Goal: Entertainment & Leisure: Consume media (video, audio)

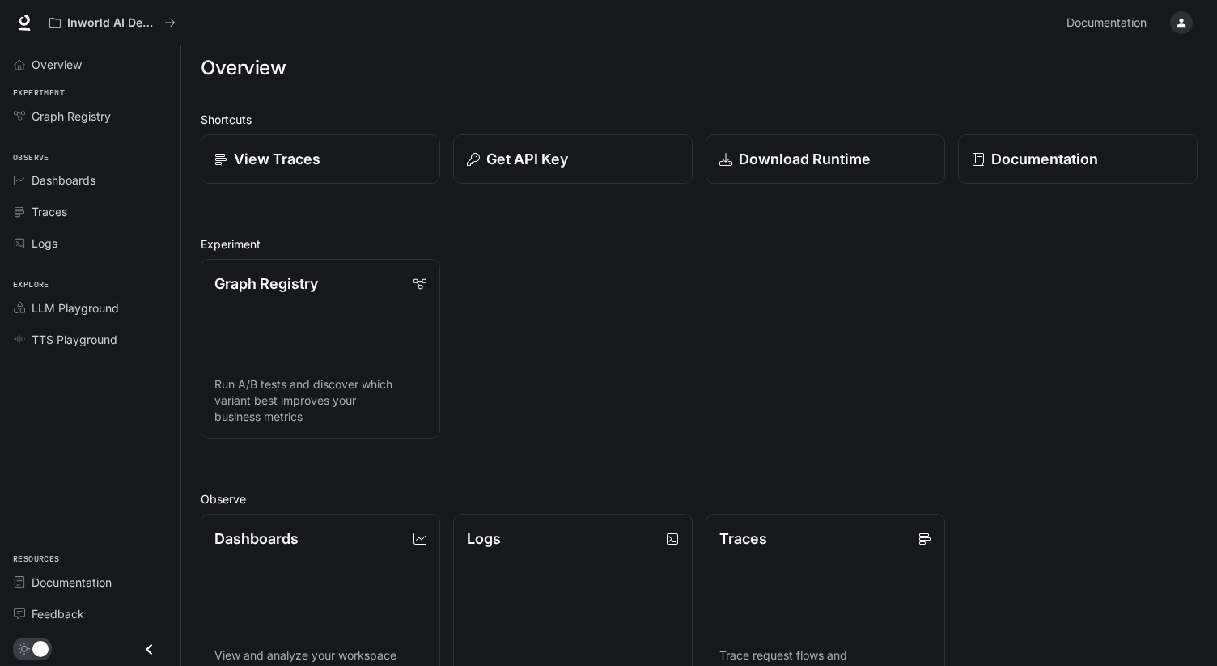
click at [594, 341] on div "Graph Registry Run A/B tests and discover which variant best improves your busi…" at bounding box center [693, 342] width 1010 height 193
click at [618, 278] on div "Graph Registry Run A/B tests and discover which variant best improves your busi…" at bounding box center [693, 342] width 1010 height 193
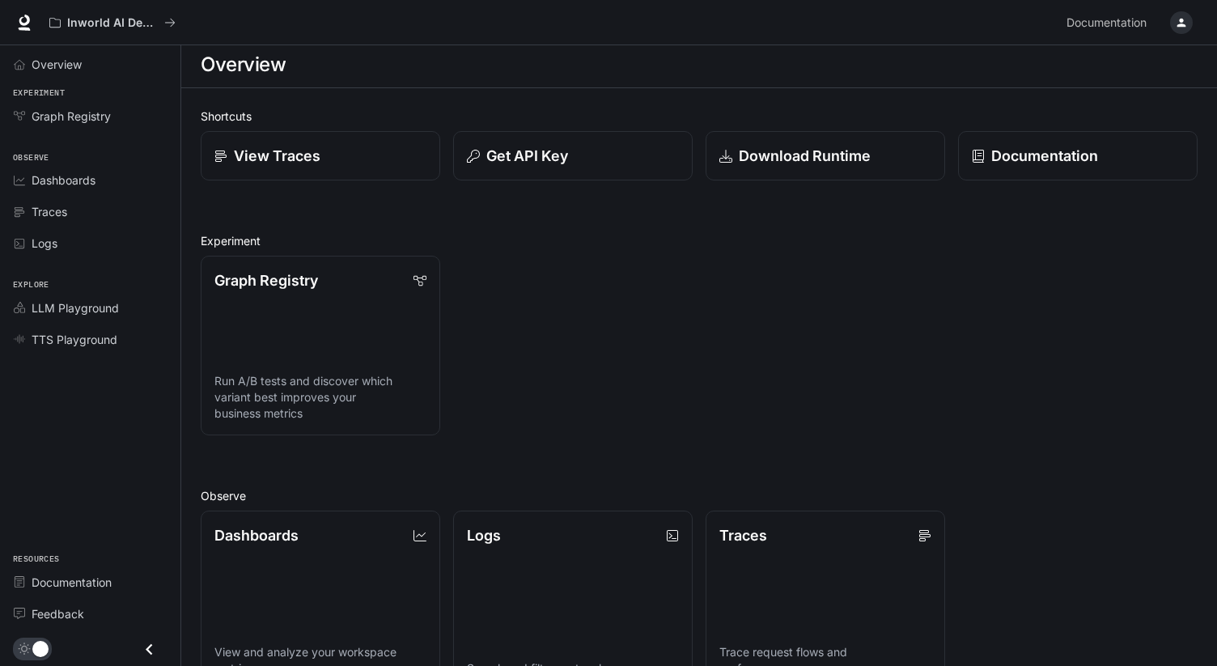
click at [605, 307] on div "Graph Registry Run A/B tests and discover which variant best improves your busi…" at bounding box center [693, 339] width 1010 height 193
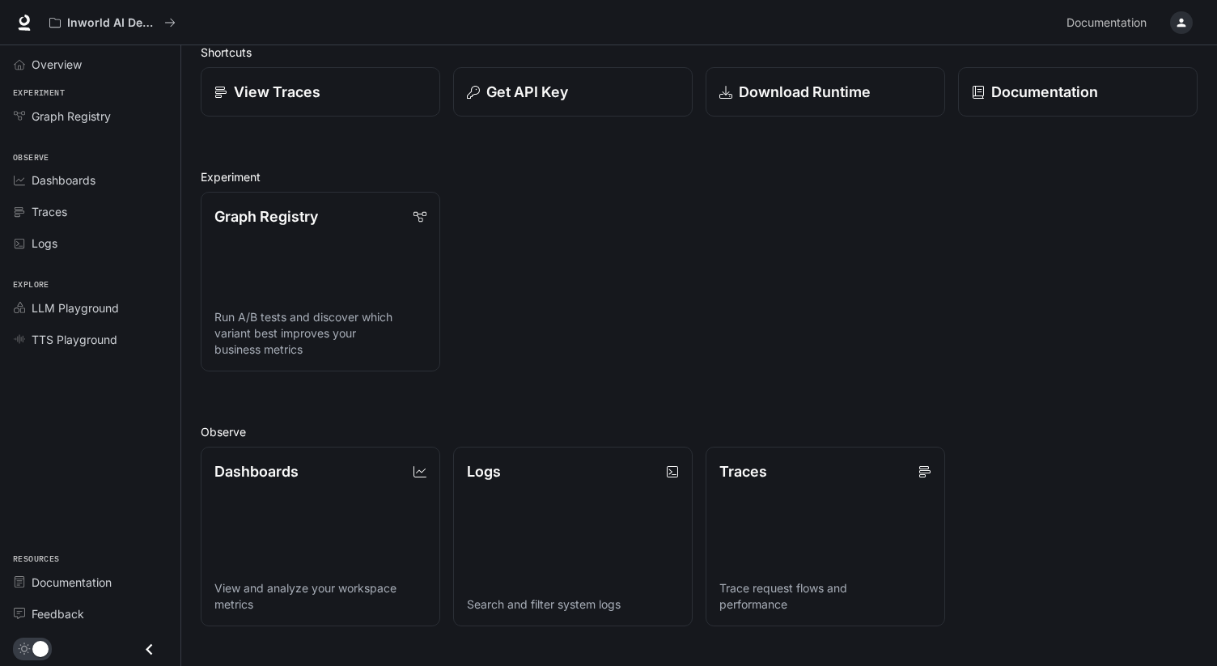
scroll to position [0, 0]
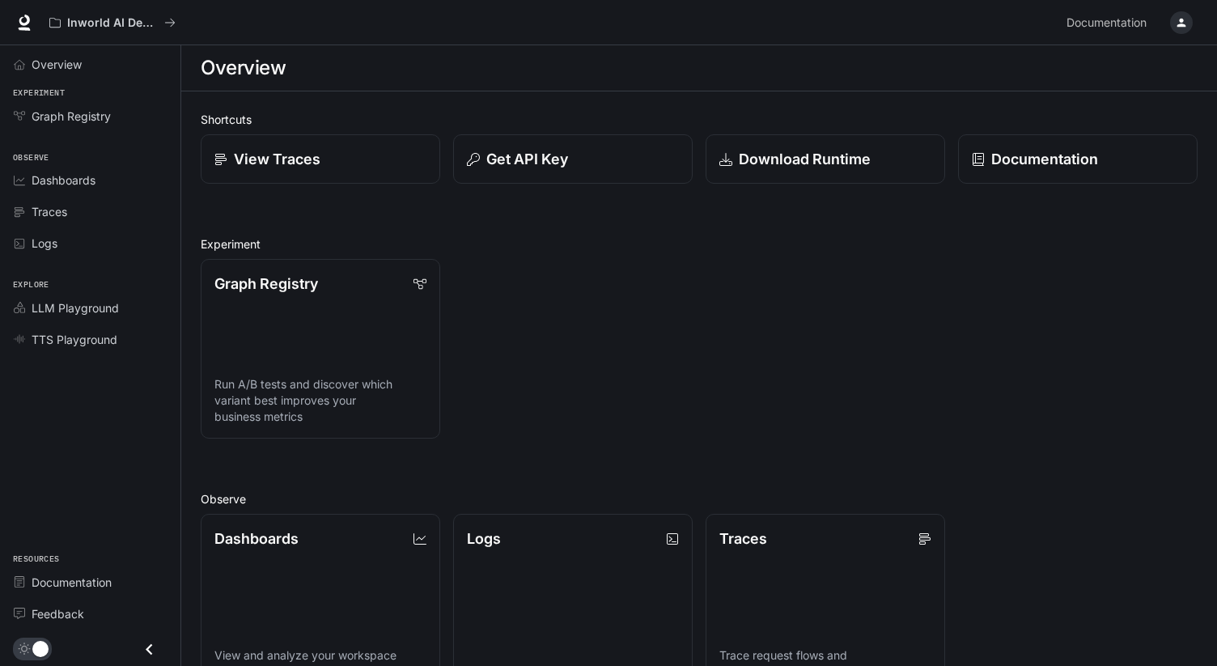
click at [603, 312] on div "Graph Registry Run A/B tests and discover which variant best improves your busi…" at bounding box center [693, 342] width 1010 height 193
drag, startPoint x: 603, startPoint y: 312, endPoint x: 580, endPoint y: 278, distance: 40.2
click at [580, 278] on div "Graph Registry Run A/B tests and discover which variant best improves your busi…" at bounding box center [693, 342] width 1010 height 193
click at [579, 281] on div "Graph Registry Run A/B tests and discover which variant best improves your busi…" at bounding box center [693, 342] width 1010 height 193
drag, startPoint x: 579, startPoint y: 281, endPoint x: 581, endPoint y: 436, distance: 155.4
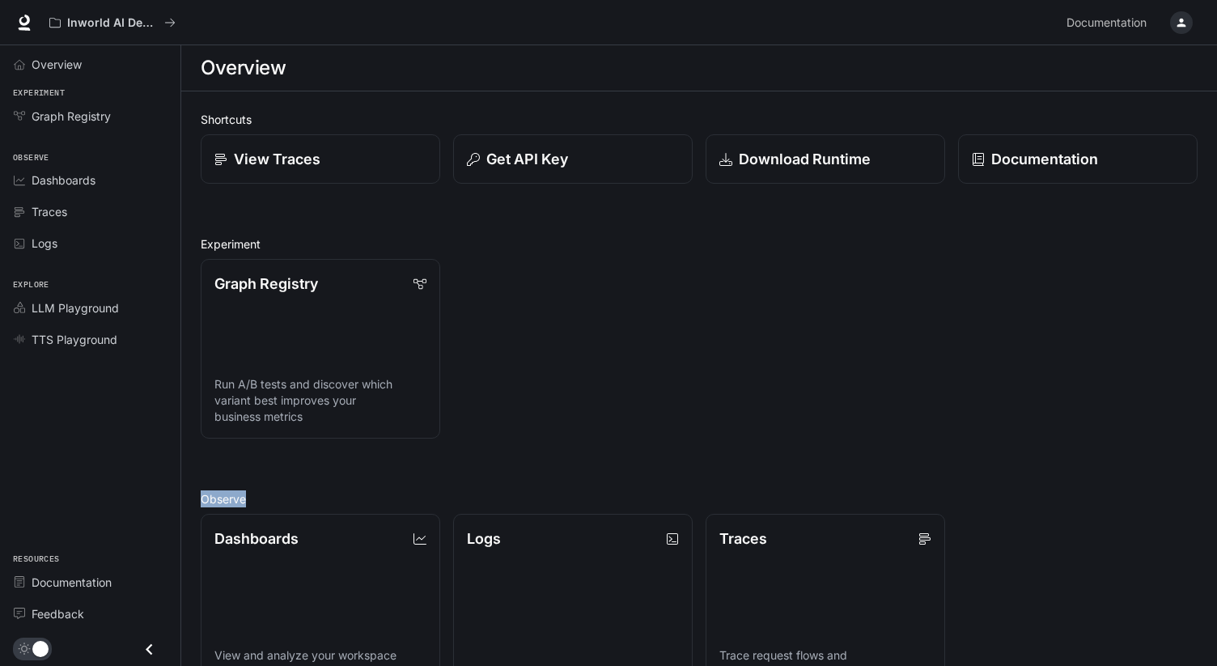
click at [581, 436] on div "Graph Registry Run A/B tests and discover which variant best improves your busi…" at bounding box center [693, 342] width 1010 height 193
drag, startPoint x: 581, startPoint y: 436, endPoint x: 572, endPoint y: 103, distance: 333.6
click at [572, 103] on div "Shortcuts View Traces Get API Key Download Runtime Documentation Experiment Gra…" at bounding box center [699, 529] width 1036 height 876
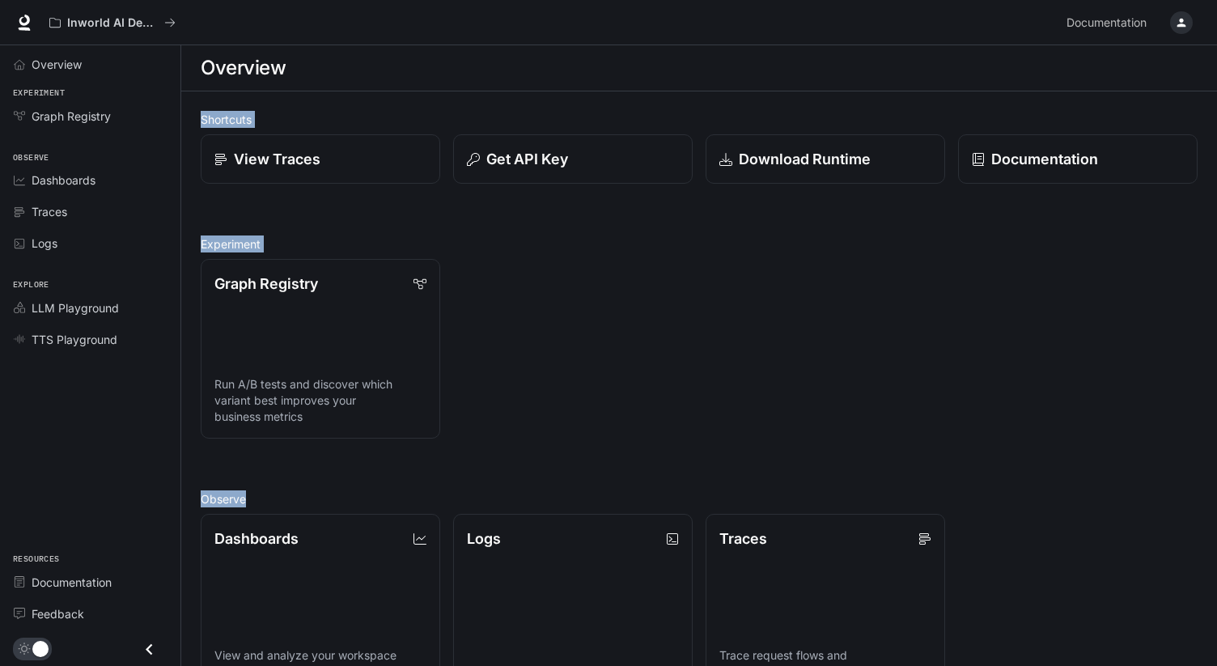
drag, startPoint x: 572, startPoint y: 103, endPoint x: 605, endPoint y: 327, distance: 226.5
click at [604, 324] on div "Shortcuts View Traces Get API Key Download Runtime Documentation Experiment Gra…" at bounding box center [699, 529] width 1036 height 876
click at [605, 327] on div "Graph Registry Run A/B tests and discover which variant best improves your busi…" at bounding box center [693, 342] width 1010 height 193
drag, startPoint x: 505, startPoint y: 118, endPoint x: 503, endPoint y: 86, distance: 32.5
click at [503, 86] on main "Overview Shortcuts View Traces Get API Key Download Runtime Documentation Exper…" at bounding box center [699, 506] width 1036 height 923
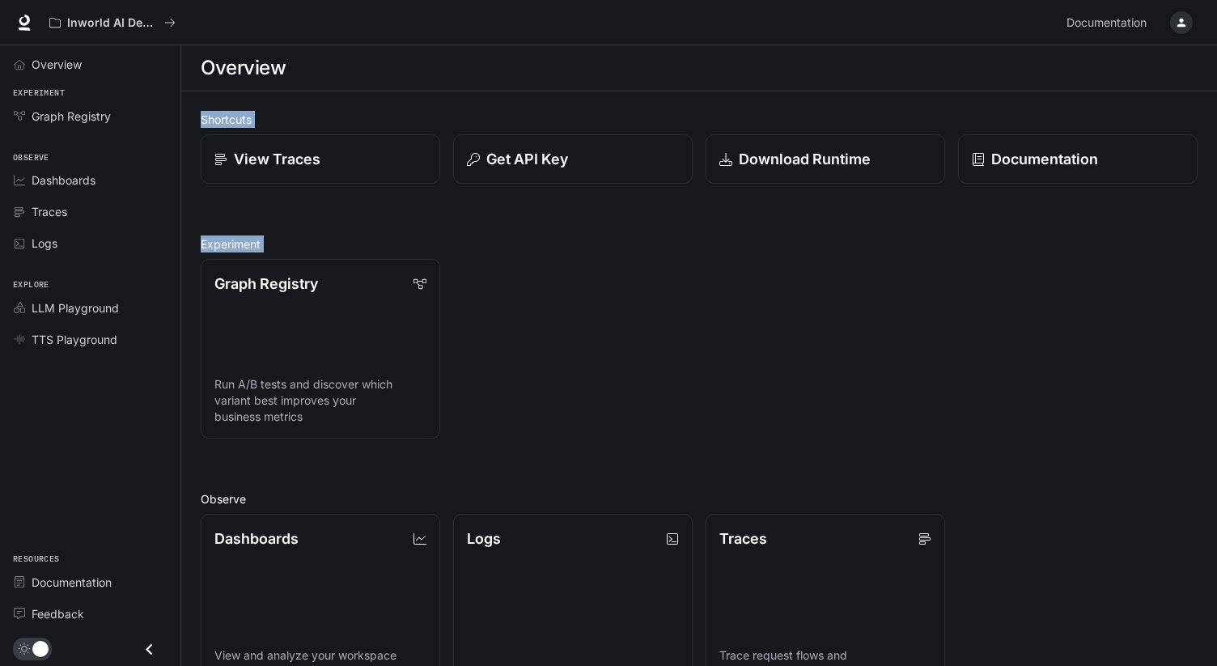
click at [502, 61] on div "Overview" at bounding box center [699, 68] width 997 height 32
drag, startPoint x: 502, startPoint y: 56, endPoint x: 545, endPoint y: 314, distance: 261.8
click at [545, 314] on main "Overview Shortcuts View Traces Get API Key Download Runtime Documentation Exper…" at bounding box center [699, 506] width 1036 height 923
click at [545, 314] on div "Graph Registry Run A/B tests and discover which variant best improves your busi…" at bounding box center [693, 342] width 1010 height 193
click at [587, 337] on div "Graph Registry Run A/B tests and discover which variant best improves your busi…" at bounding box center [693, 342] width 1010 height 193
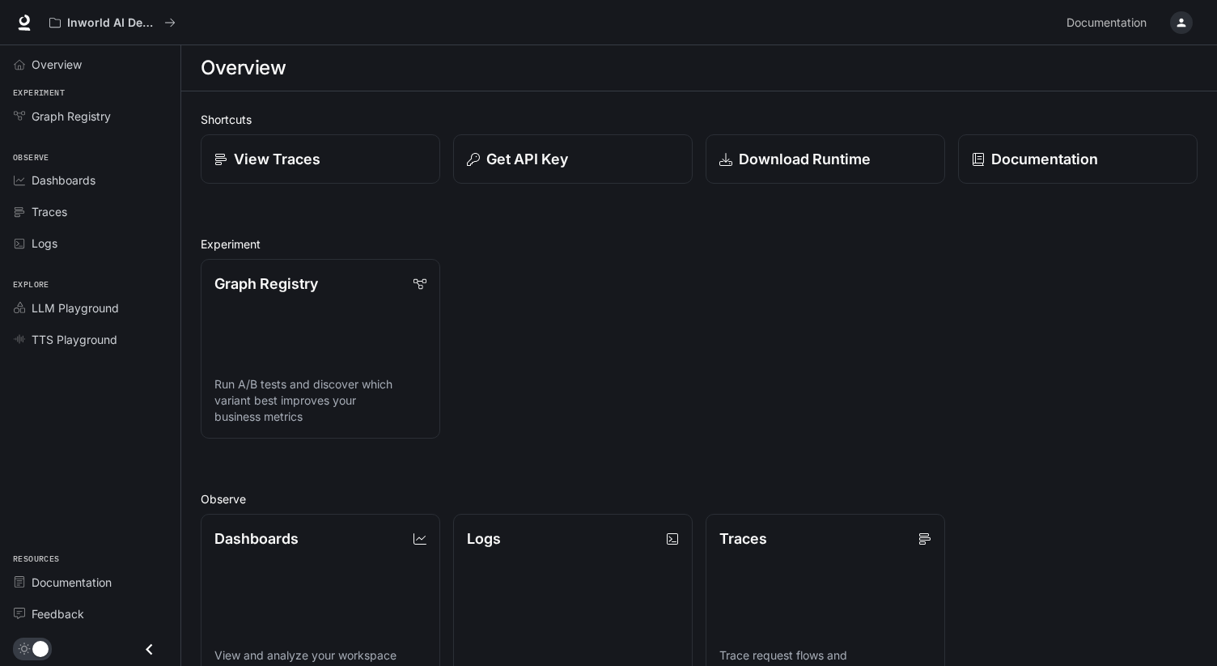
scroll to position [302, 0]
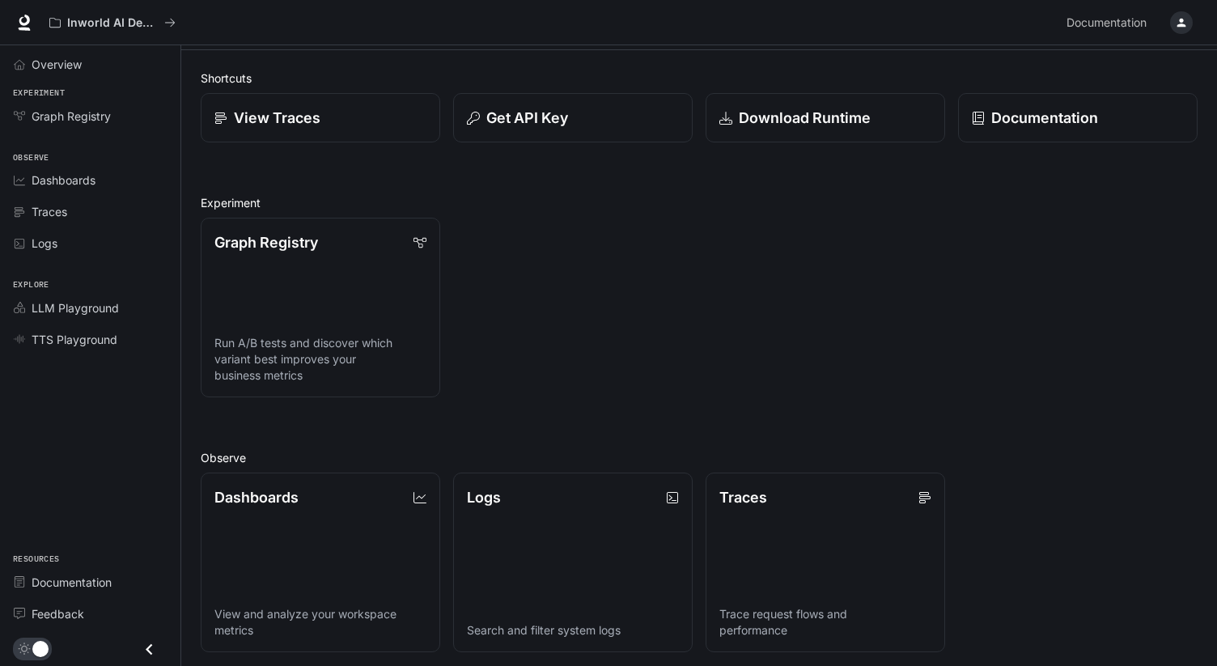
click at [583, 331] on div "Graph Registry Run A/B tests and discover which variant best improves your busi…" at bounding box center [693, 301] width 1010 height 193
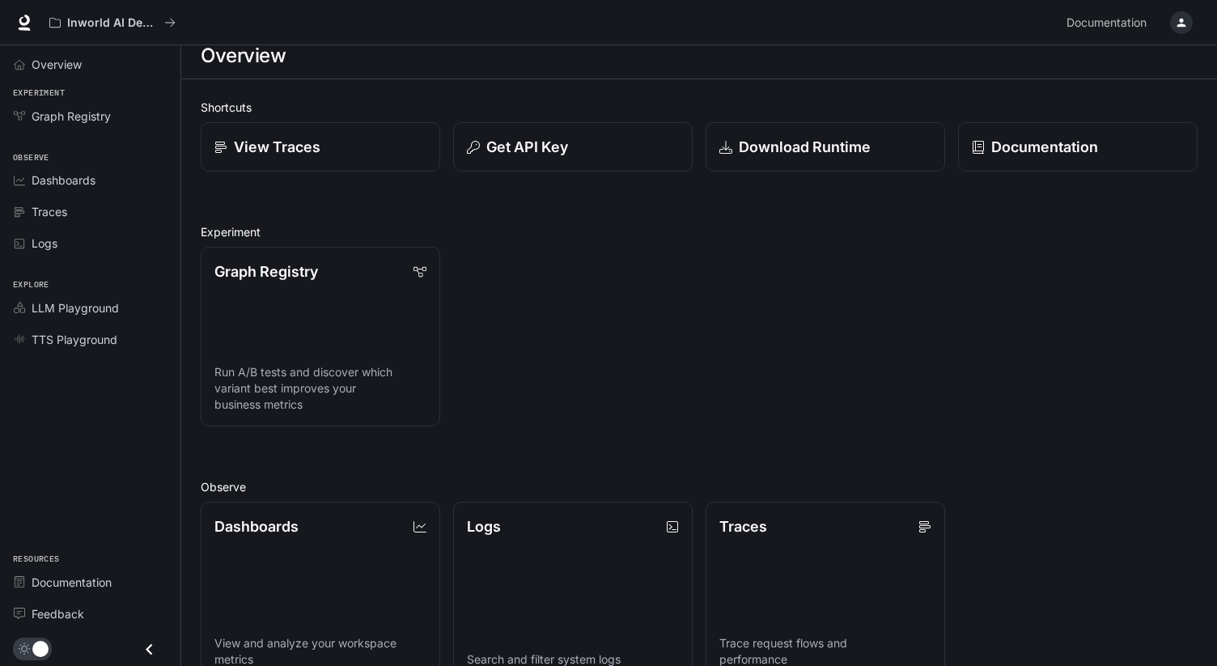
scroll to position [0, 0]
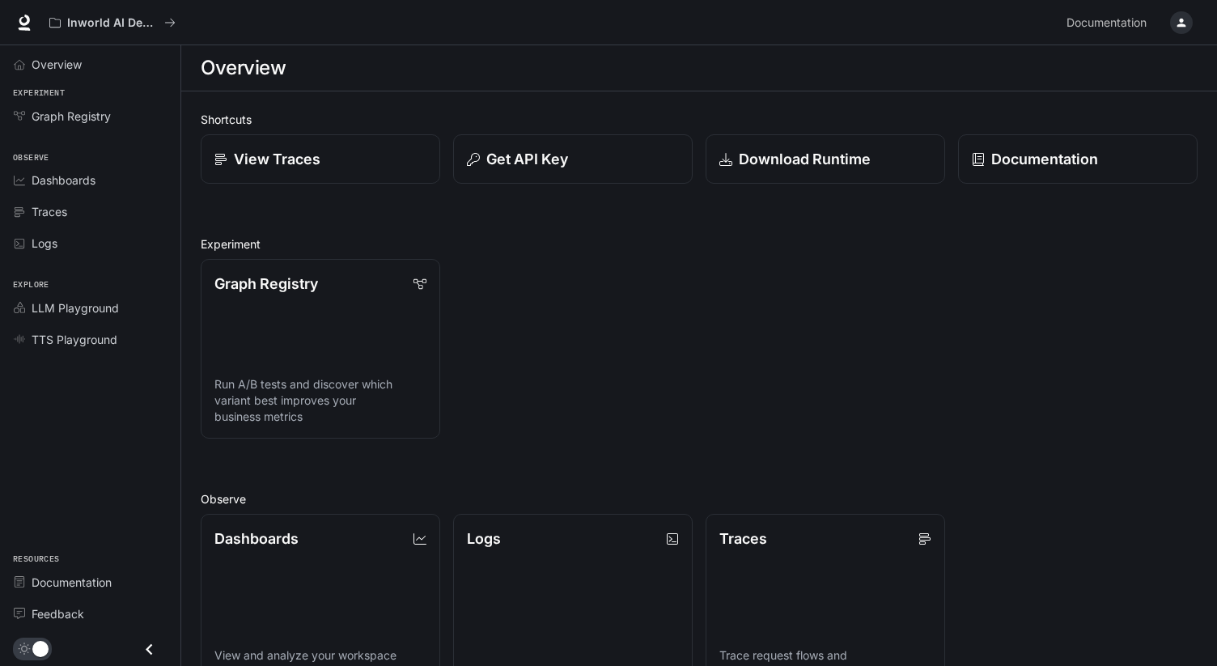
click at [588, 329] on div "Graph Registry Run A/B tests and discover which variant best improves your busi…" at bounding box center [693, 342] width 1010 height 193
drag, startPoint x: 588, startPoint y: 329, endPoint x: 567, endPoint y: 65, distance: 264.7
click at [567, 65] on main "Overview Shortcuts View Traces Get API Key Download Runtime Documentation Exper…" at bounding box center [699, 506] width 1036 height 923
click at [567, 65] on div "Overview" at bounding box center [699, 68] width 997 height 32
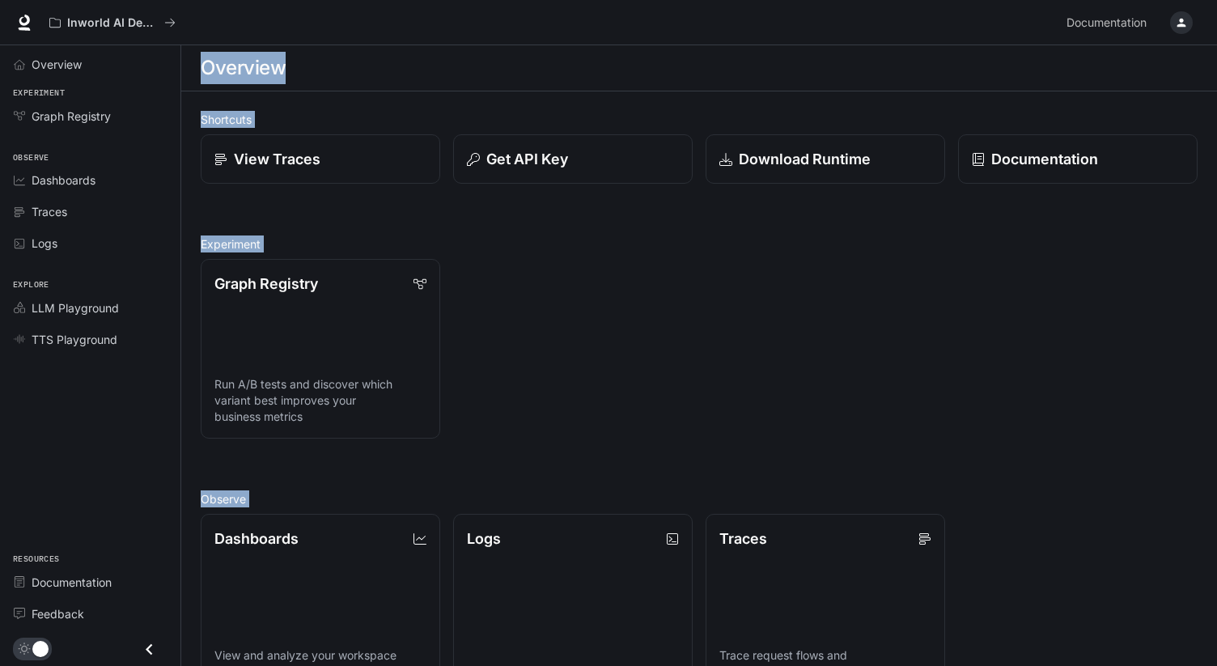
drag, startPoint x: 567, startPoint y: 49, endPoint x: 694, endPoint y: 469, distance: 438.8
click at [809, 600] on main "Overview Shortcuts View Traces Get API Key Download Runtime Documentation Exper…" at bounding box center [699, 506] width 1036 height 923
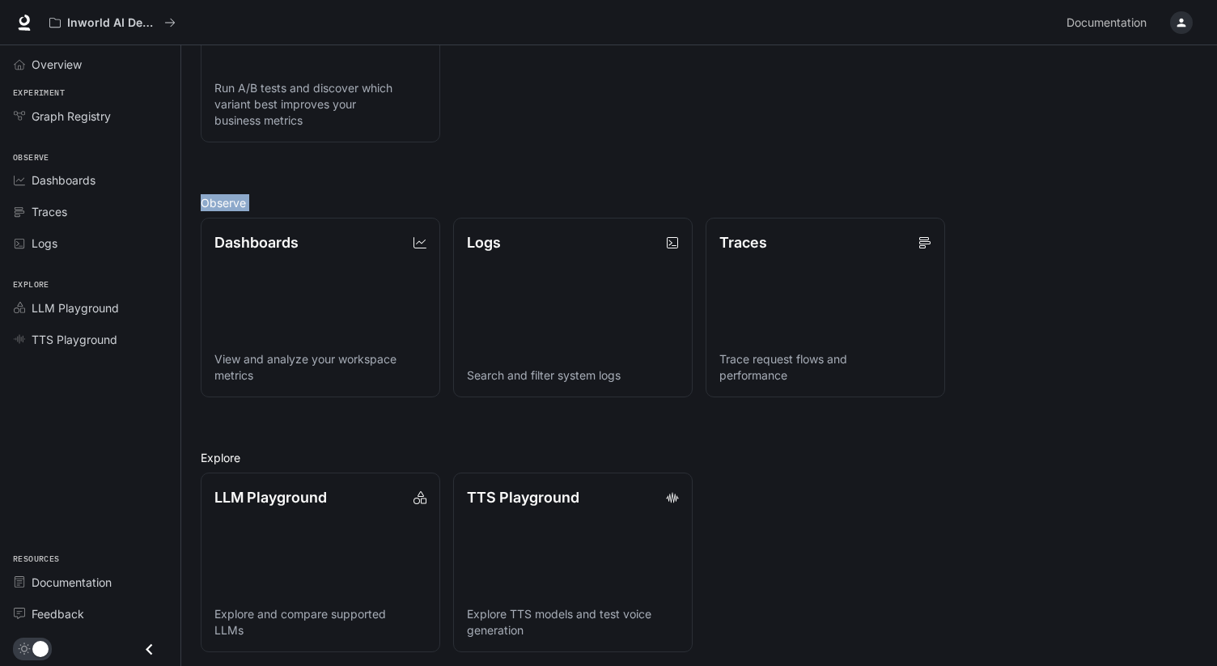
scroll to position [302, 0]
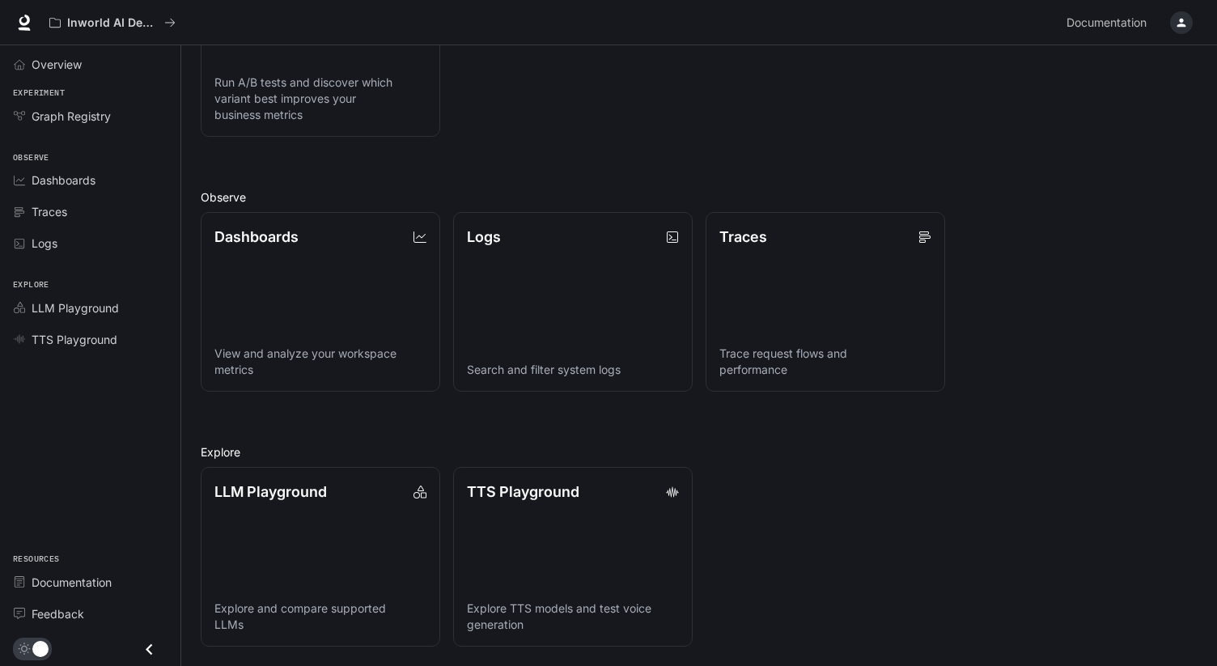
click at [780, 532] on div "LLM Playground Explore and compare supported LLMs TTS Playground Explore TTS mo…" at bounding box center [693, 550] width 1010 height 193
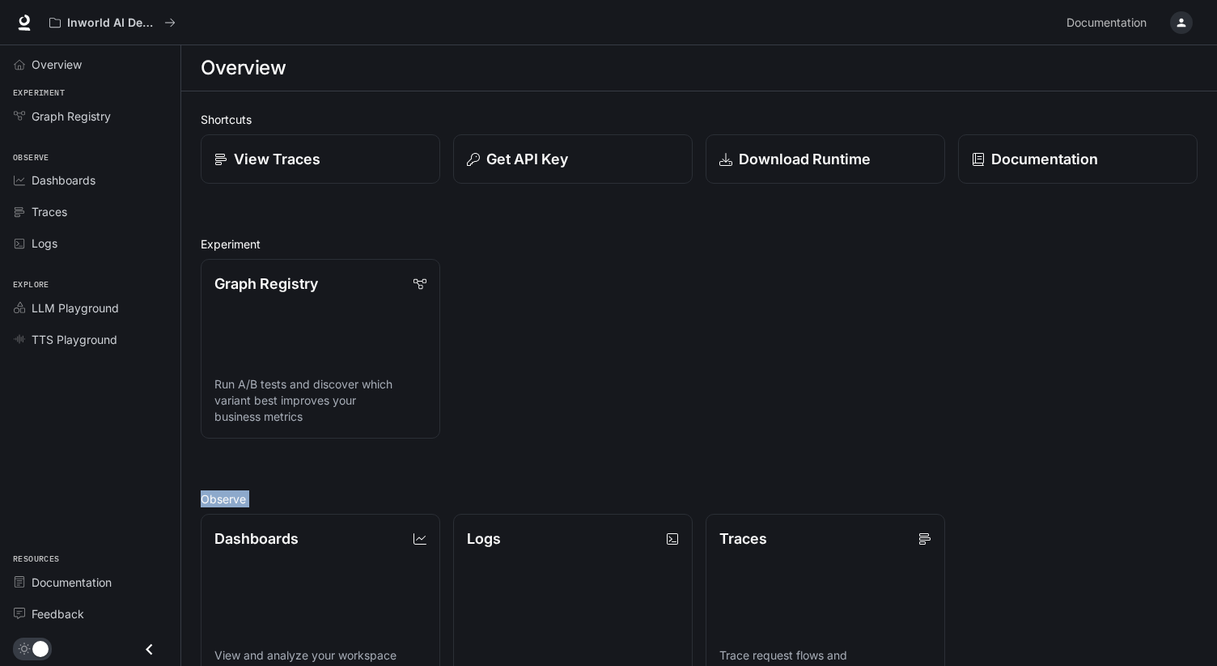
drag, startPoint x: 780, startPoint y: 532, endPoint x: 563, endPoint y: 298, distance: 319.0
click at [563, 298] on div "Shortcuts View Traces Get API Key Download Runtime Documentation Experiment Gra…" at bounding box center [699, 530] width 997 height 838
drag, startPoint x: 563, startPoint y: 298, endPoint x: 592, endPoint y: 332, distance: 44.2
click at [565, 299] on div "Graph Registry Run A/B tests and discover which variant best improves your busi…" at bounding box center [693, 342] width 1010 height 193
drag, startPoint x: 524, startPoint y: 366, endPoint x: 572, endPoint y: 534, distance: 175.2
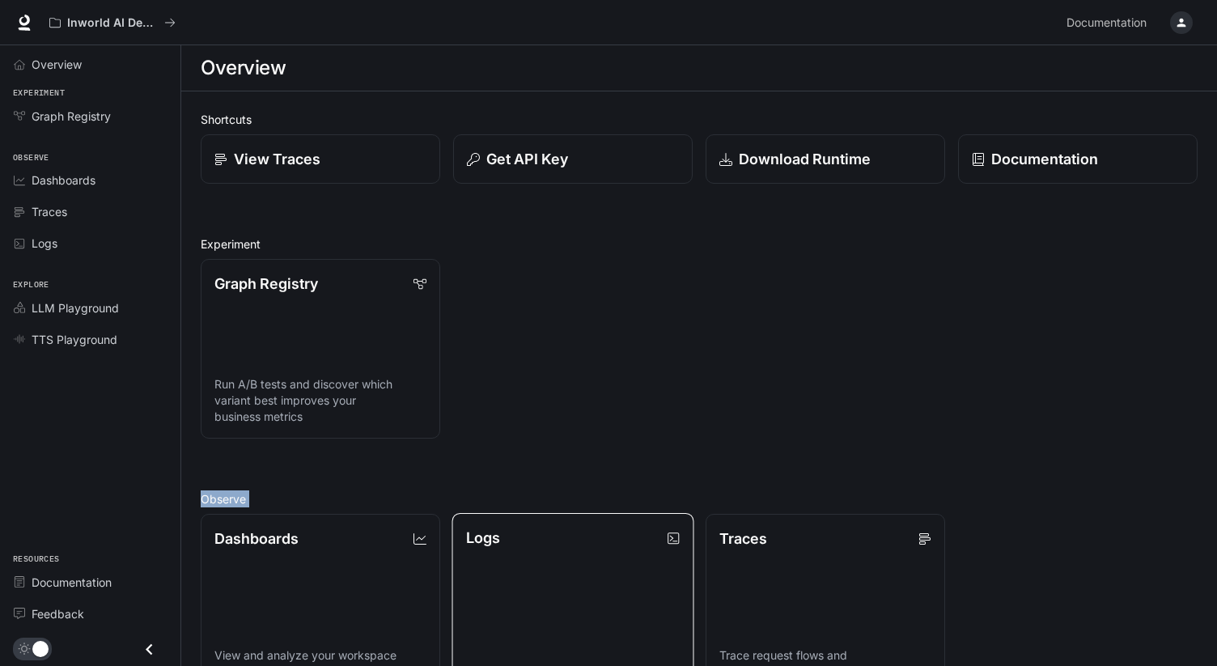
click at [567, 532] on div "Shortcuts View Traces Get API Key Download Runtime Documentation Experiment Gra…" at bounding box center [699, 530] width 997 height 838
drag, startPoint x: 681, startPoint y: 451, endPoint x: 577, endPoint y: 333, distance: 157.1
click at [562, 305] on div "Shortcuts View Traces Get API Key Download Runtime Documentation Experiment Gra…" at bounding box center [699, 530] width 997 height 838
click at [577, 333] on div "Graph Registry Run A/B tests and discover which variant best improves your busi…" at bounding box center [693, 342] width 1010 height 193
click at [586, 369] on div "Graph Registry Run A/B tests and discover which variant best improves your busi…" at bounding box center [693, 342] width 1010 height 193
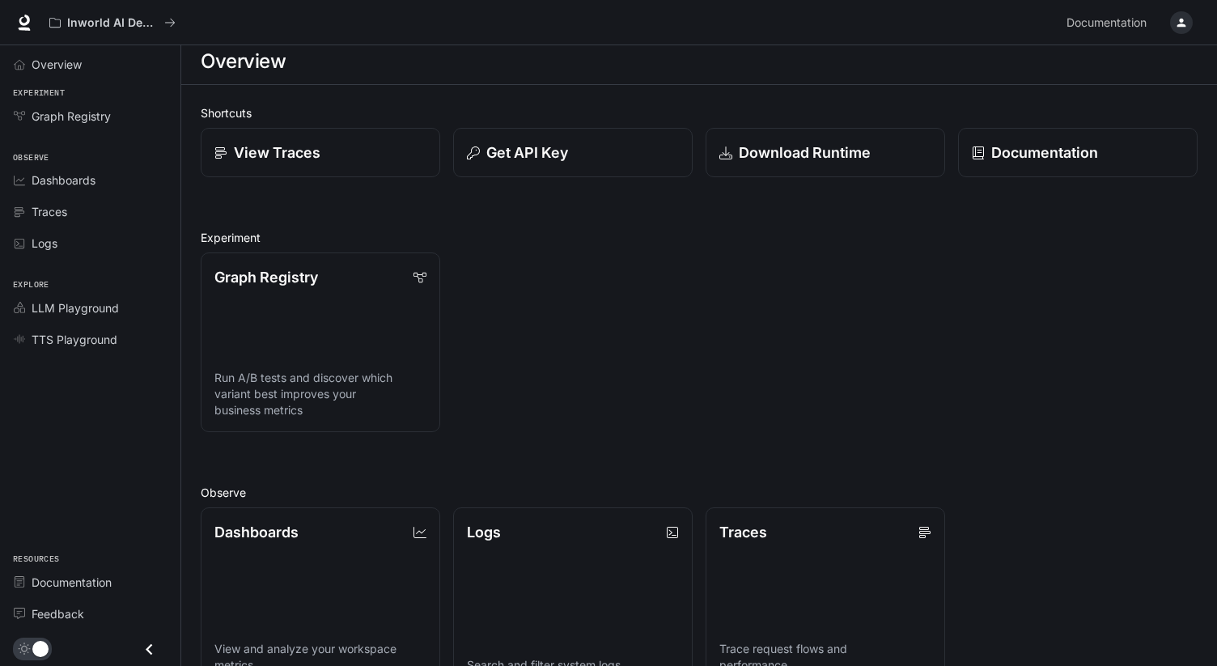
click at [590, 363] on div "Graph Registry Run A/B tests and discover which variant best improves your busi…" at bounding box center [693, 336] width 1010 height 193
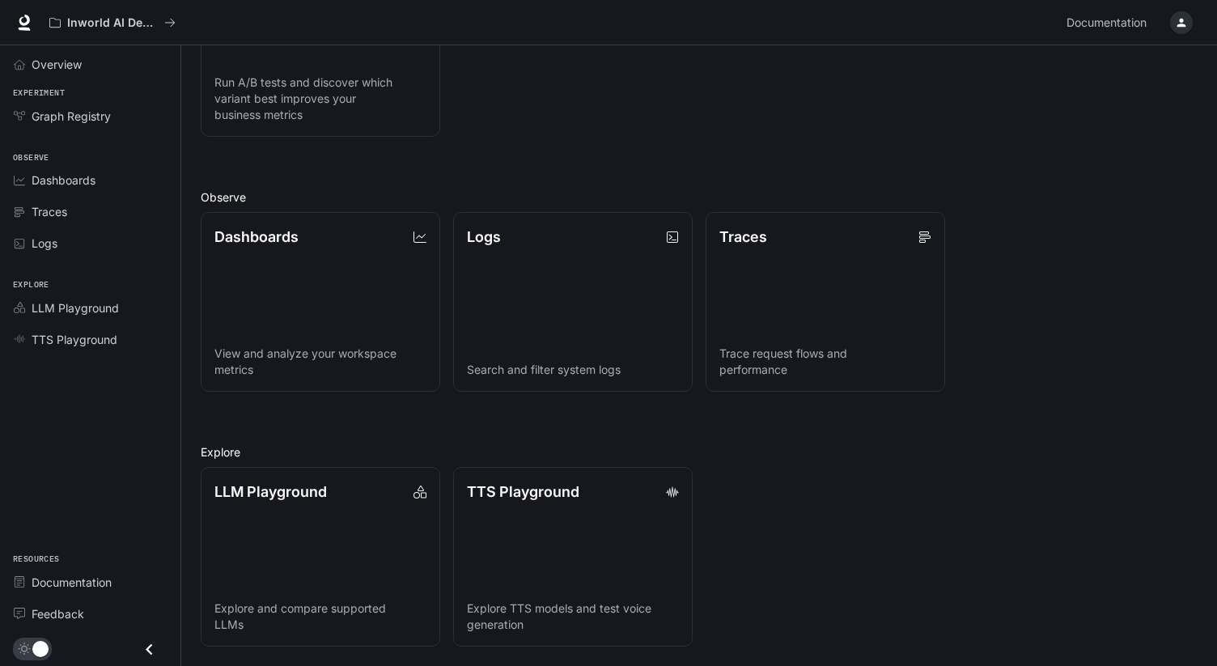
scroll to position [299, 0]
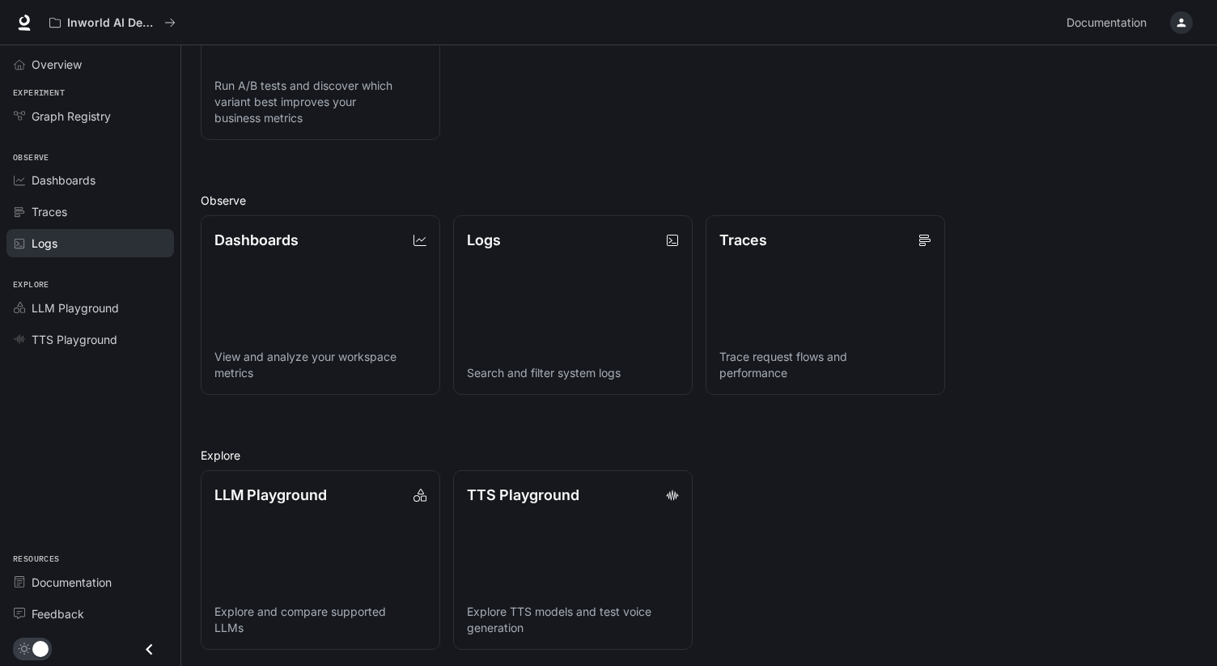
click at [52, 252] on span "Logs" at bounding box center [45, 243] width 26 height 17
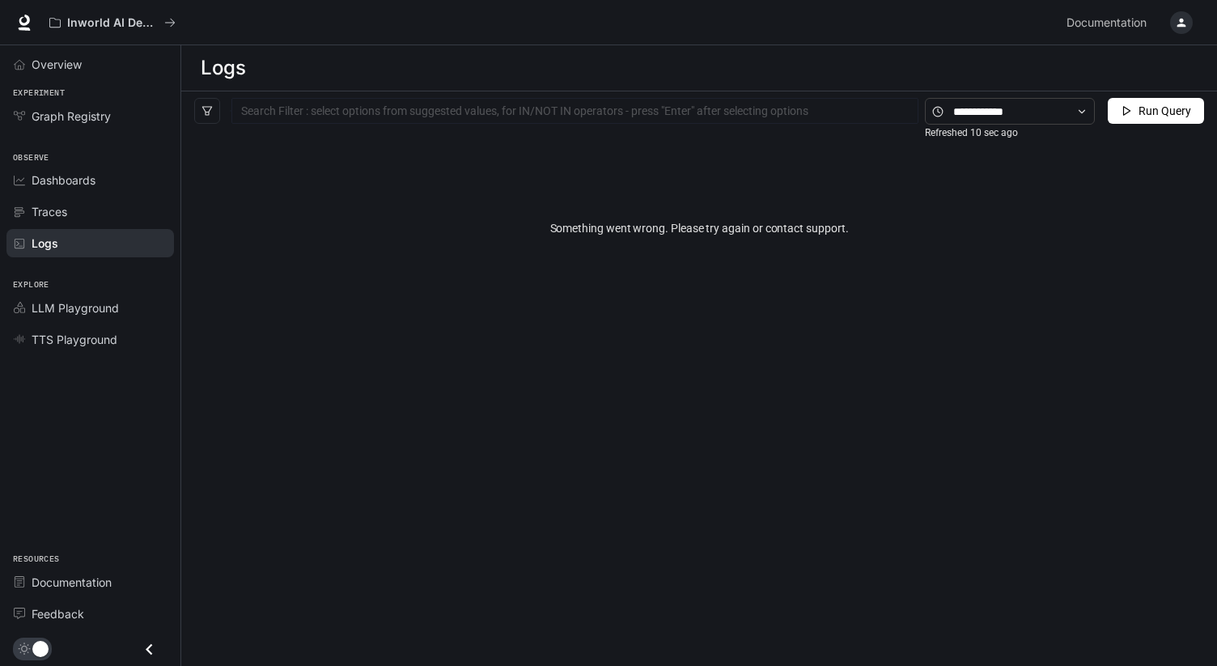
click at [582, 329] on div "Something went wrong. Please try again or contact support." at bounding box center [699, 395] width 1036 height 528
drag, startPoint x: 582, startPoint y: 329, endPoint x: 564, endPoint y: 202, distance: 128.3
click at [567, 206] on div "Something went wrong. Please try again or contact support." at bounding box center [699, 395] width 1036 height 528
click at [564, 202] on div "Something went wrong. Please try again or contact support." at bounding box center [699, 228] width 1036 height 194
drag, startPoint x: 564, startPoint y: 202, endPoint x: 675, endPoint y: 350, distance: 185.0
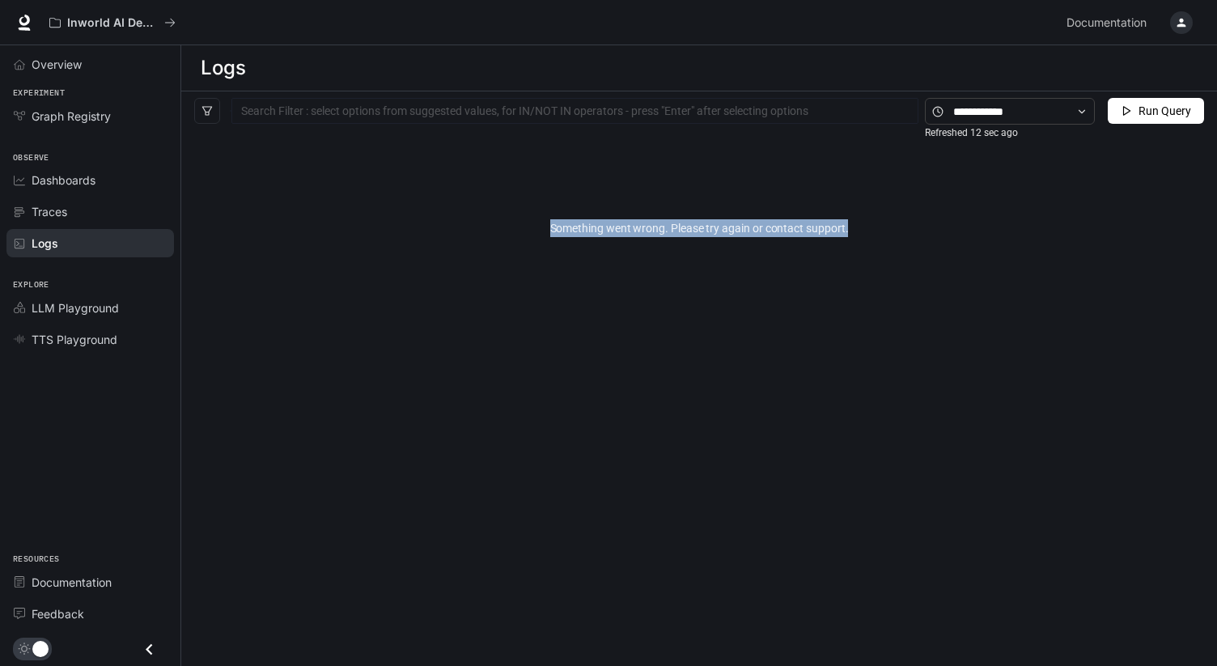
click at [673, 348] on div "Something went wrong. Please try again or contact support." at bounding box center [699, 395] width 1036 height 528
click at [677, 351] on div "Something went wrong. Please try again or contact support." at bounding box center [699, 395] width 1036 height 528
drag, startPoint x: 677, startPoint y: 351, endPoint x: 590, endPoint y: 216, distance: 160.5
click at [594, 223] on div "Something went wrong. Please try again or contact support." at bounding box center [699, 395] width 1036 height 528
click at [590, 216] on div "Something went wrong. Please try again or contact support." at bounding box center [699, 228] width 1036 height 194
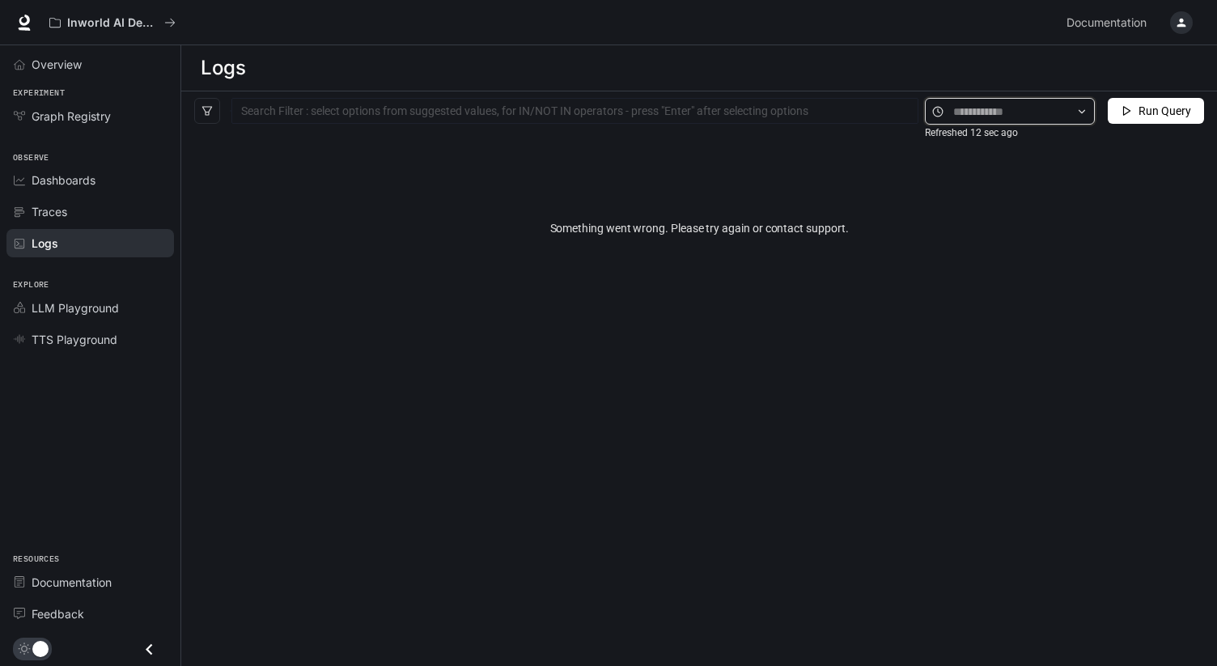
click at [997, 103] on input "text" at bounding box center [1009, 112] width 113 height 18
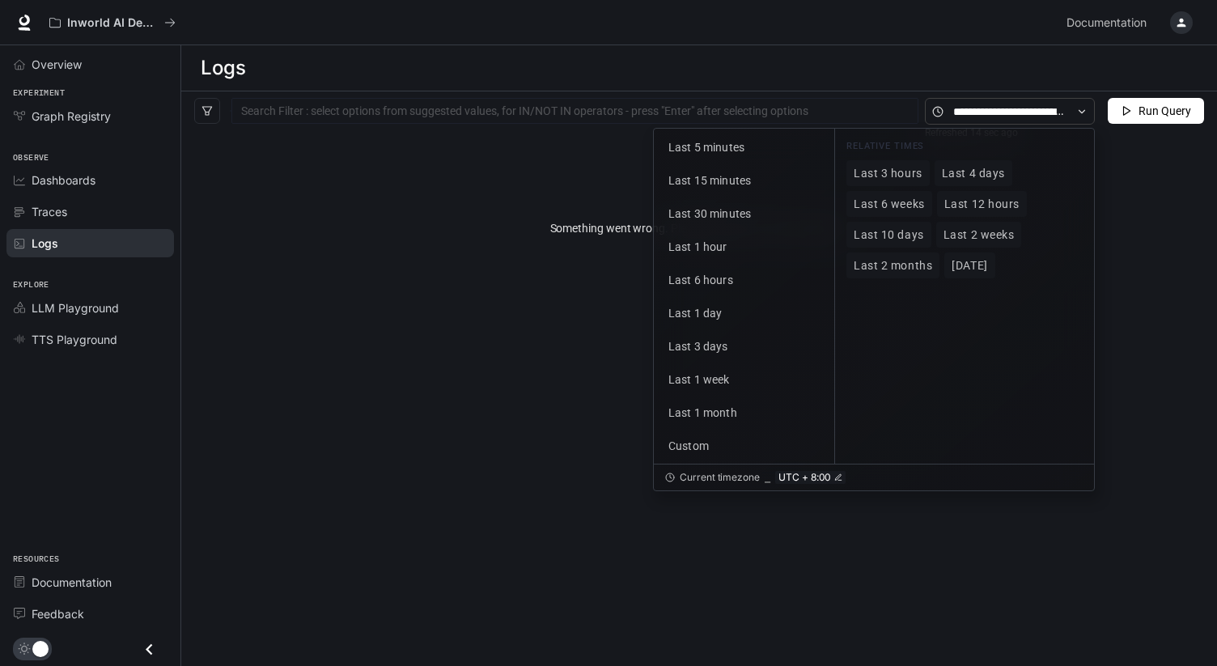
click at [566, 264] on div "Something went wrong. Please try again or contact support." at bounding box center [699, 228] width 1036 height 194
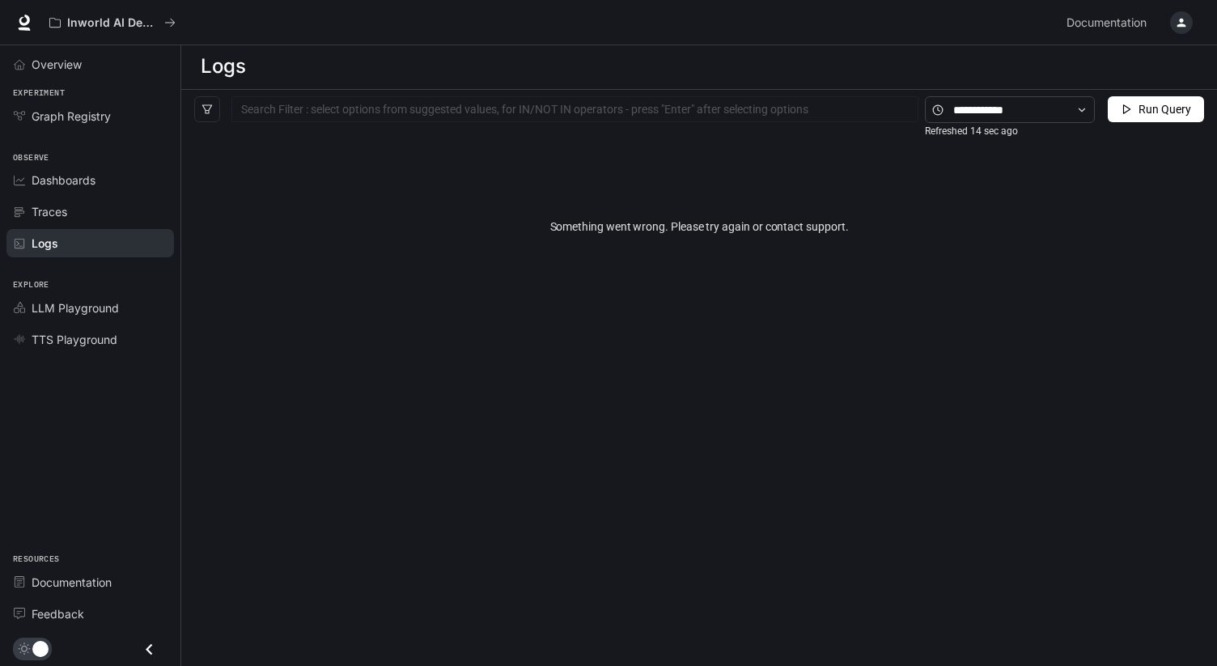
scroll to position [3, 0]
drag, startPoint x: 57, startPoint y: 203, endPoint x: 93, endPoint y: 210, distance: 36.3
click at [58, 203] on span "Traces" at bounding box center [50, 211] width 36 height 17
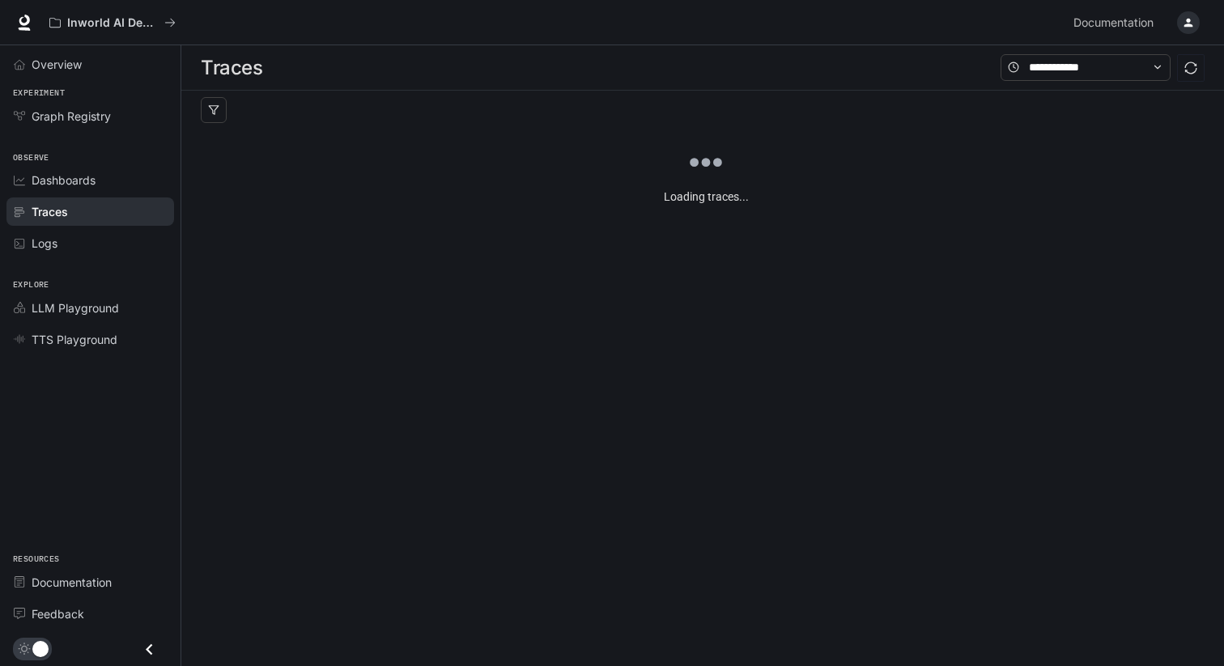
click at [609, 335] on div "Loading traces..." at bounding box center [702, 214] width 1042 height 246
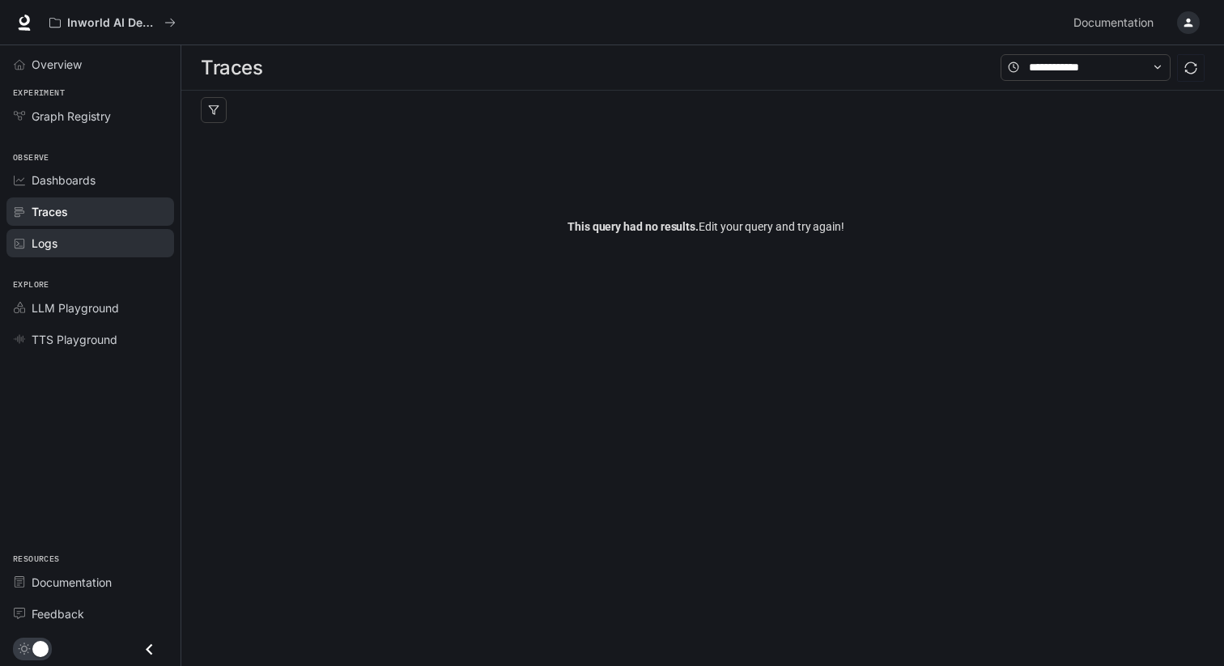
click at [82, 229] on link "Logs" at bounding box center [90, 243] width 168 height 28
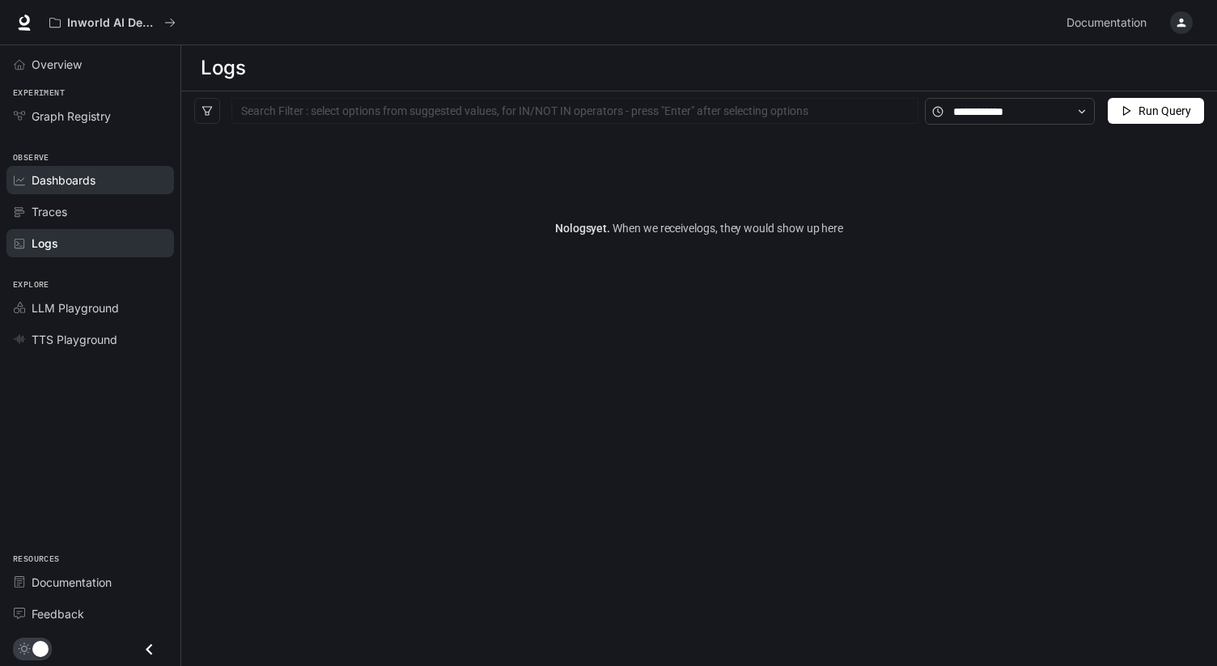
click at [111, 184] on div "Dashboards" at bounding box center [99, 180] width 135 height 17
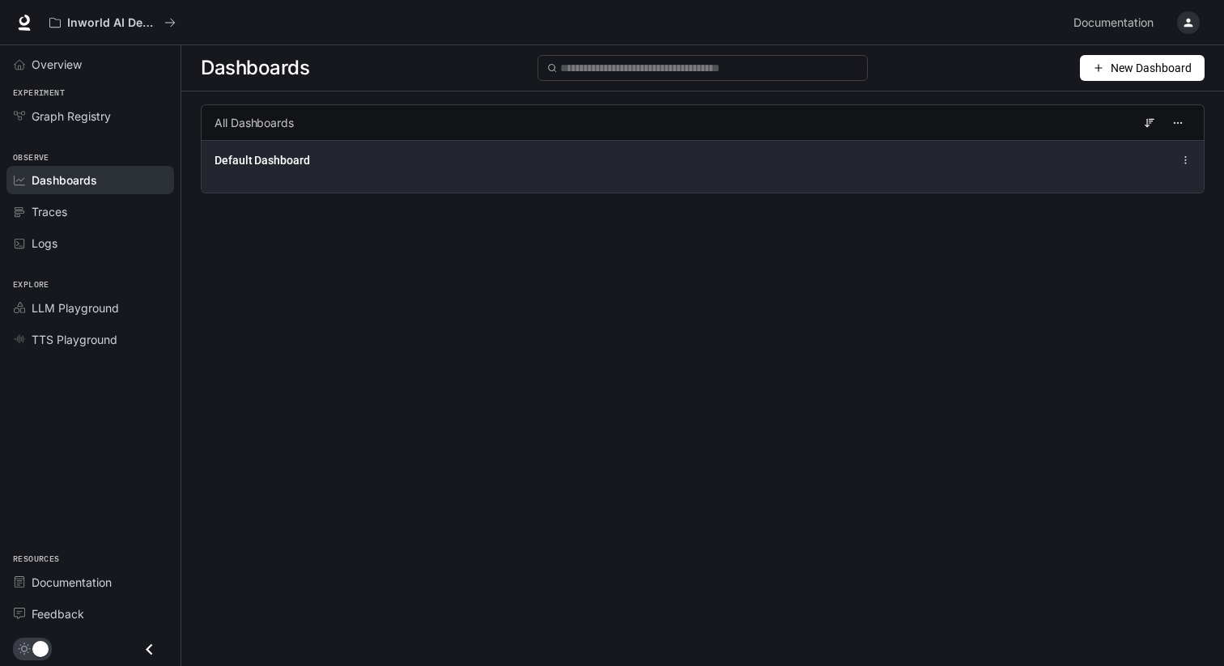
click at [338, 167] on div "Default Dashboard" at bounding box center [495, 160] width 563 height 16
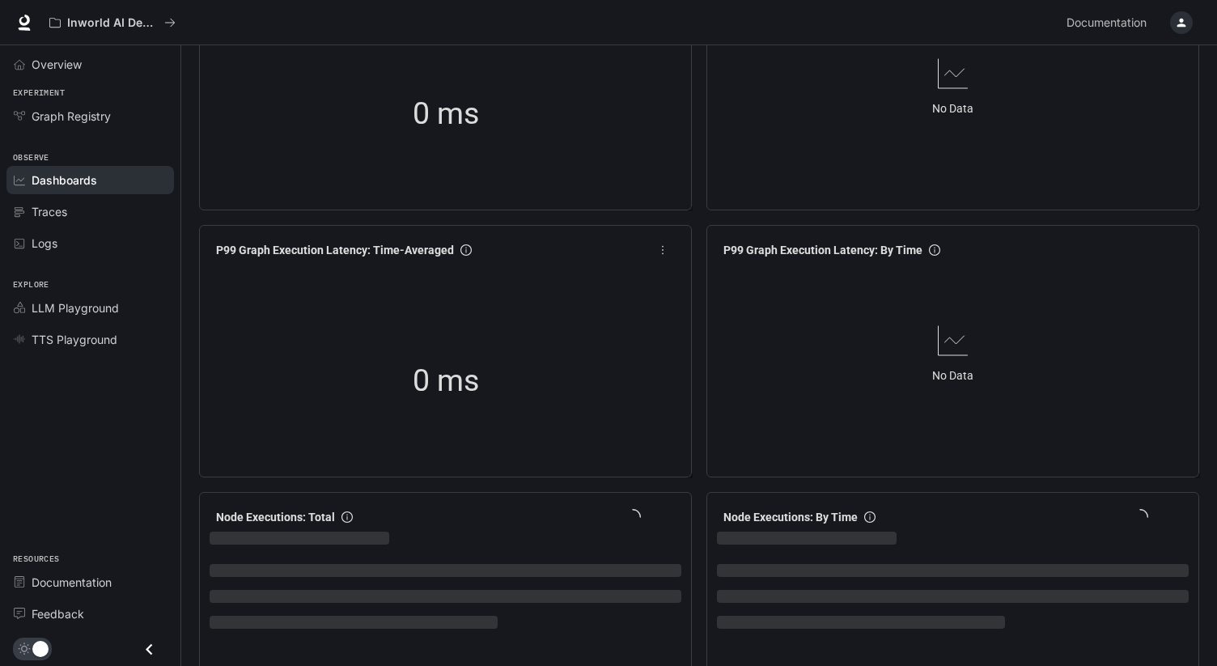
scroll to position [668, 0]
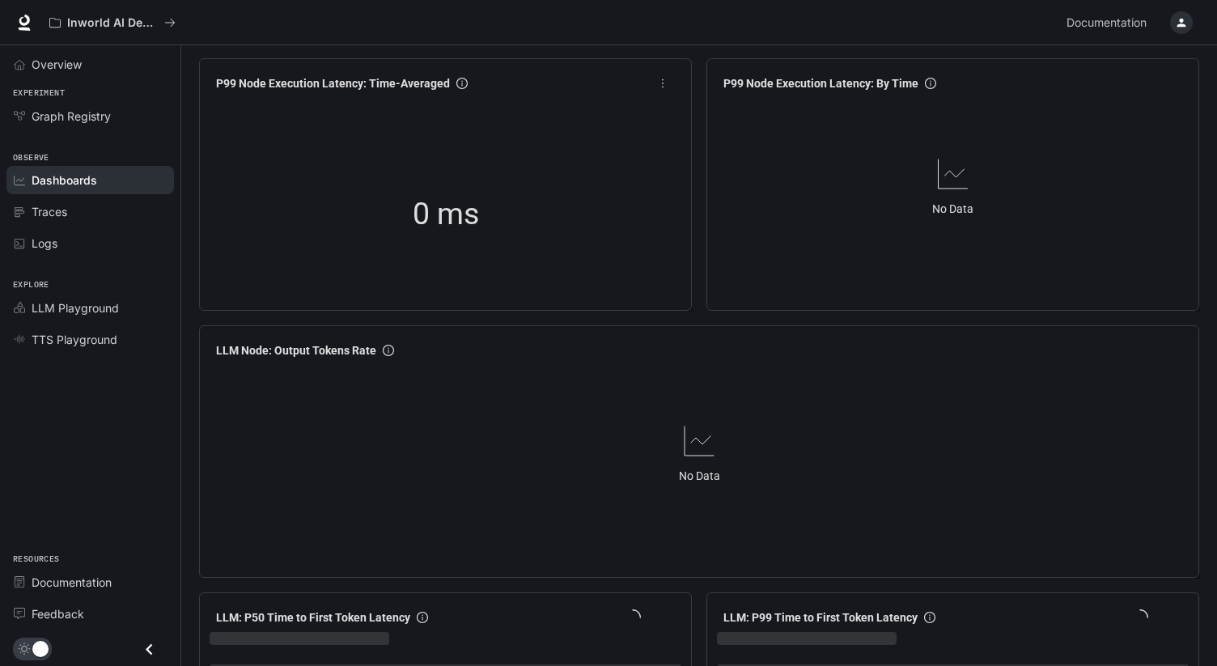
click at [607, 295] on div "0 ms" at bounding box center [446, 214] width 472 height 207
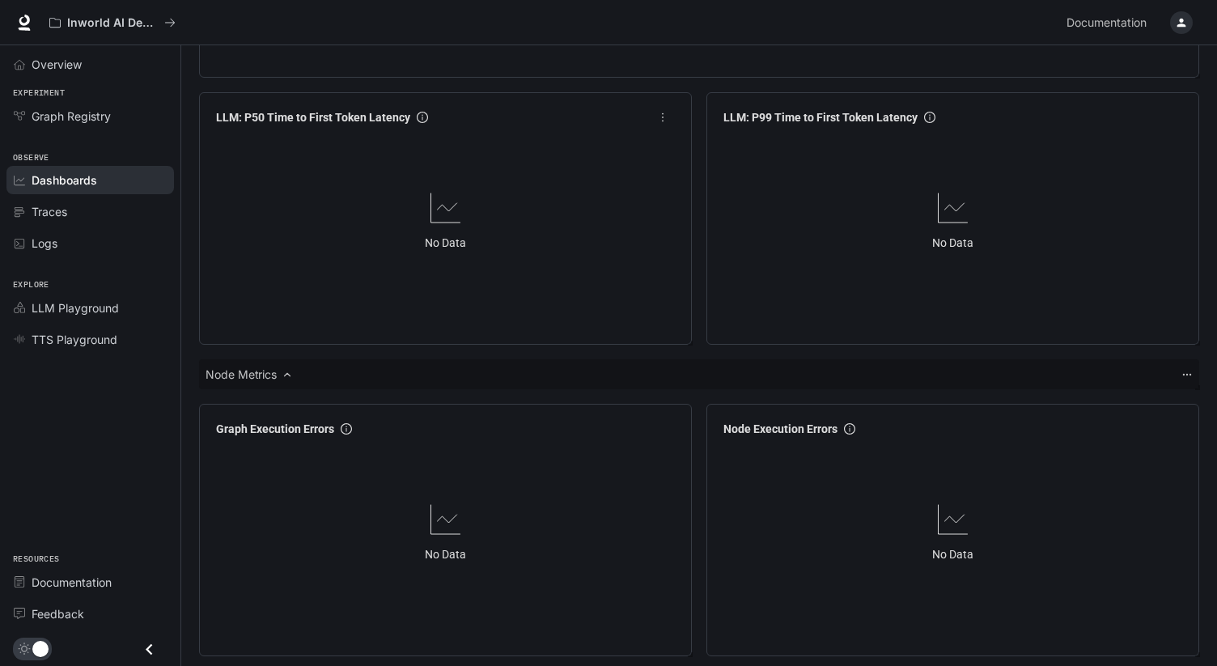
scroll to position [1912, 0]
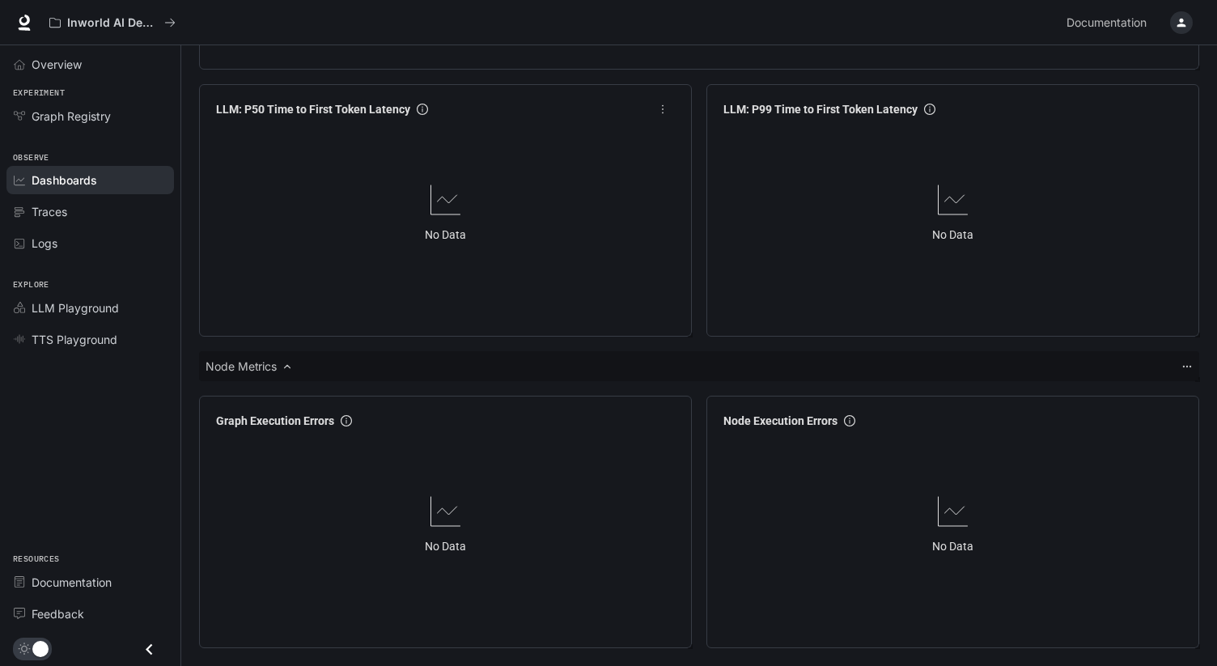
click at [615, 294] on div "No Data" at bounding box center [446, 212] width 472 height 176
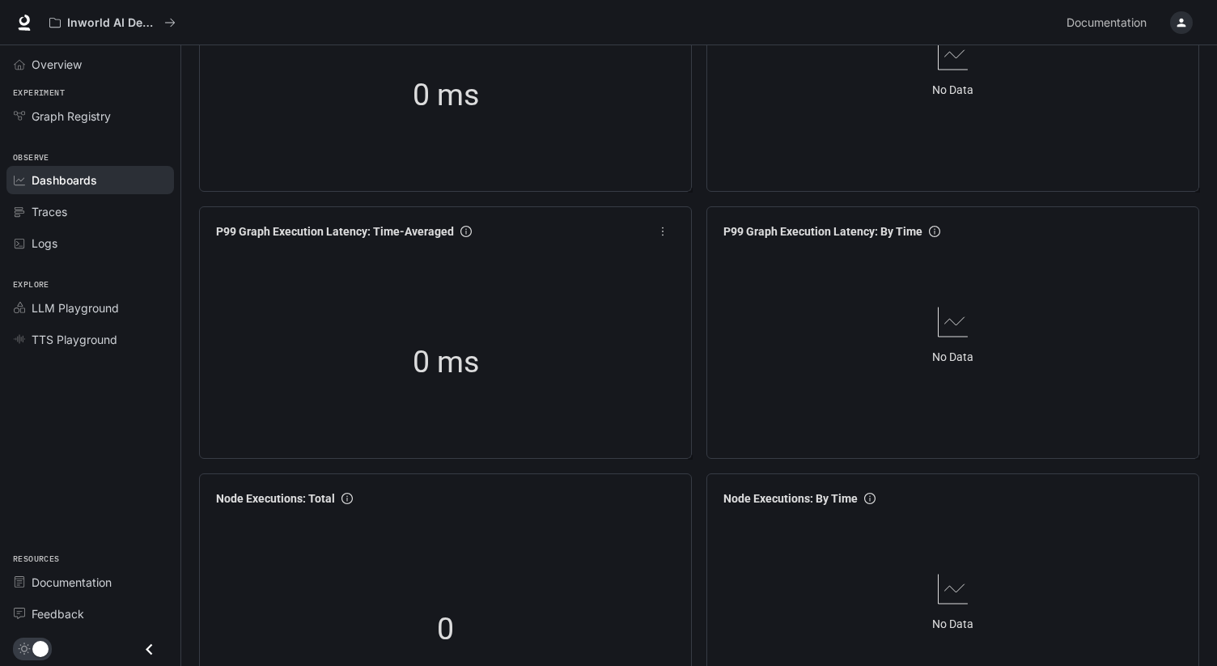
scroll to position [0, 0]
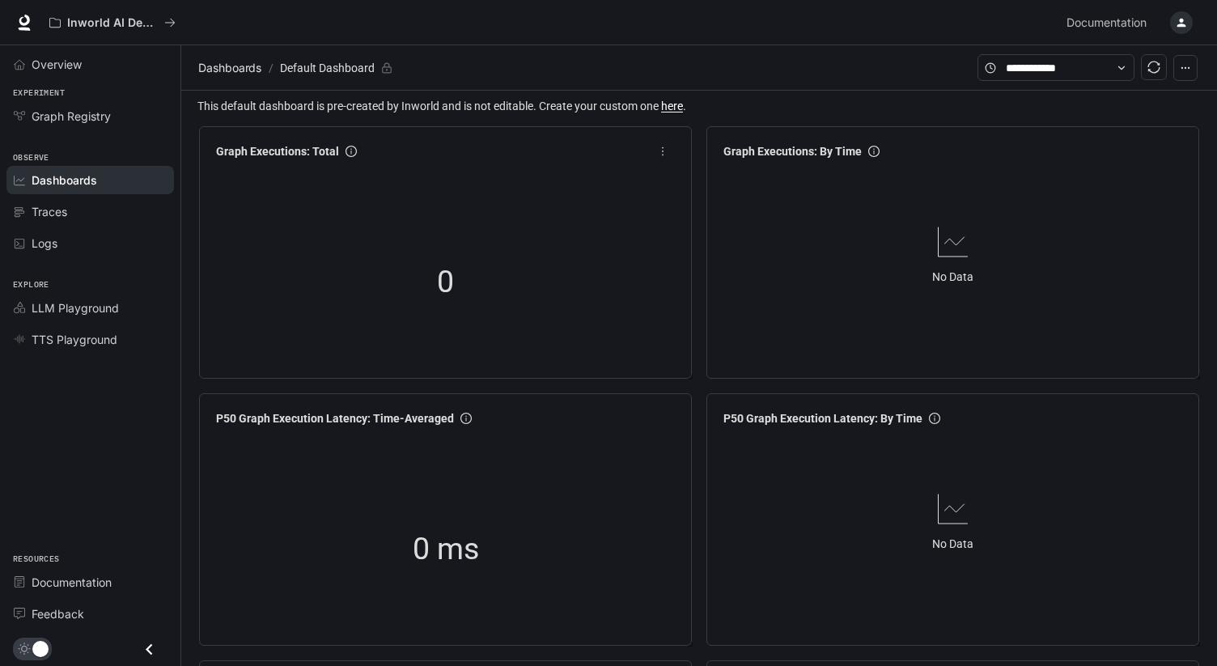
click at [613, 287] on div "0" at bounding box center [446, 282] width 472 height 207
click at [1059, 65] on input "text" at bounding box center [1056, 68] width 100 height 18
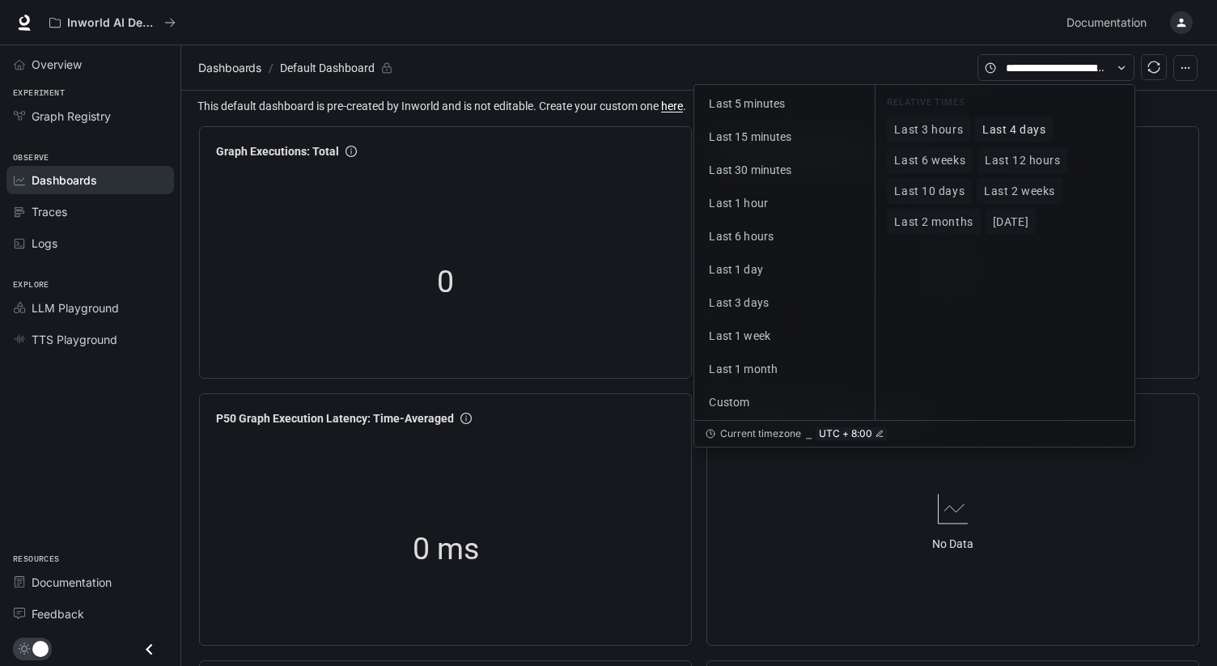
click at [999, 138] on button "Last 4 days" at bounding box center [1014, 130] width 78 height 26
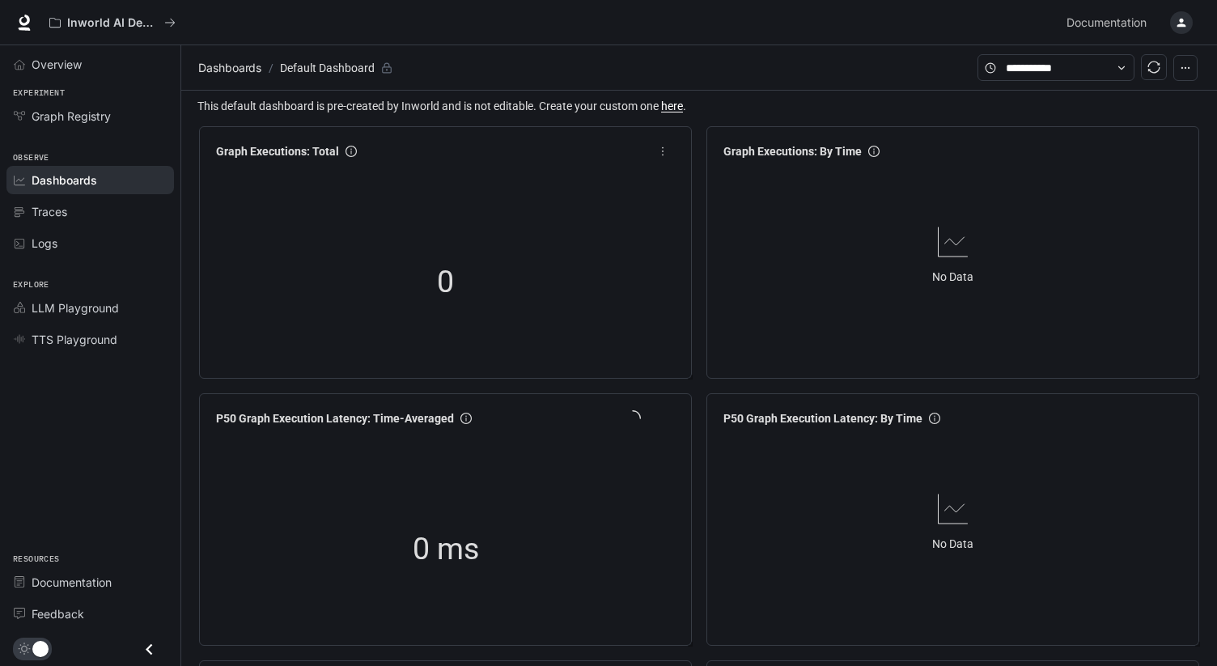
click at [575, 281] on div "0" at bounding box center [446, 282] width 472 height 207
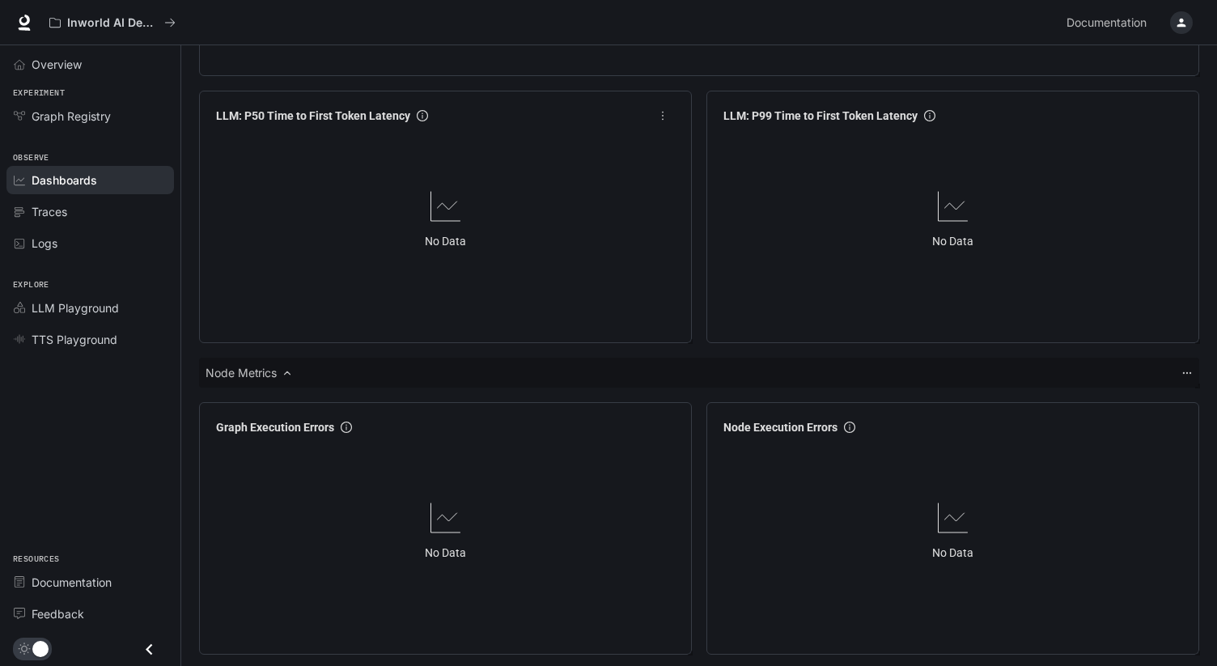
scroll to position [1912, 0]
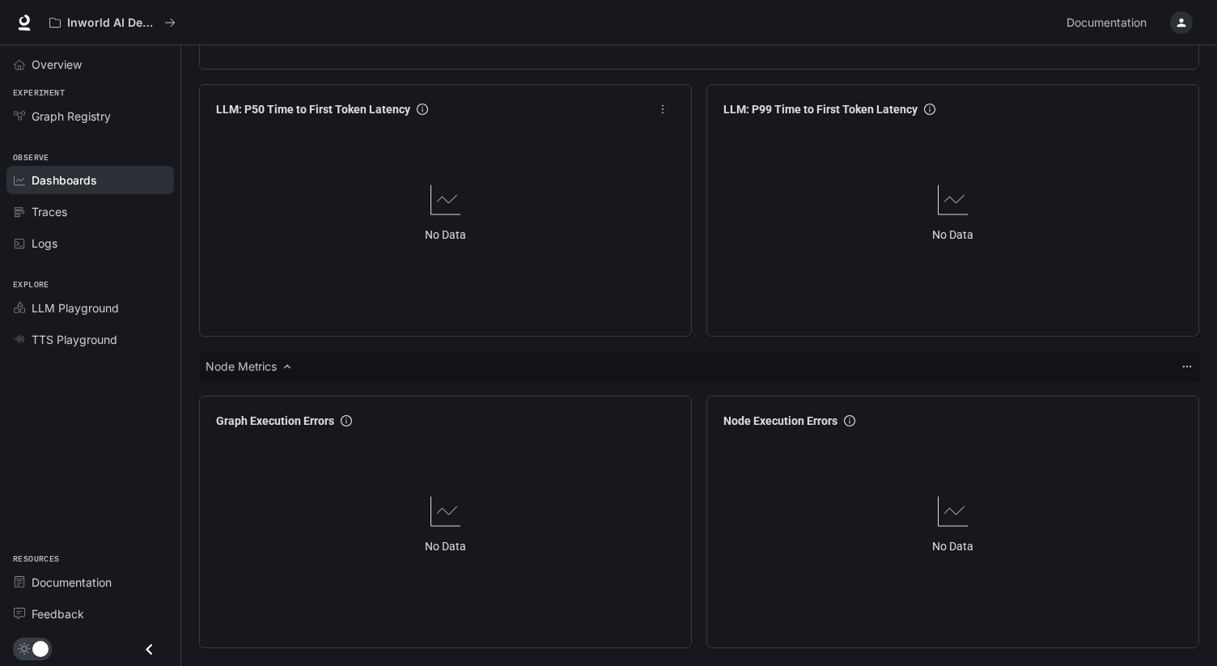
click at [605, 302] on div "No Data" at bounding box center [446, 227] width 472 height 207
click at [586, 373] on div "Node Metrics" at bounding box center [699, 366] width 1000 height 30
drag, startPoint x: 566, startPoint y: 378, endPoint x: 527, endPoint y: 379, distance: 38.9
click at [565, 378] on div "Node Metrics" at bounding box center [699, 366] width 1000 height 30
click at [281, 373] on div "Node Metrics" at bounding box center [249, 367] width 87 height 16
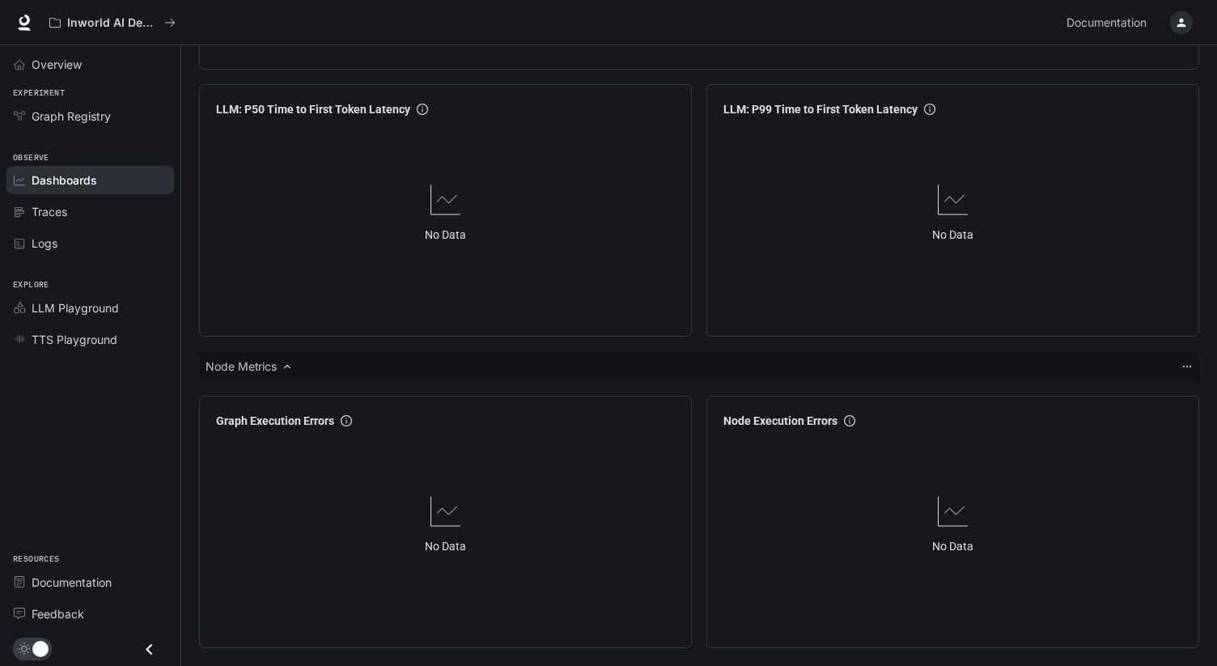
click at [283, 370] on icon at bounding box center [287, 366] width 11 height 11
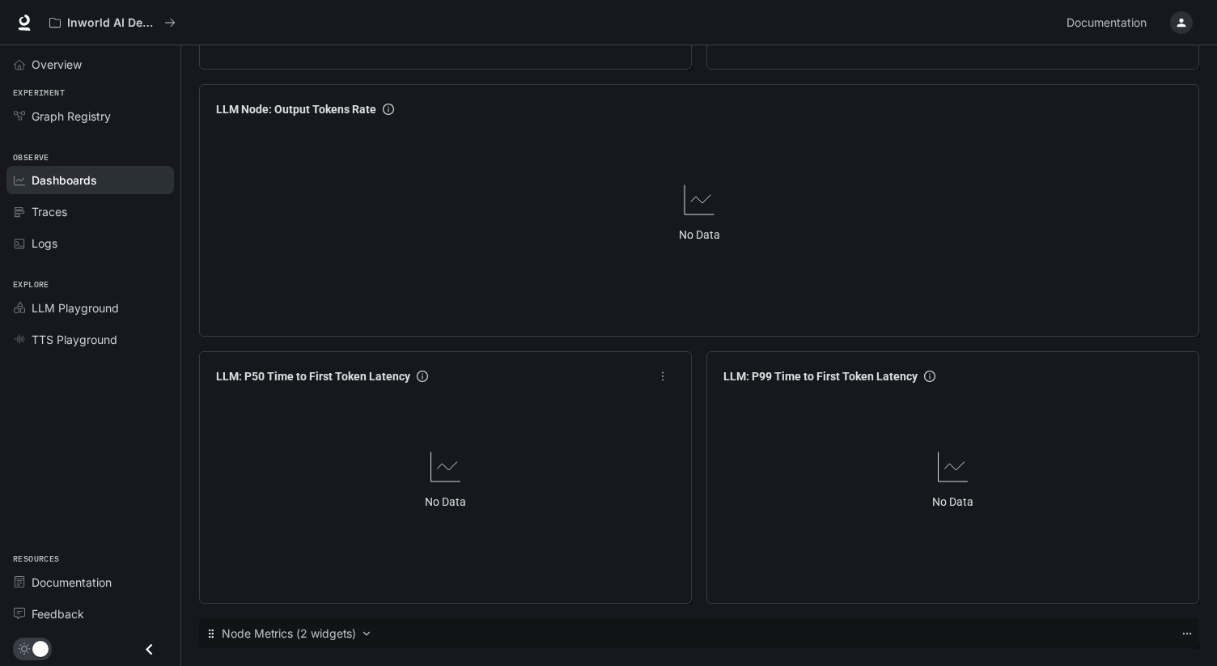
scroll to position [1645, 0]
click at [361, 634] on icon at bounding box center [366, 633] width 11 height 11
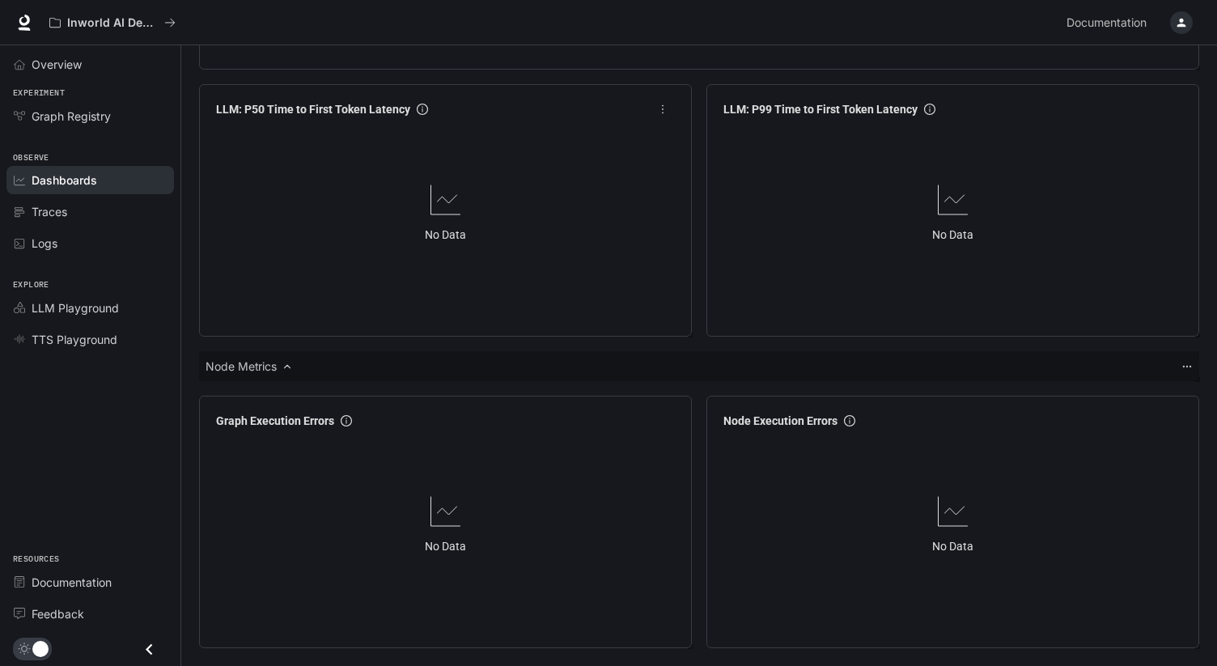
click at [626, 303] on div "No Data" at bounding box center [446, 227] width 472 height 207
click at [612, 281] on div "No Data" at bounding box center [446, 212] width 472 height 176
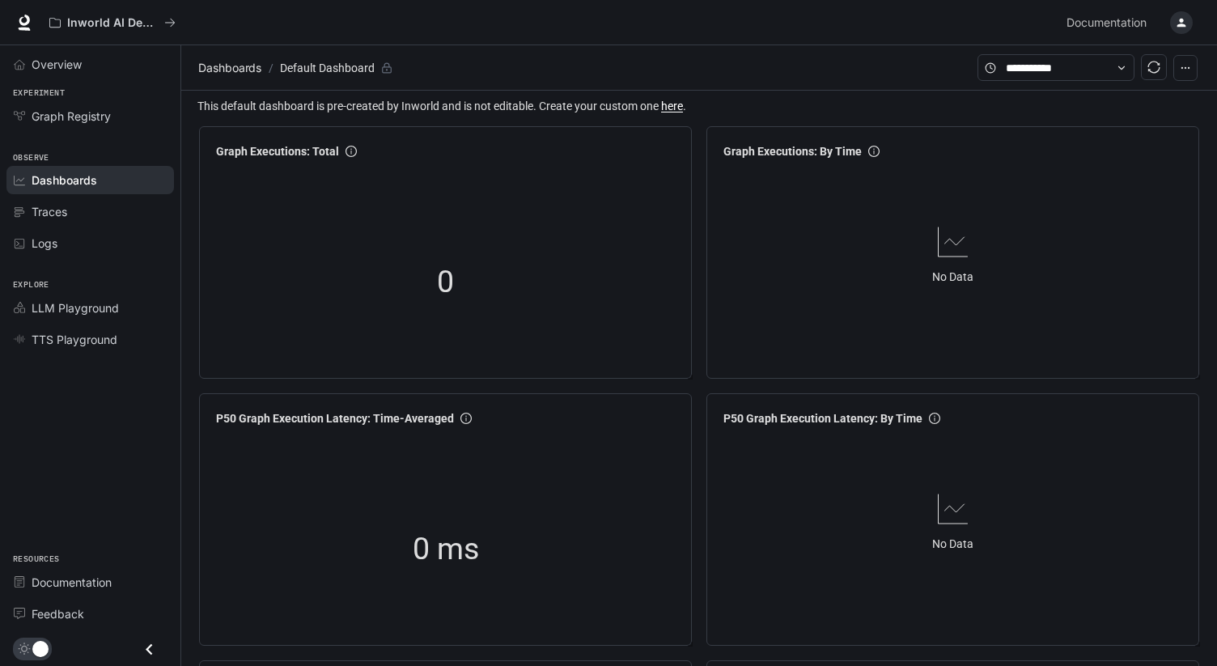
scroll to position [0, 0]
click at [605, 278] on div "0" at bounding box center [446, 282] width 472 height 207
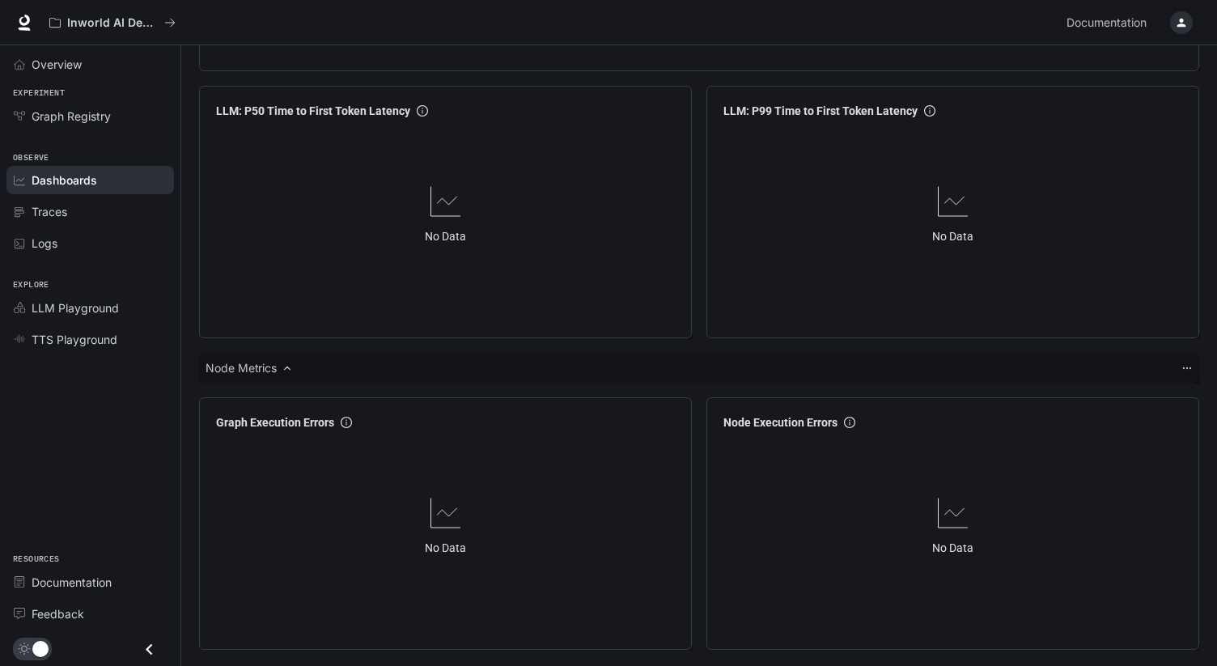
scroll to position [1912, 0]
click at [603, 278] on div "No Data" at bounding box center [446, 212] width 472 height 176
drag, startPoint x: 603, startPoint y: 278, endPoint x: 636, endPoint y: 300, distance: 40.2
click at [635, 295] on div "No Data" at bounding box center [446, 212] width 472 height 176
click at [636, 300] on div "No Data" at bounding box center [446, 227] width 472 height 207
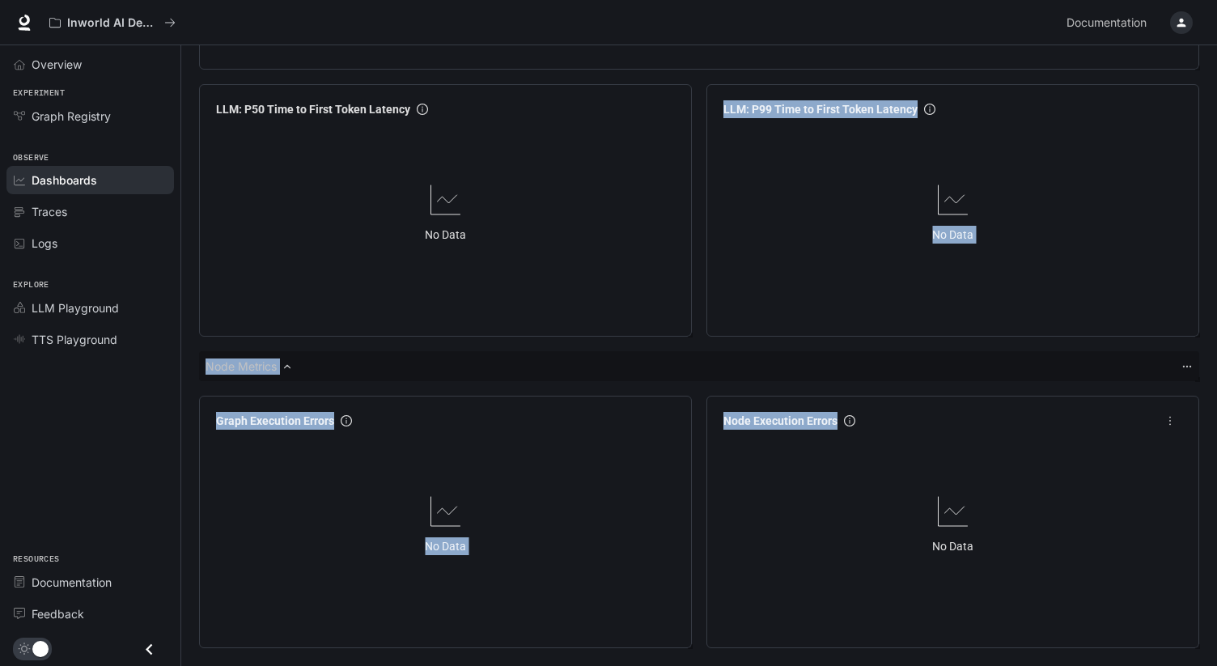
drag, startPoint x: 641, startPoint y: 316, endPoint x: 910, endPoint y: 574, distance: 372.6
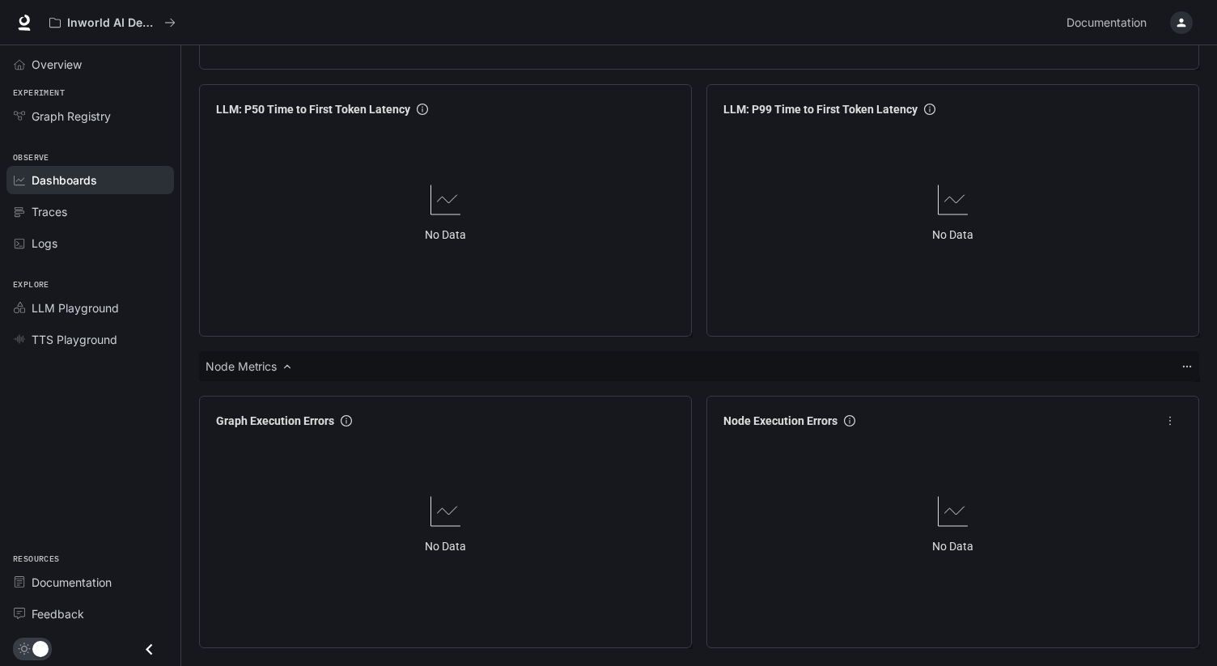
click at [1021, 606] on div "No Data" at bounding box center [953, 523] width 472 height 176
drag, startPoint x: 1021, startPoint y: 606, endPoint x: 452, endPoint y: 452, distance: 588.6
click at [779, 540] on div "No Data" at bounding box center [953, 523] width 472 height 176
drag, startPoint x: 409, startPoint y: 412, endPoint x: 408, endPoint y: 403, distance: 8.9
click at [408, 409] on div "Graph Execution Errors" at bounding box center [446, 420] width 472 height 29
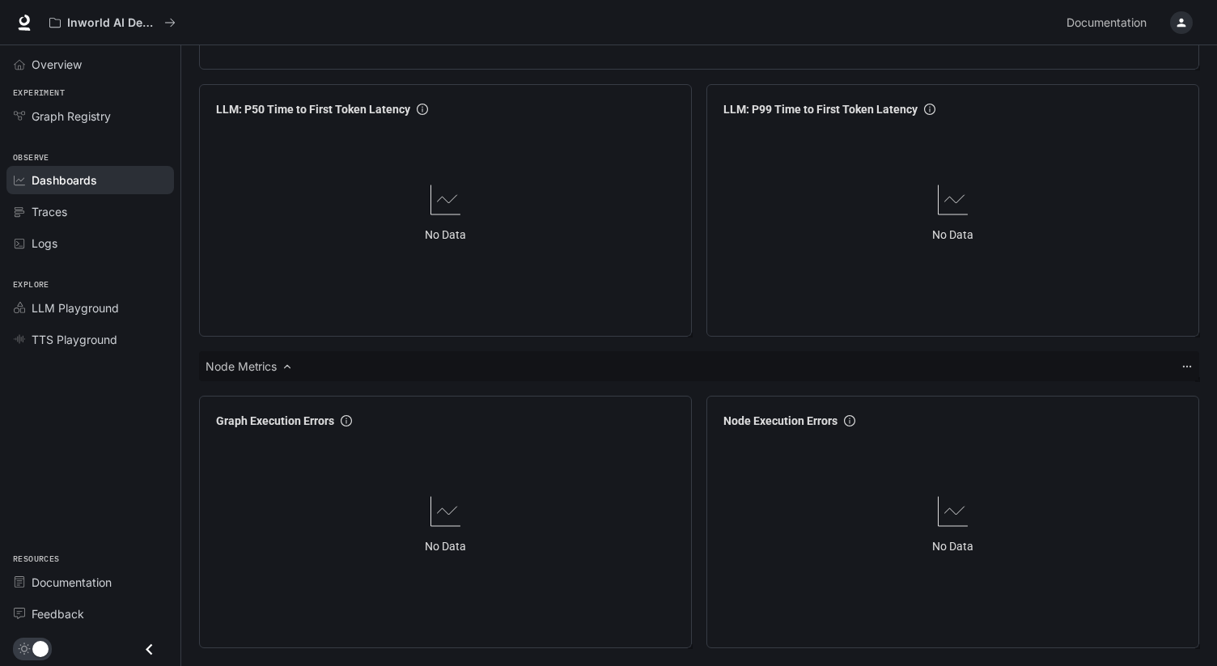
click at [412, 365] on div "Node Metrics" at bounding box center [699, 366] width 1000 height 30
click at [261, 364] on span "Node Metrics" at bounding box center [241, 367] width 71 height 16
drag, startPoint x: 270, startPoint y: 365, endPoint x: 279, endPoint y: 365, distance: 8.9
click at [271, 365] on span "Node Metrics" at bounding box center [241, 367] width 71 height 16
click at [284, 365] on icon at bounding box center [287, 366] width 11 height 11
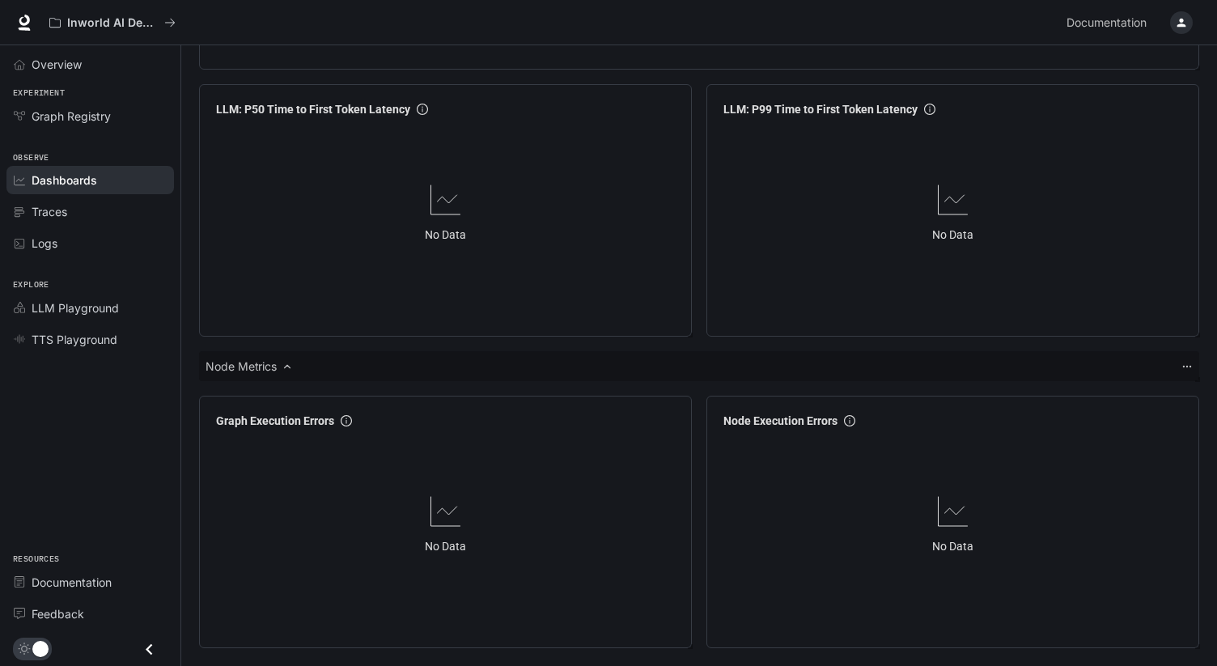
scroll to position [1645, 0]
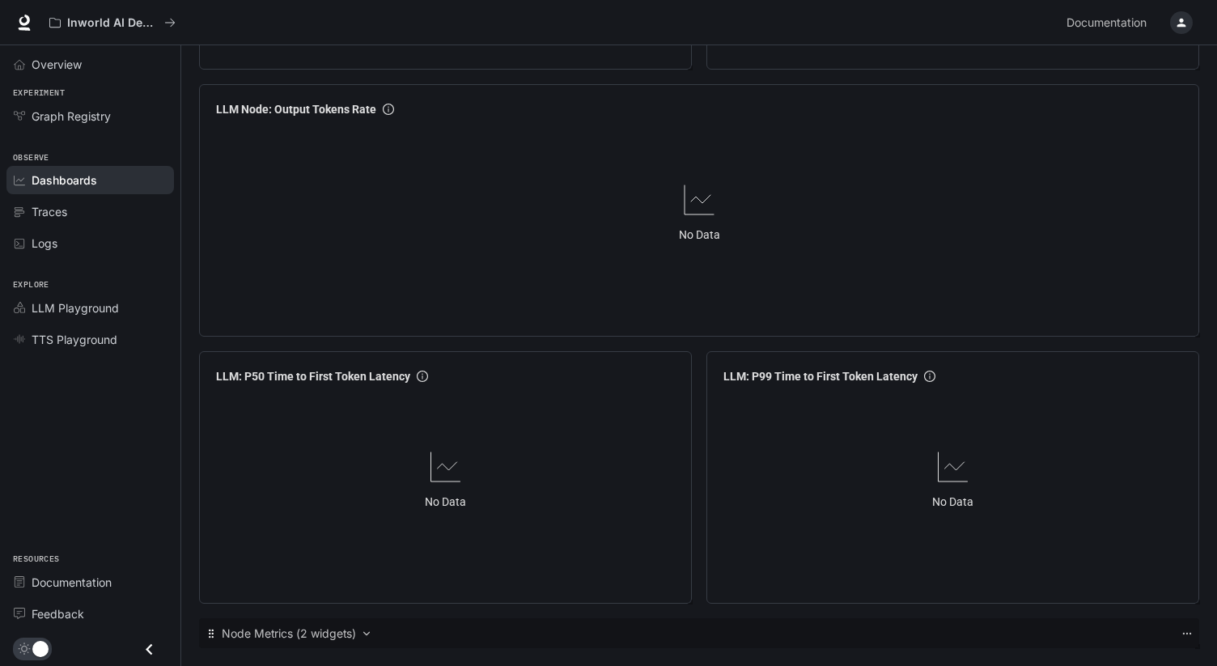
click at [367, 633] on icon at bounding box center [367, 633] width 6 height 3
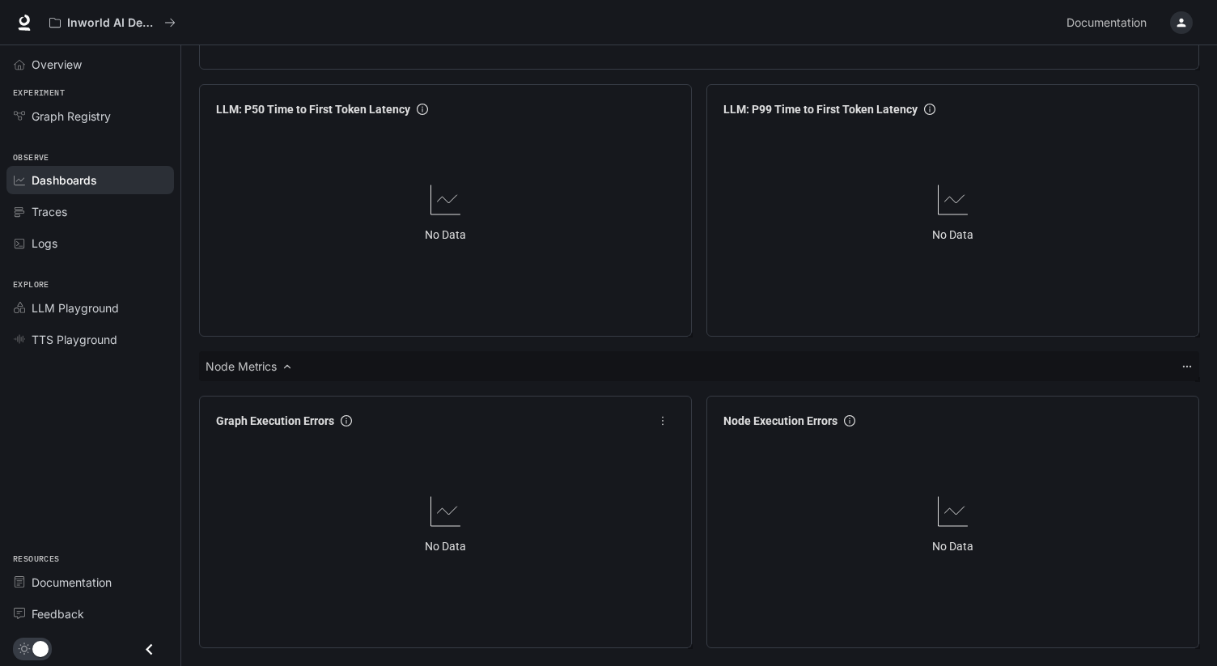
click at [588, 398] on div "Graph Execution Errors No Data" at bounding box center [445, 522] width 493 height 253
click at [594, 331] on div "LLM: P50 Time to First Token Latency No Data" at bounding box center [445, 210] width 493 height 253
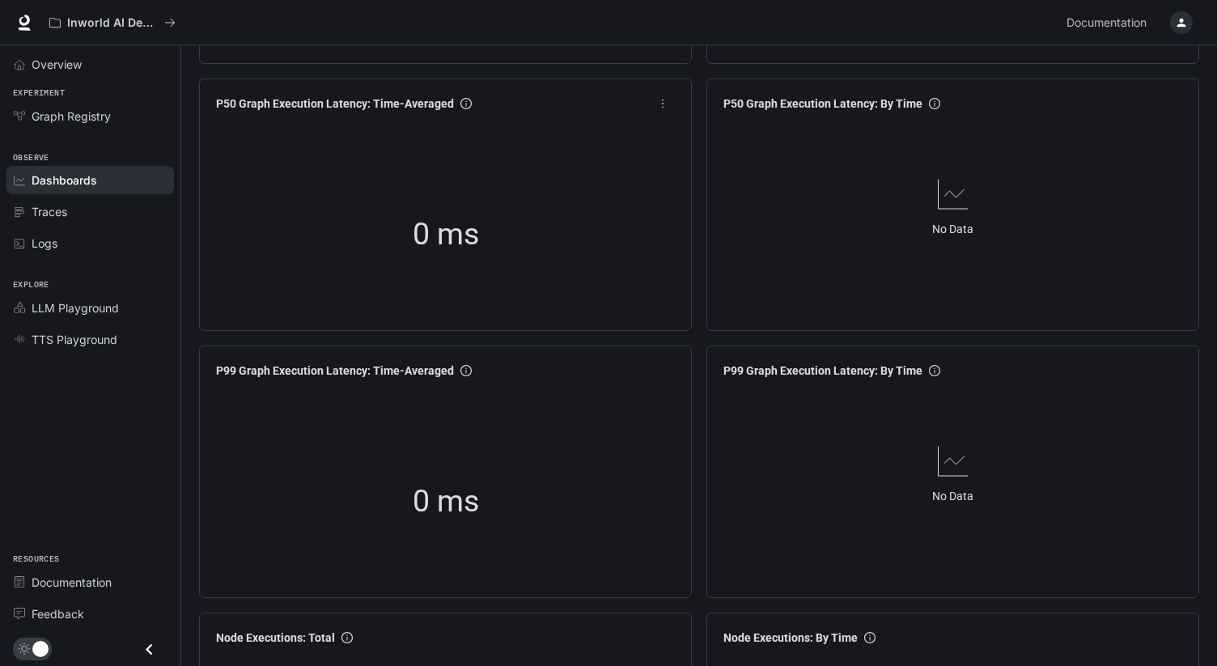
scroll to position [0, 0]
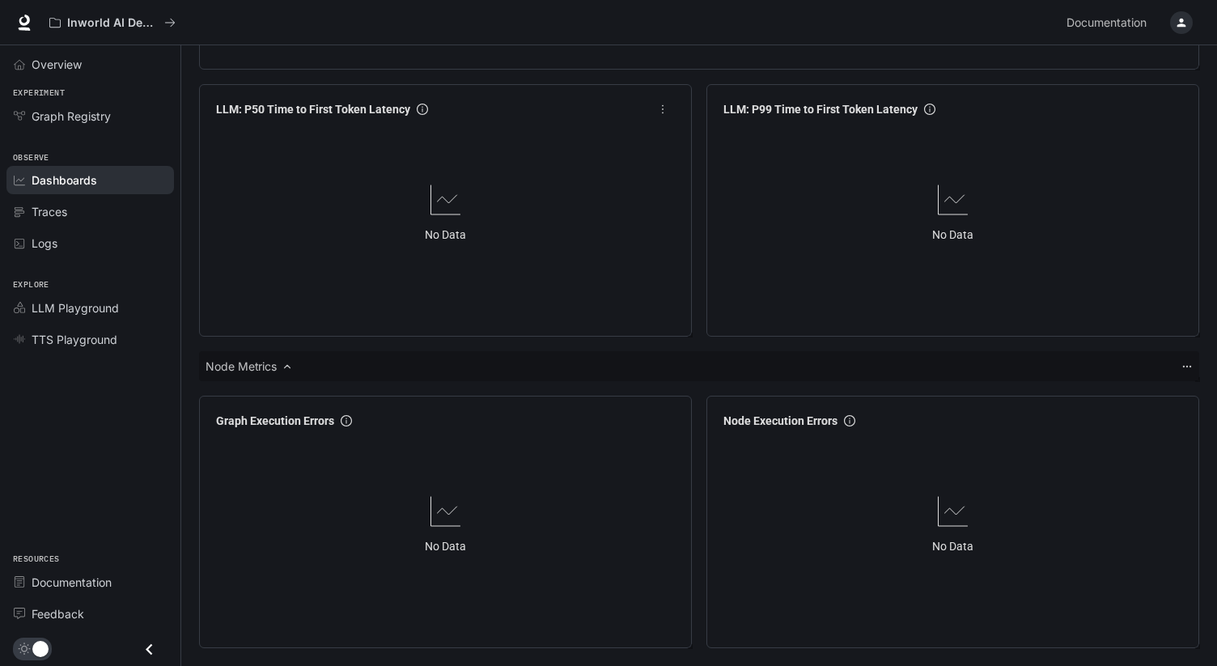
click at [593, 312] on div "No Data" at bounding box center [446, 227] width 472 height 207
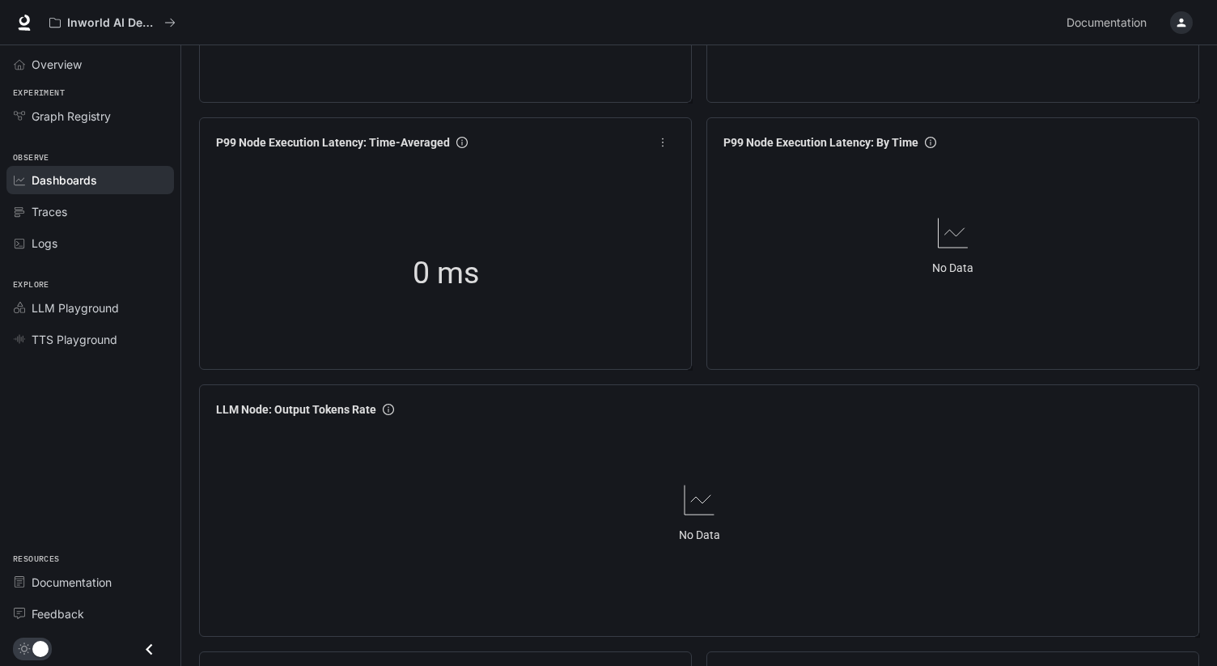
scroll to position [799, 0]
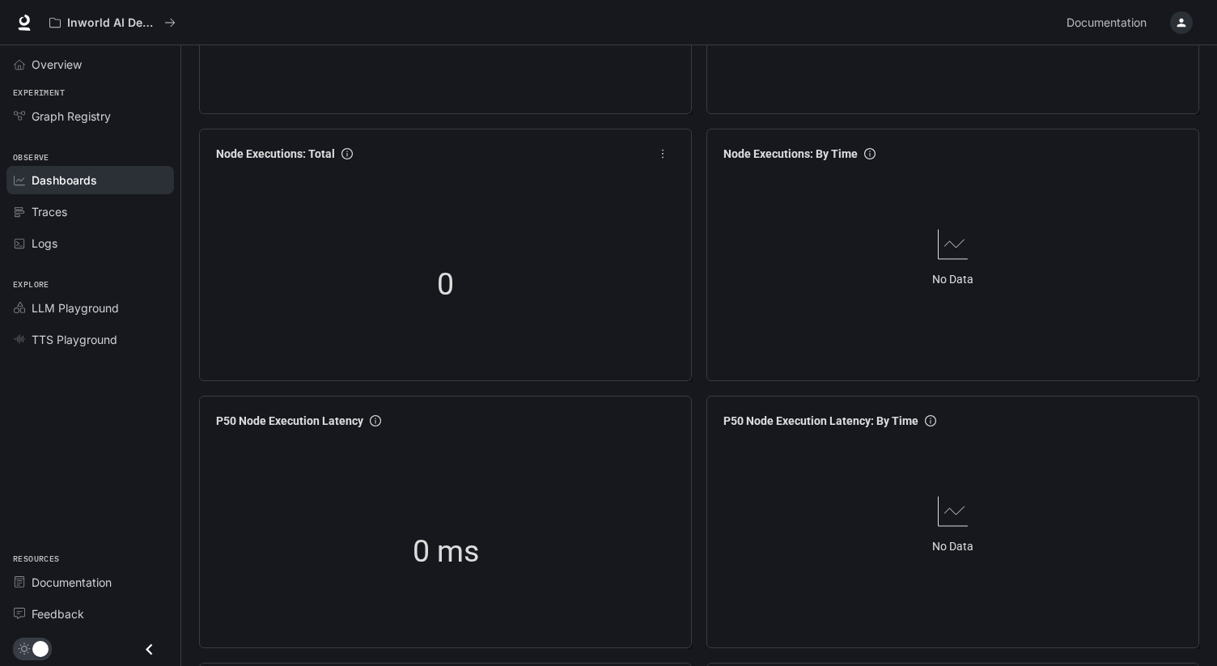
click at [595, 302] on div "0" at bounding box center [446, 284] width 472 height 207
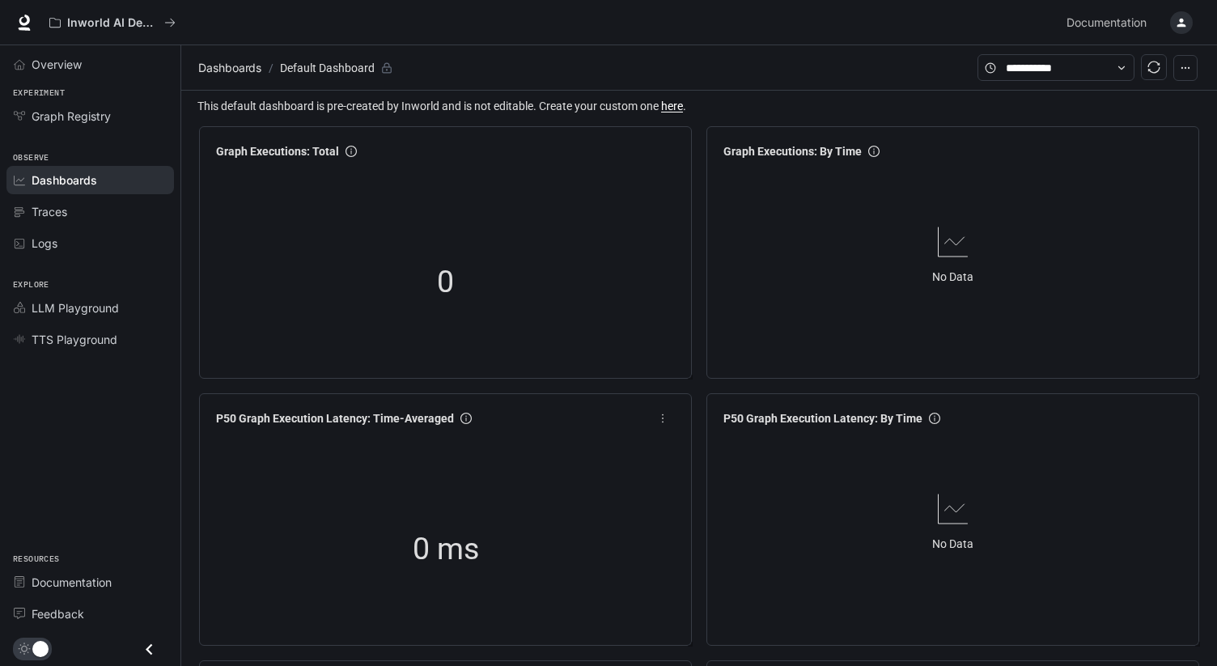
click at [595, 302] on div "0" at bounding box center [446, 282] width 472 height 207
click at [108, 117] on span "Graph Registry" at bounding box center [71, 116] width 79 height 17
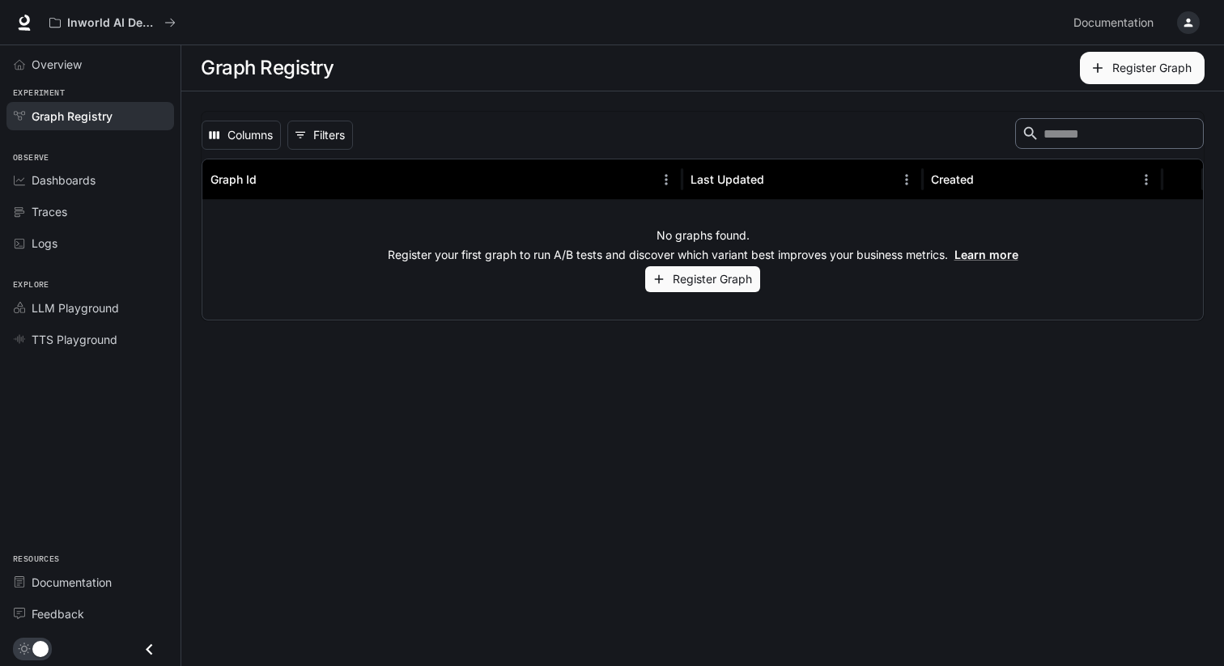
click at [588, 333] on div "Columns 0 Filters ​ Graph Id Last Updated Created No graphs found. Register you…" at bounding box center [702, 215] width 1042 height 249
click at [78, 192] on link "Dashboards" at bounding box center [90, 180] width 168 height 28
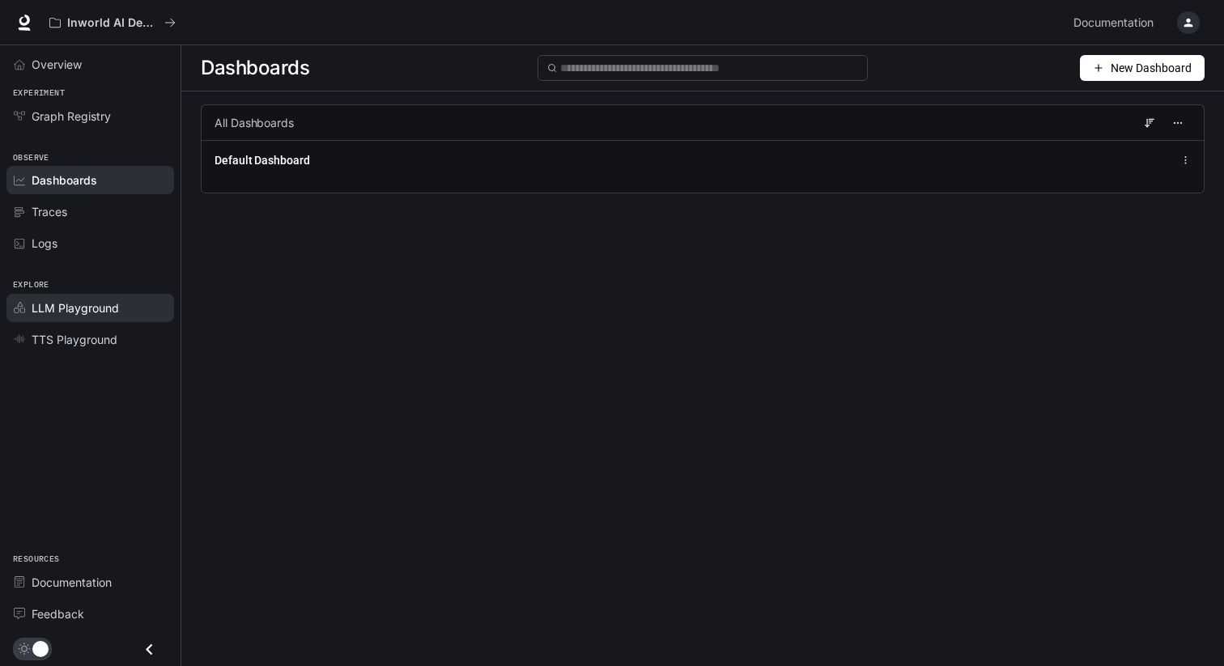
click at [130, 316] on link "LLM Playground" at bounding box center [90, 308] width 168 height 28
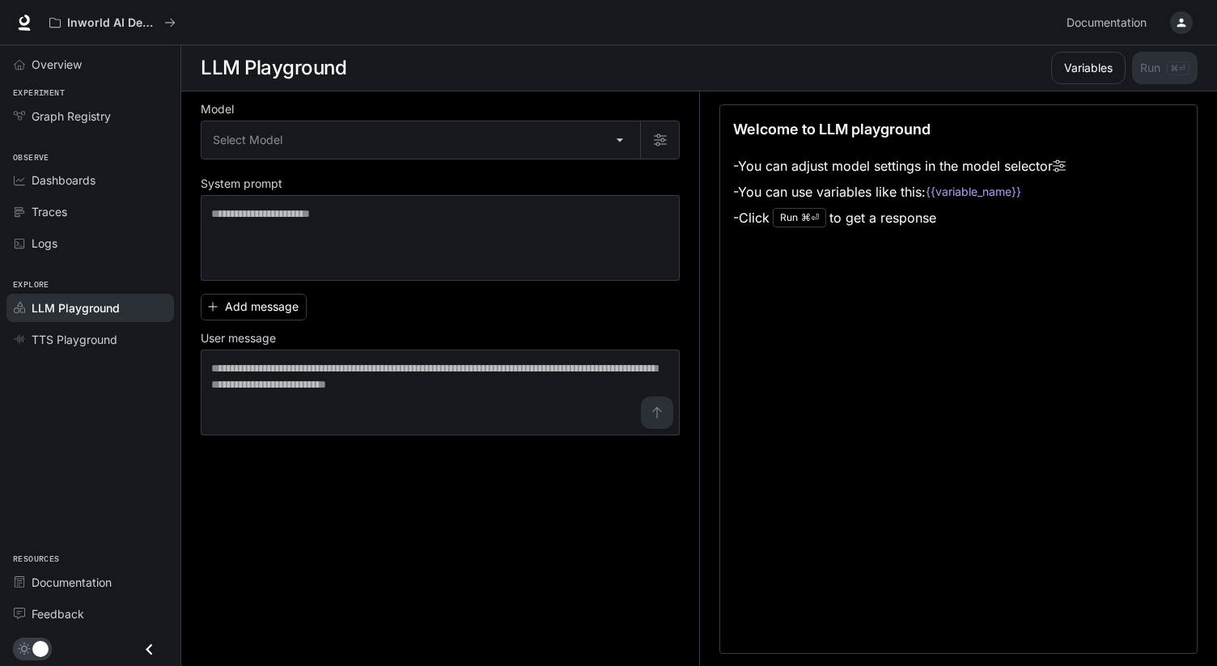
drag, startPoint x: 622, startPoint y: 335, endPoint x: 380, endPoint y: 346, distance: 242.3
click at [622, 334] on label "User message" at bounding box center [440, 341] width 479 height 16
click at [61, 337] on span "TTS Playground" at bounding box center [75, 339] width 86 height 17
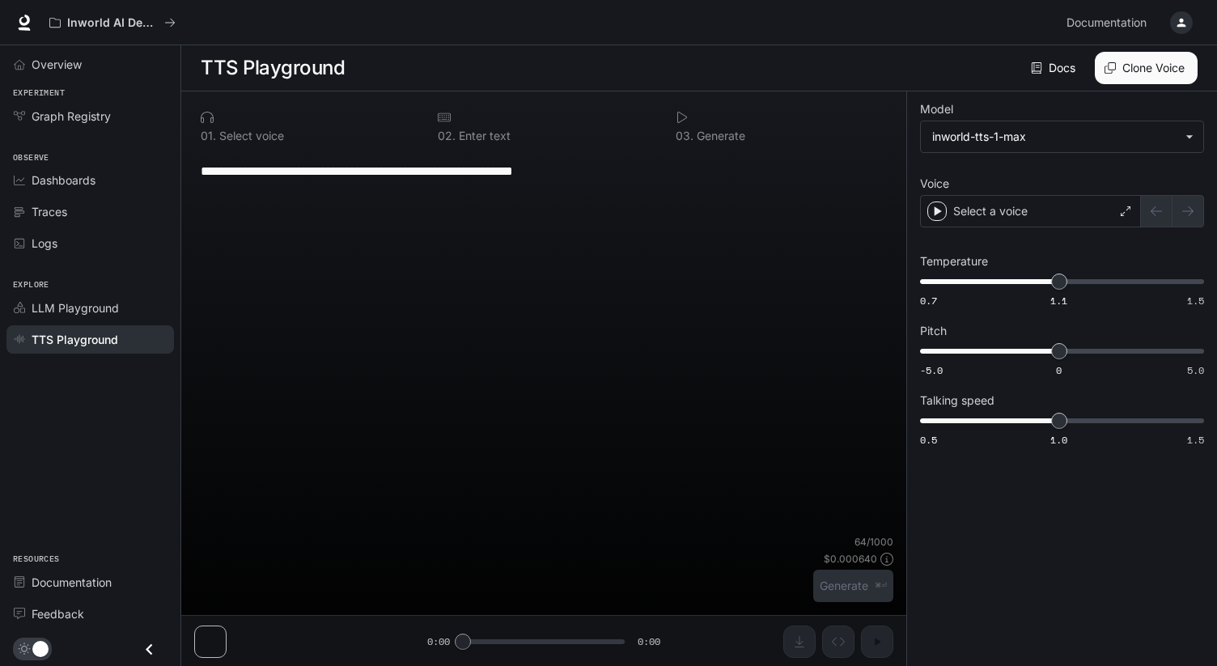
click at [598, 332] on div "**********" at bounding box center [543, 343] width 699 height 384
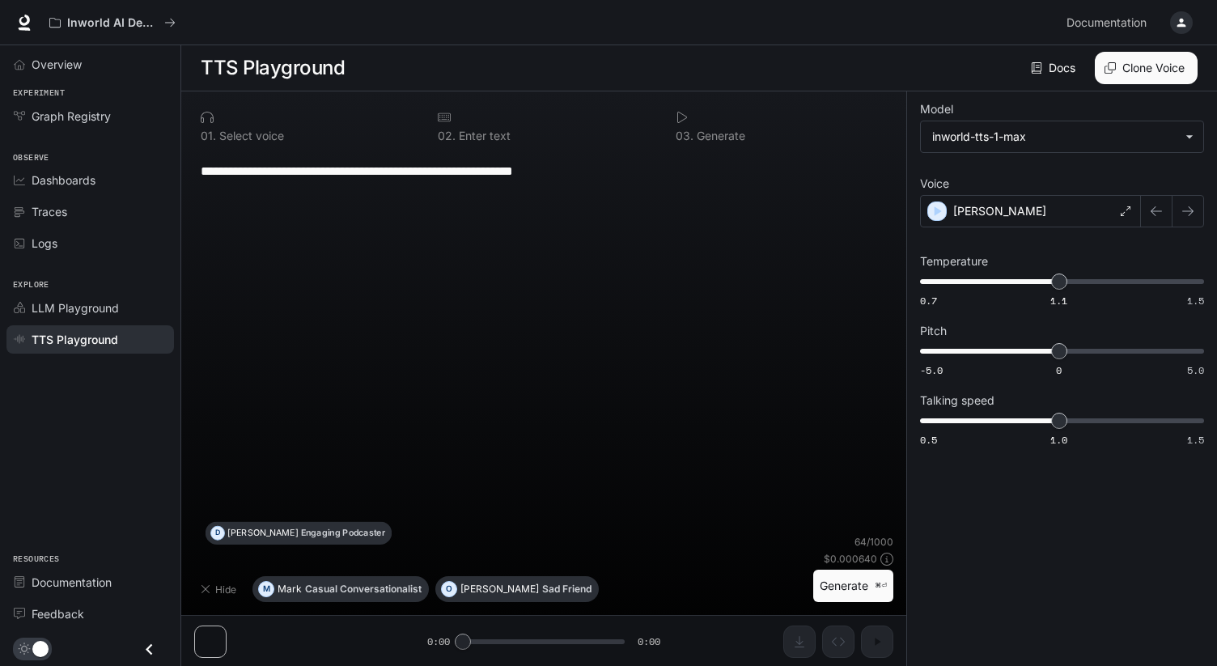
click at [604, 180] on div "**********" at bounding box center [544, 170] width 686 height 39
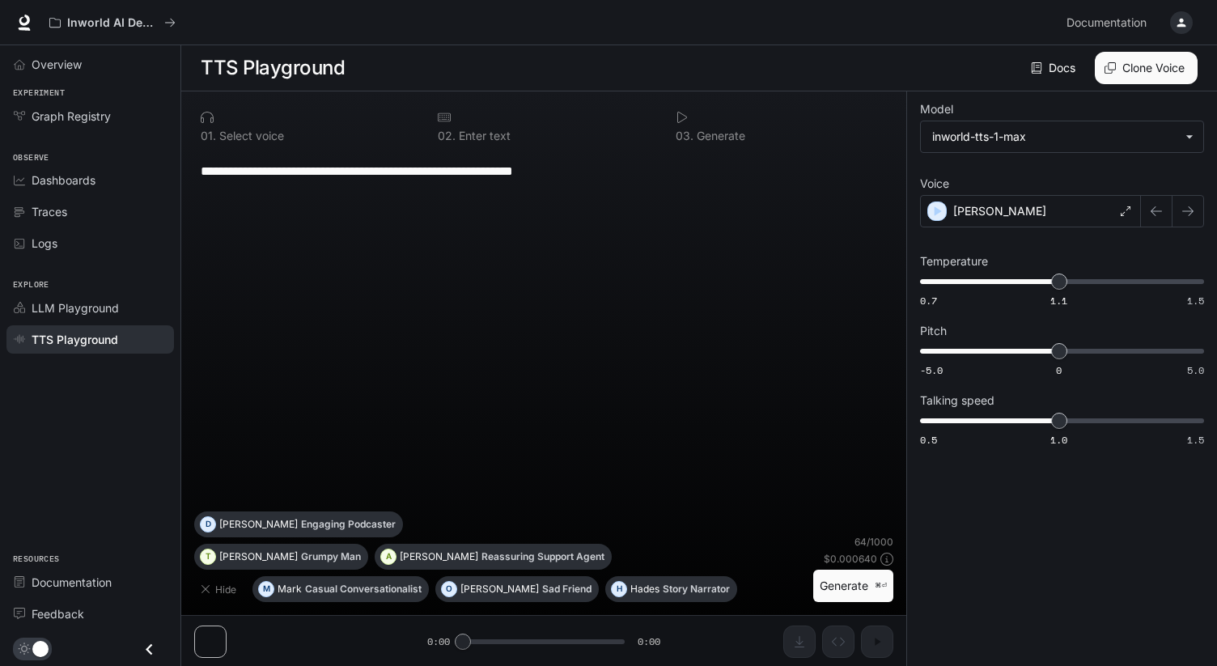
click at [843, 583] on button "Generate ⌘⏎" at bounding box center [853, 586] width 80 height 33
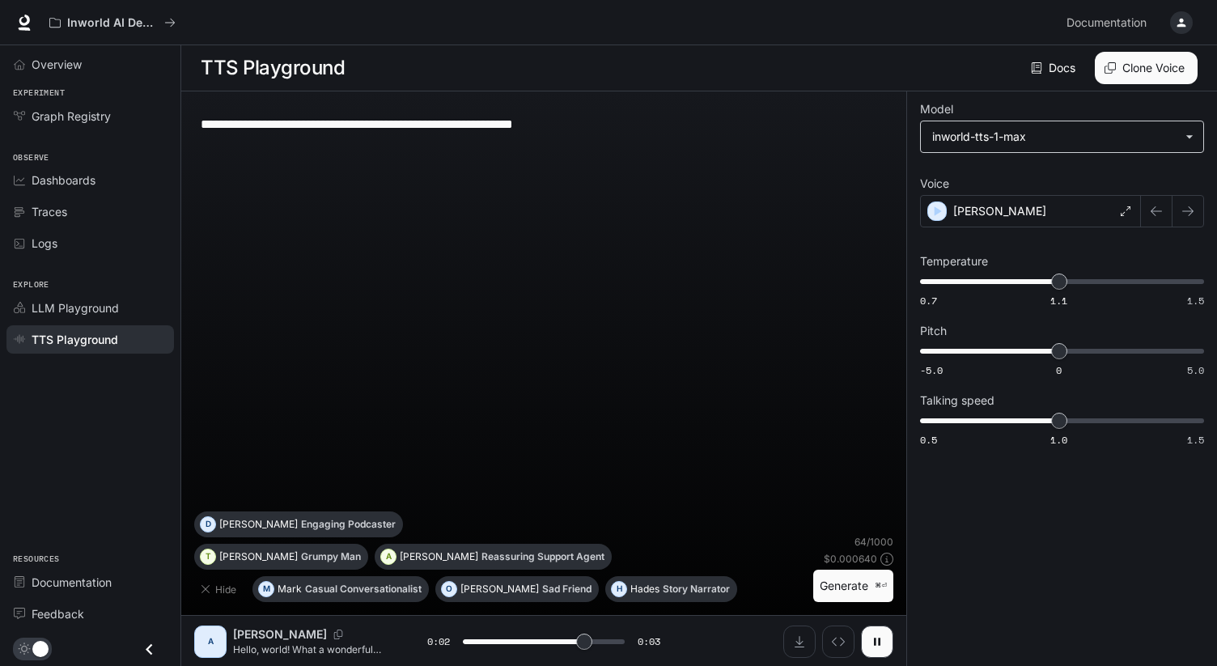
click at [1022, 139] on body "**********" at bounding box center [608, 333] width 1217 height 667
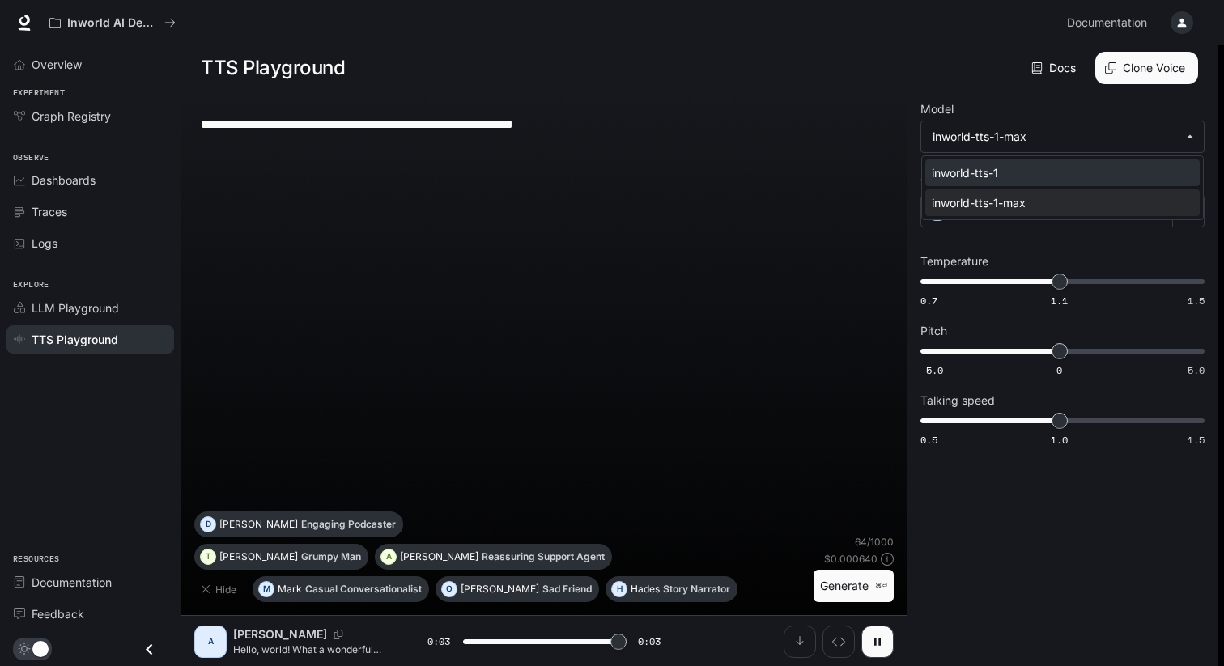
type input "*"
click at [1055, 172] on div "inworld-tts-1" at bounding box center [1059, 172] width 255 height 17
type input "**********"
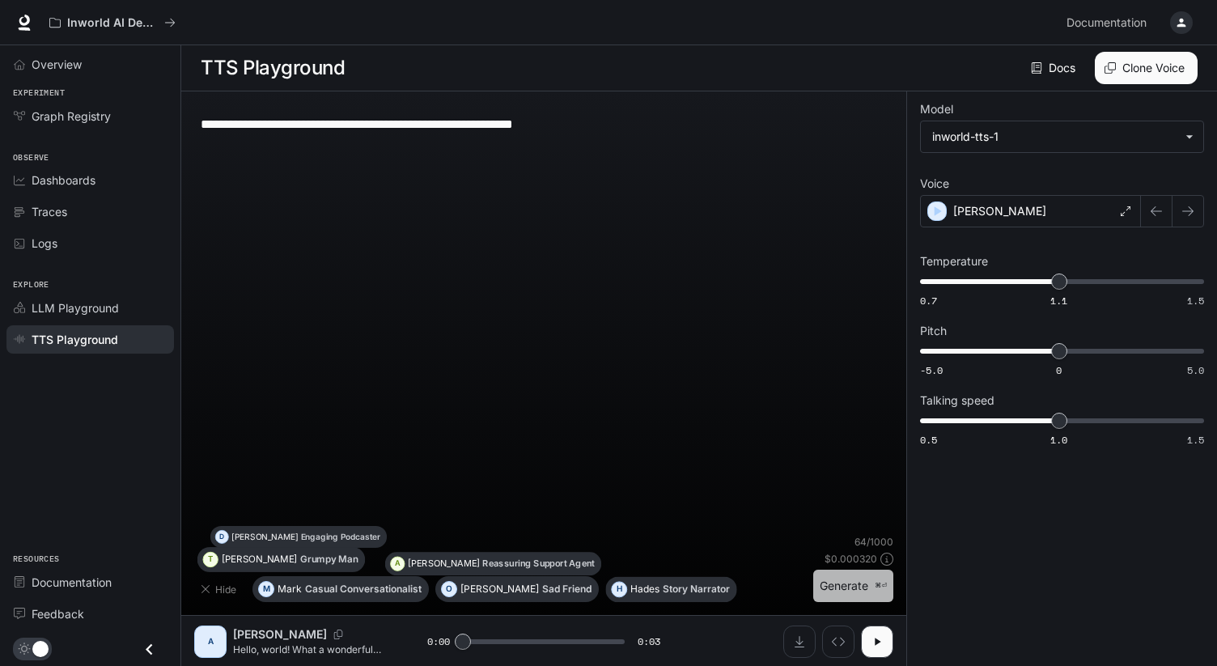
click at [847, 590] on button "Generate ⌘⏎" at bounding box center [853, 586] width 80 height 33
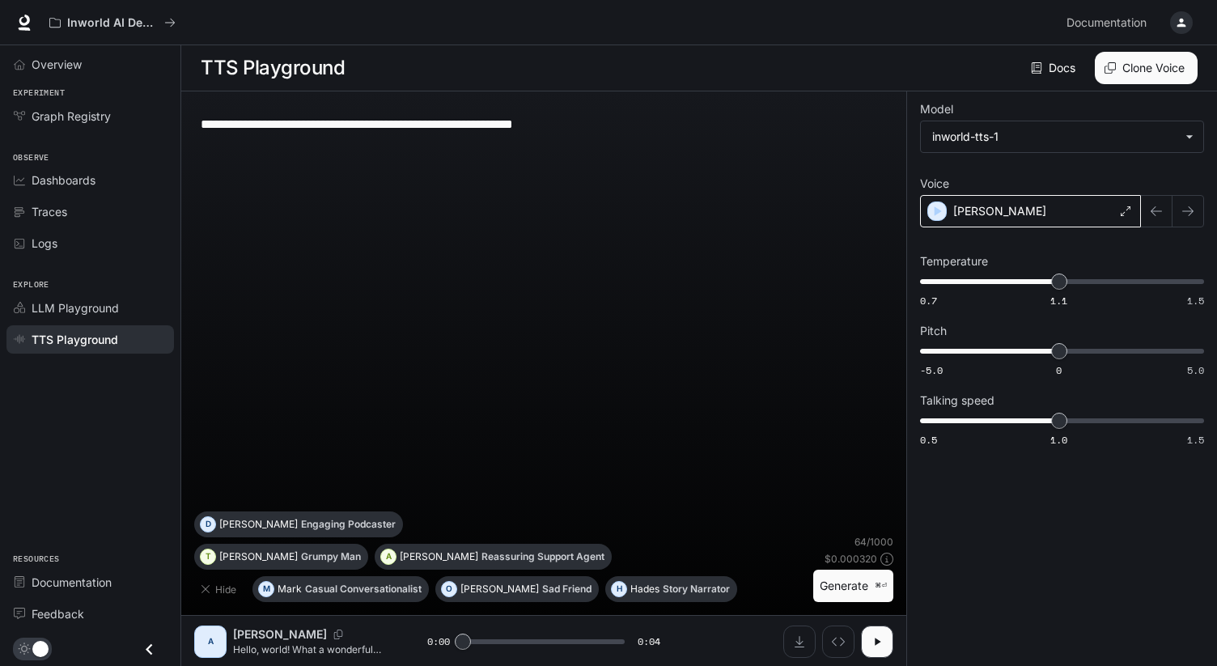
click at [1076, 220] on div "[PERSON_NAME]" at bounding box center [1030, 211] width 221 height 32
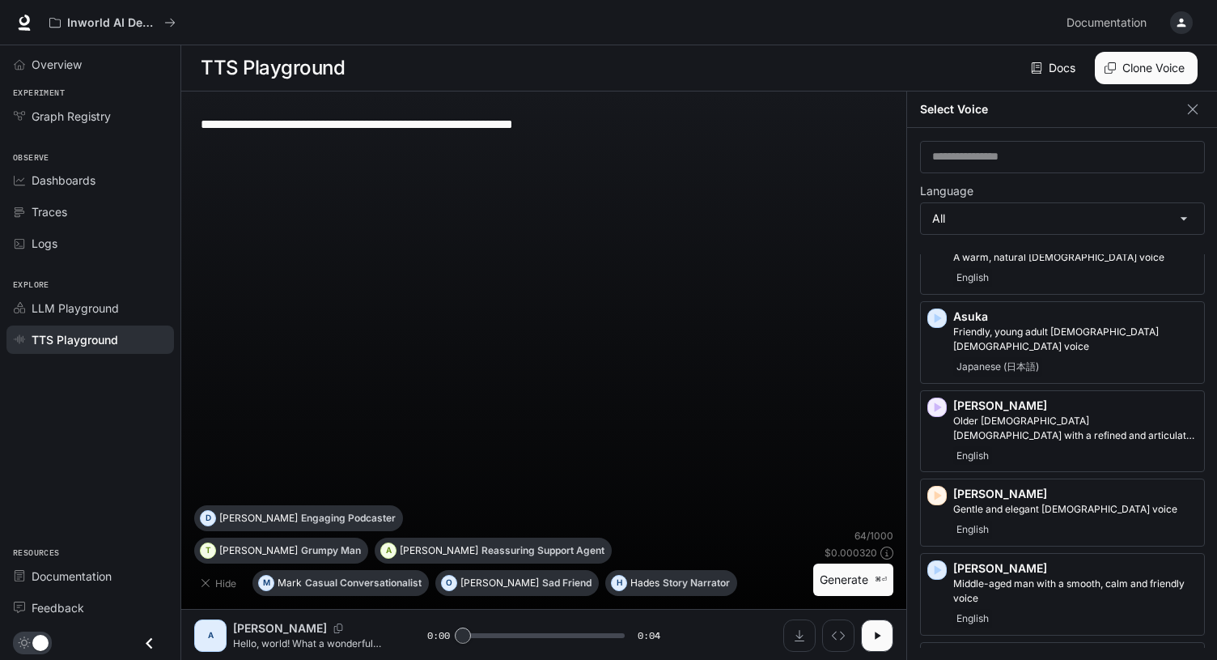
scroll to position [265, 0]
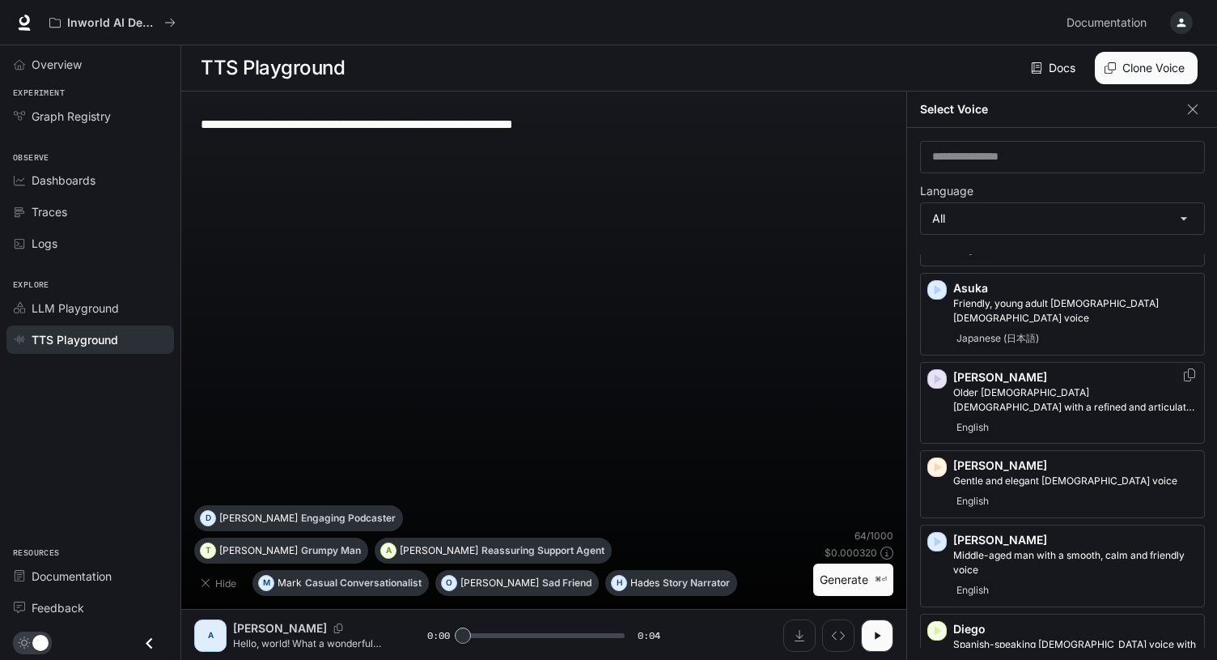
click at [939, 371] on icon "button" at bounding box center [937, 379] width 16 height 16
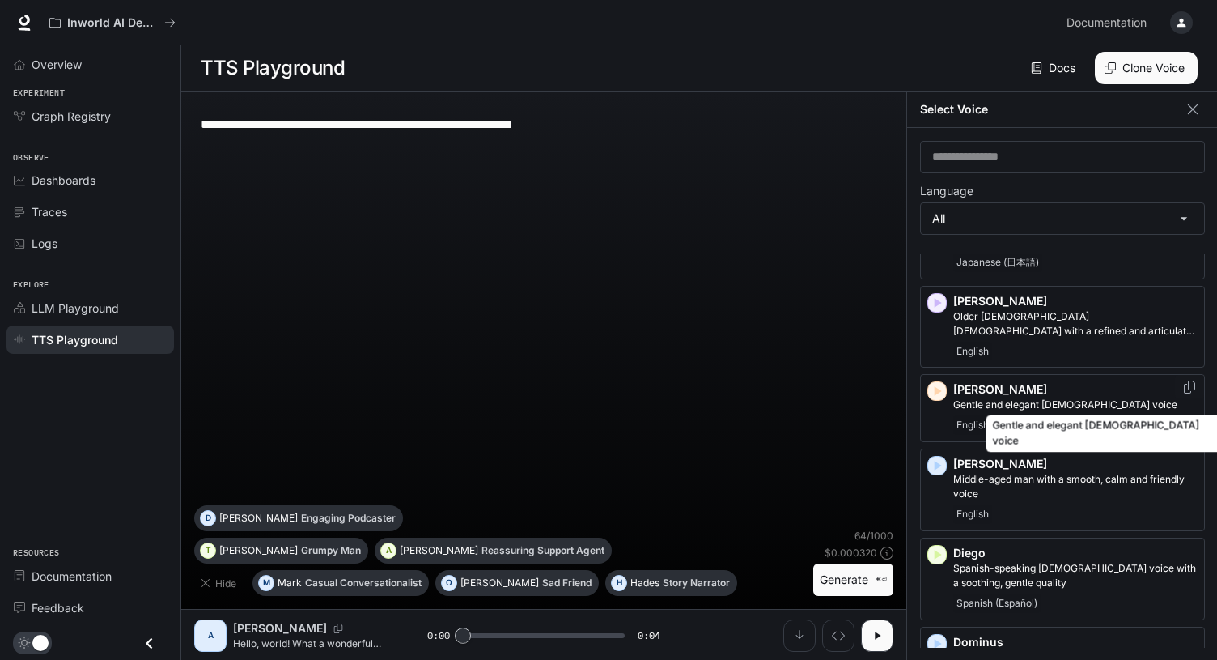
scroll to position [347, 0]
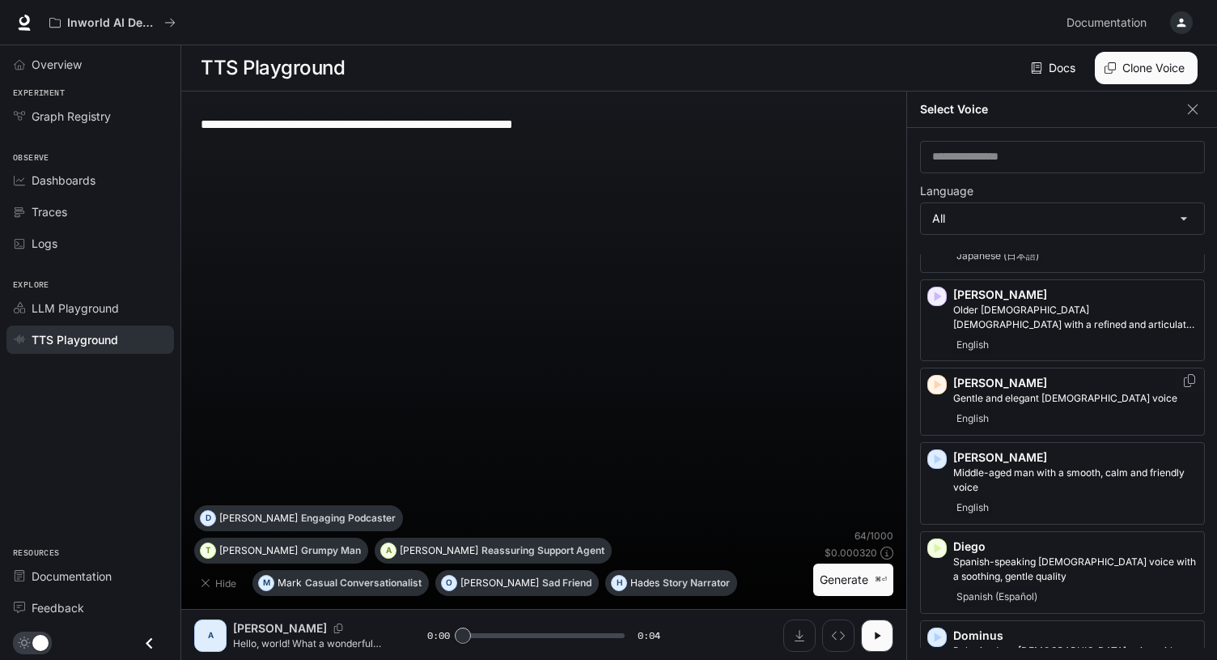
click at [941, 376] on icon "button" at bounding box center [937, 384] width 16 height 16
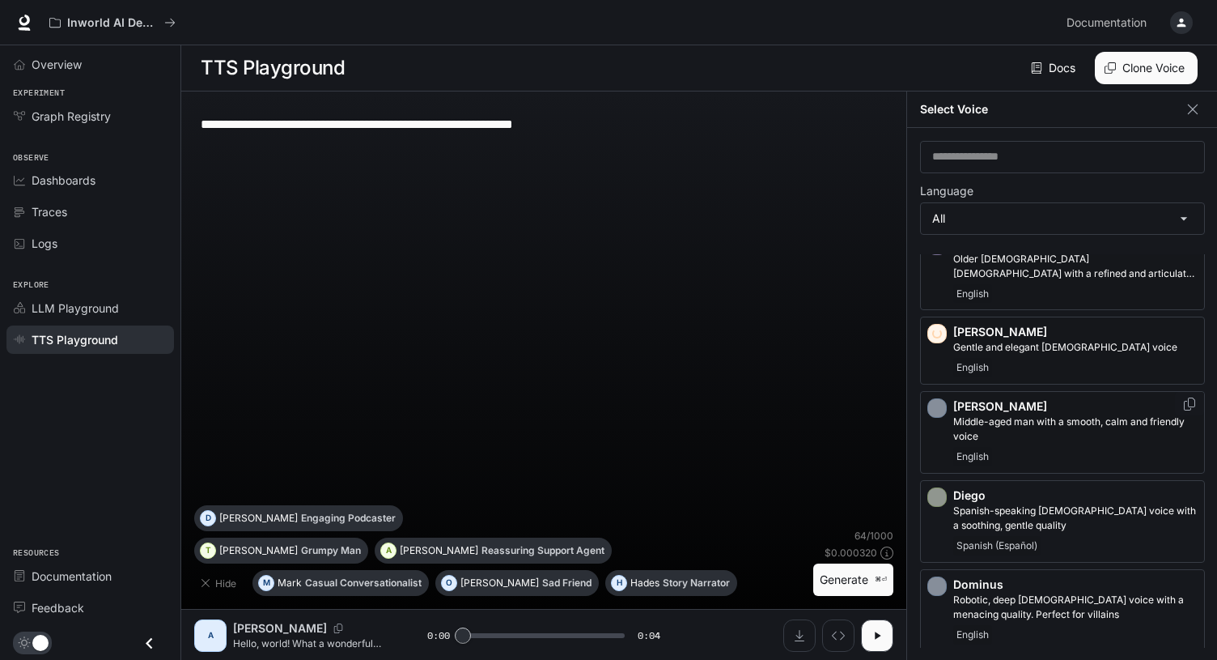
scroll to position [446, 0]
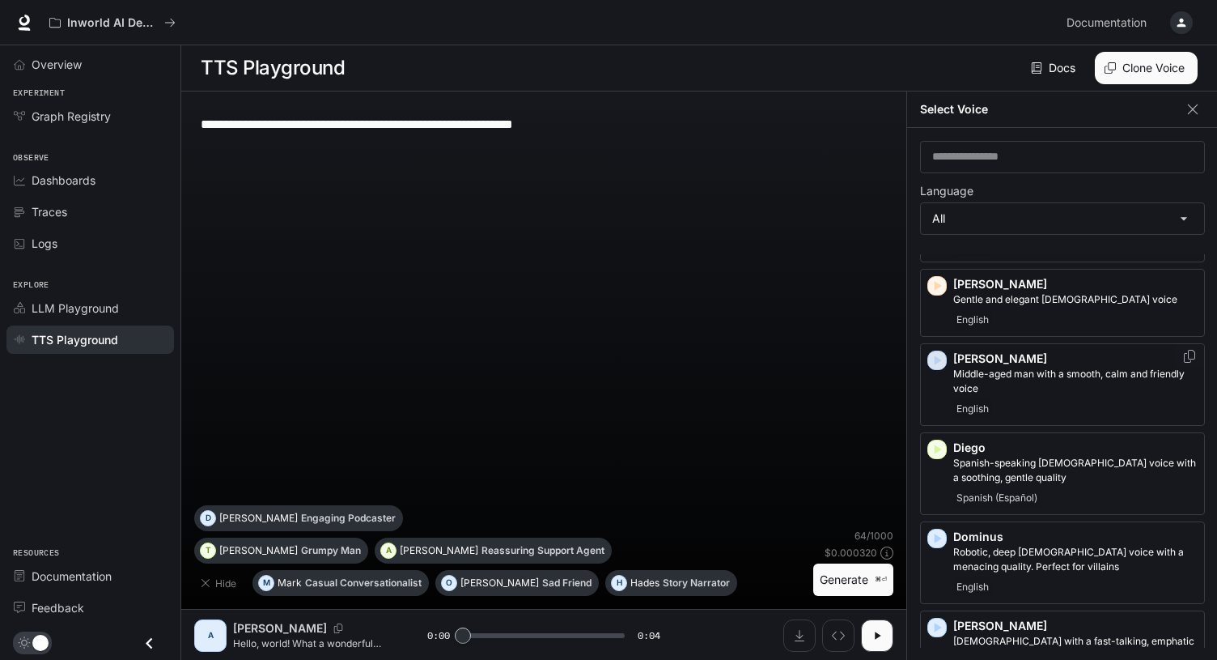
click at [943, 352] on icon "button" at bounding box center [937, 360] width 16 height 16
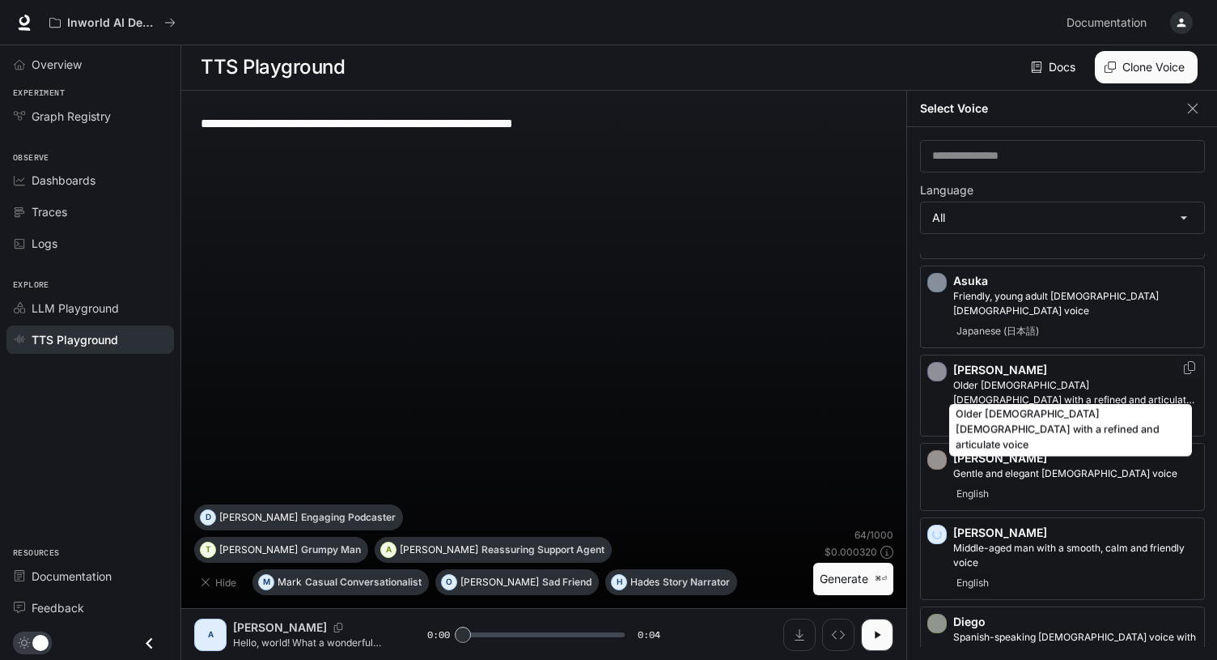
scroll to position [7, 0]
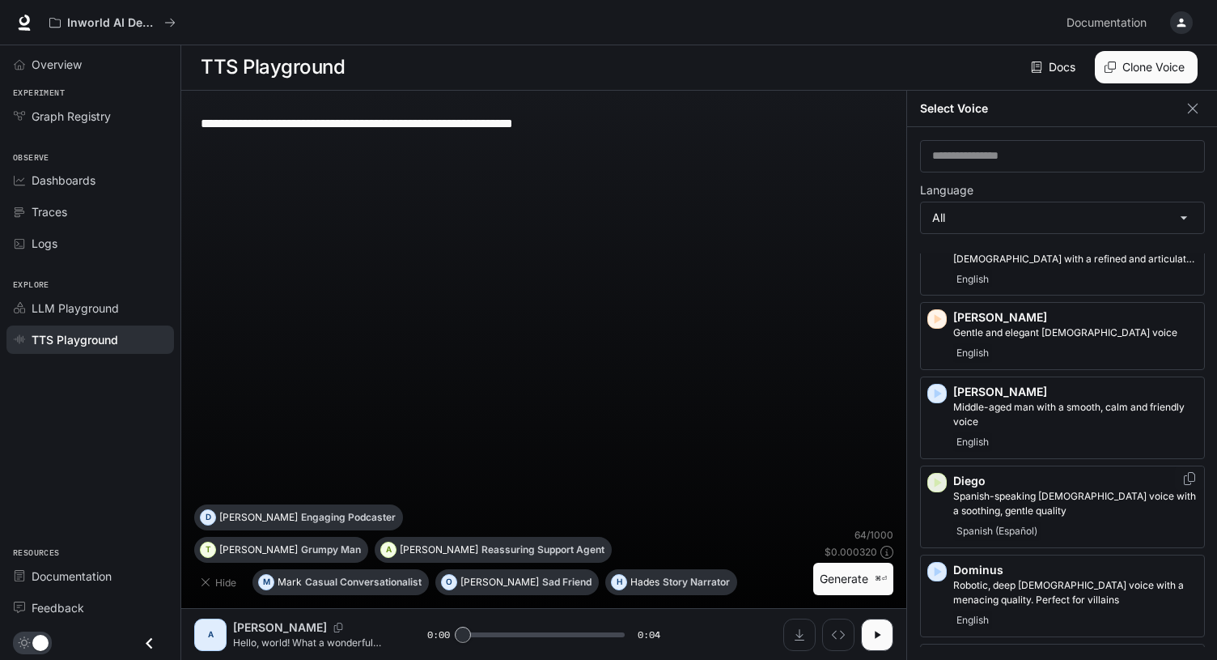
click at [932, 474] on icon "button" at bounding box center [937, 482] width 16 height 16
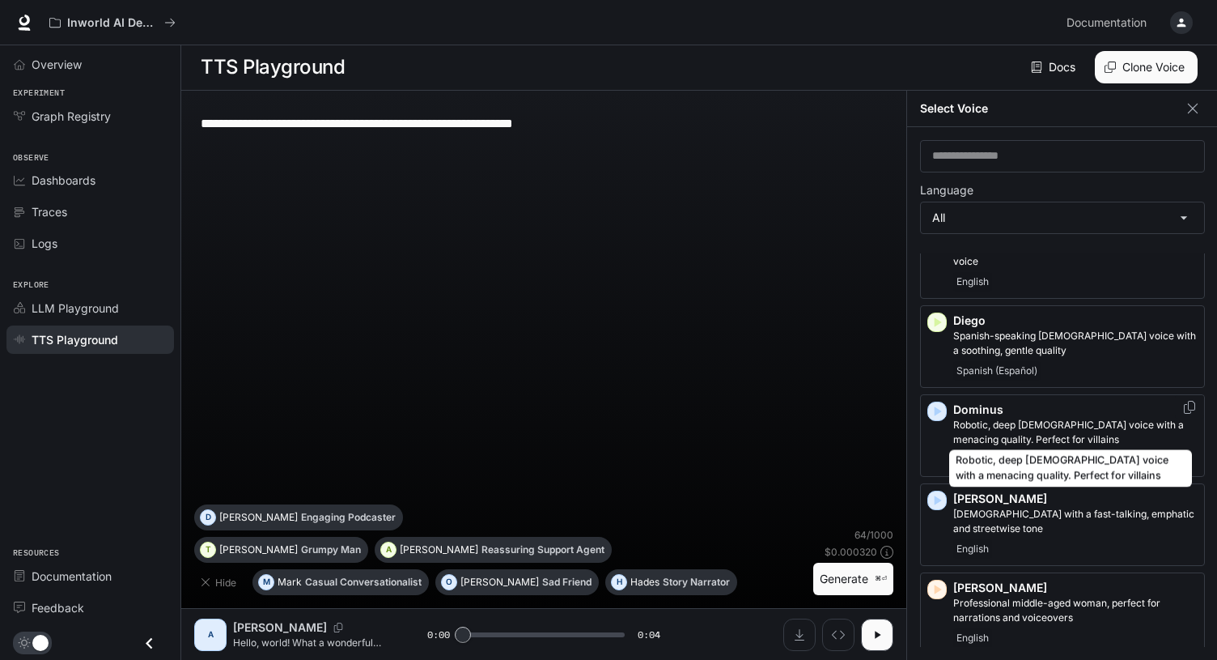
scroll to position [597, 0]
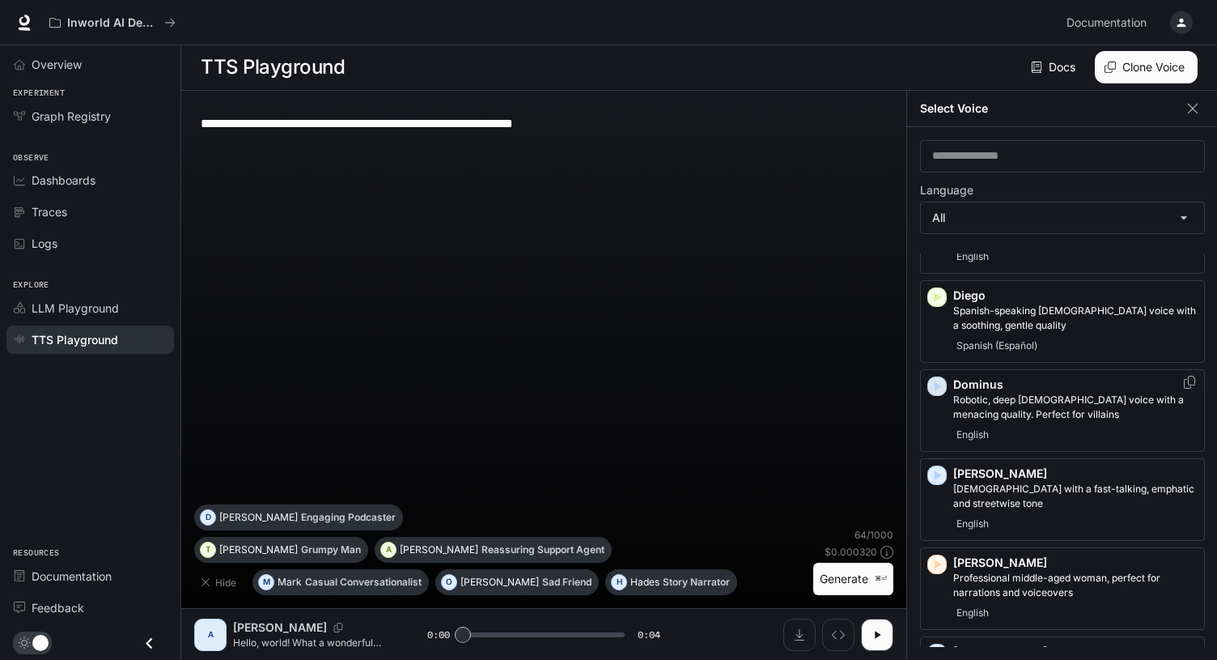
click at [944, 378] on icon "button" at bounding box center [937, 386] width 16 height 16
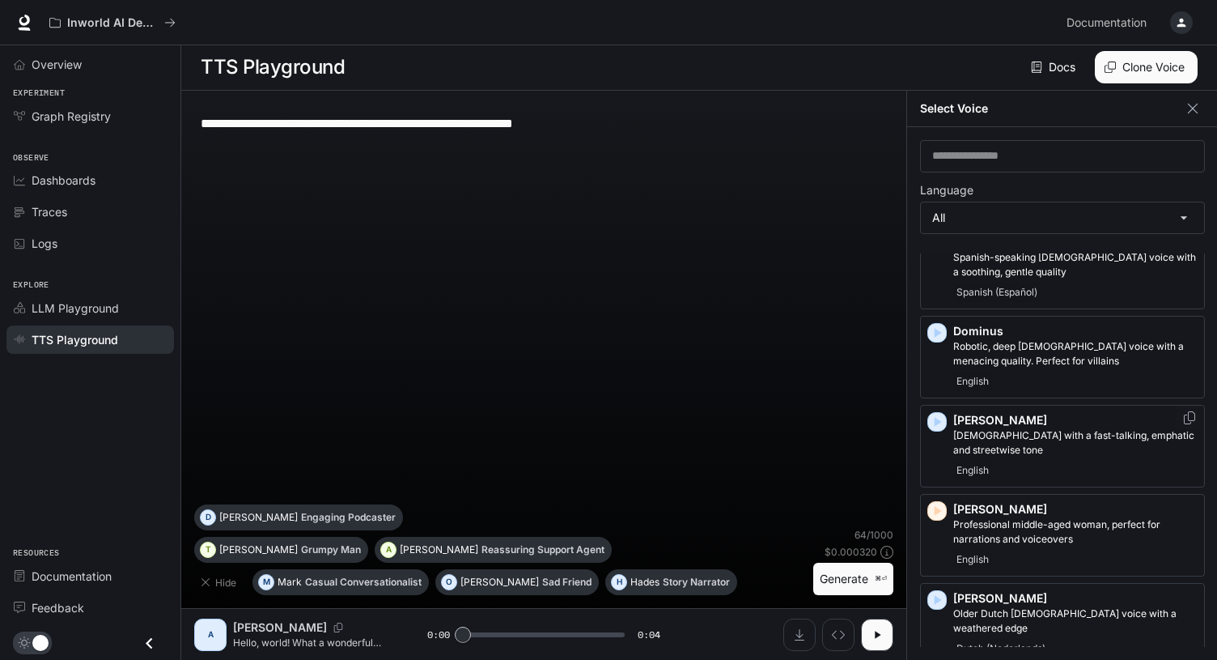
scroll to position [652, 0]
click at [937, 413] on icon "button" at bounding box center [937, 421] width 16 height 16
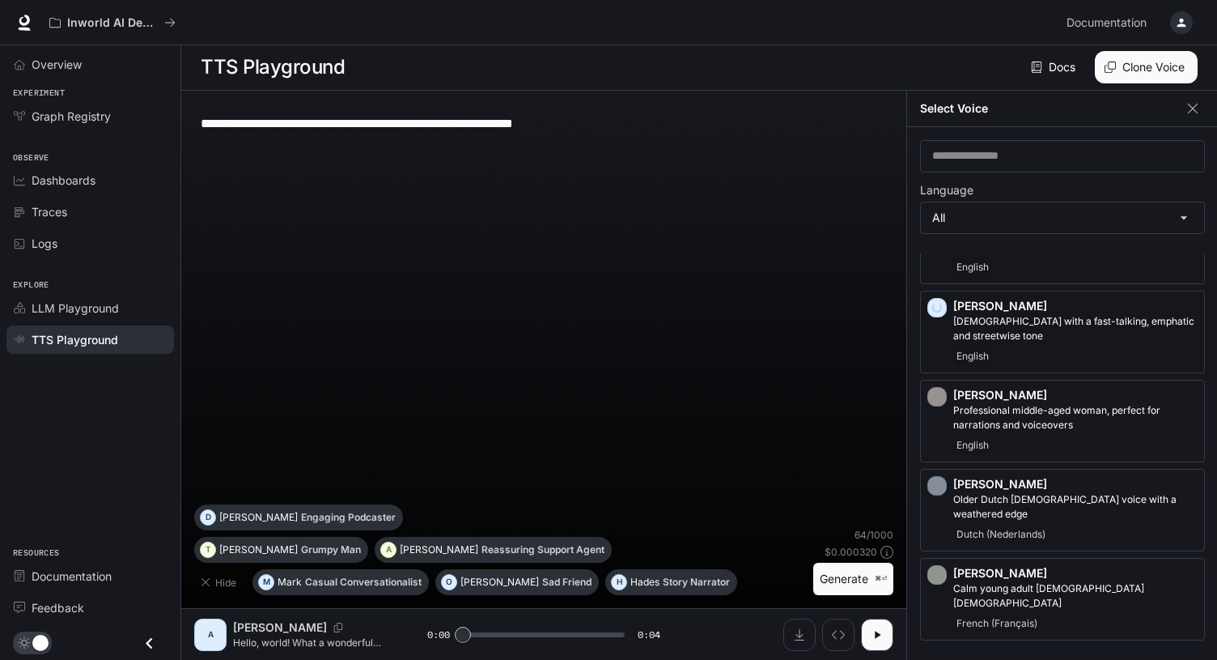
scroll to position [770, 0]
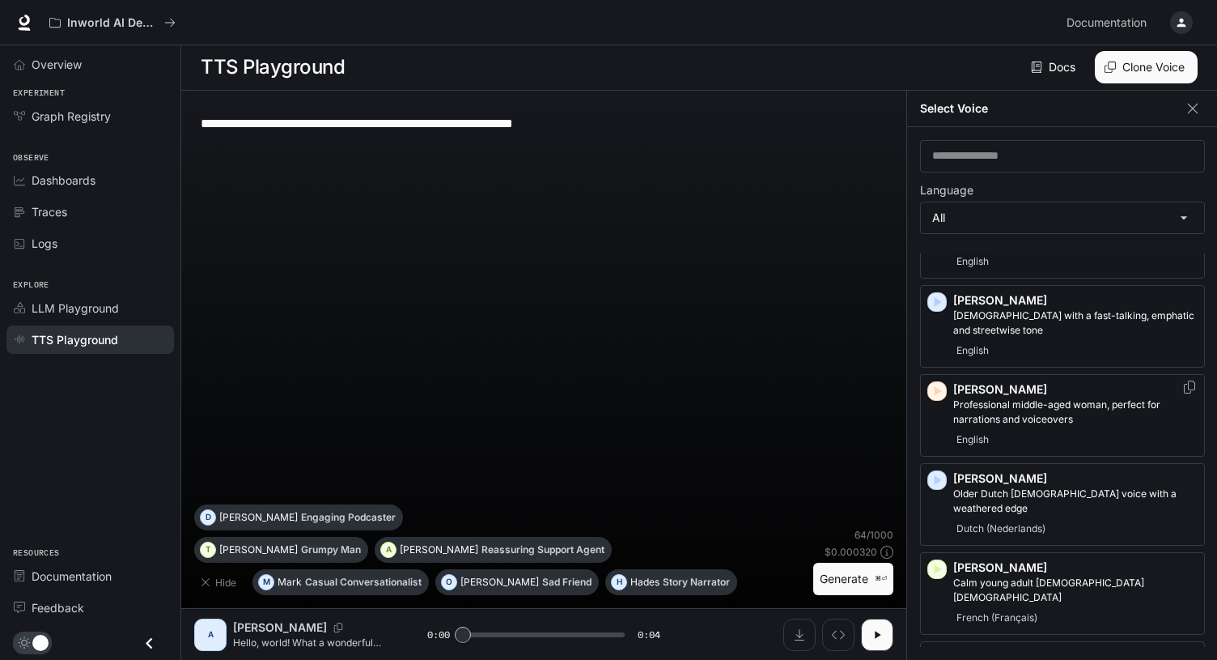
click at [933, 383] on icon "button" at bounding box center [937, 391] width 16 height 16
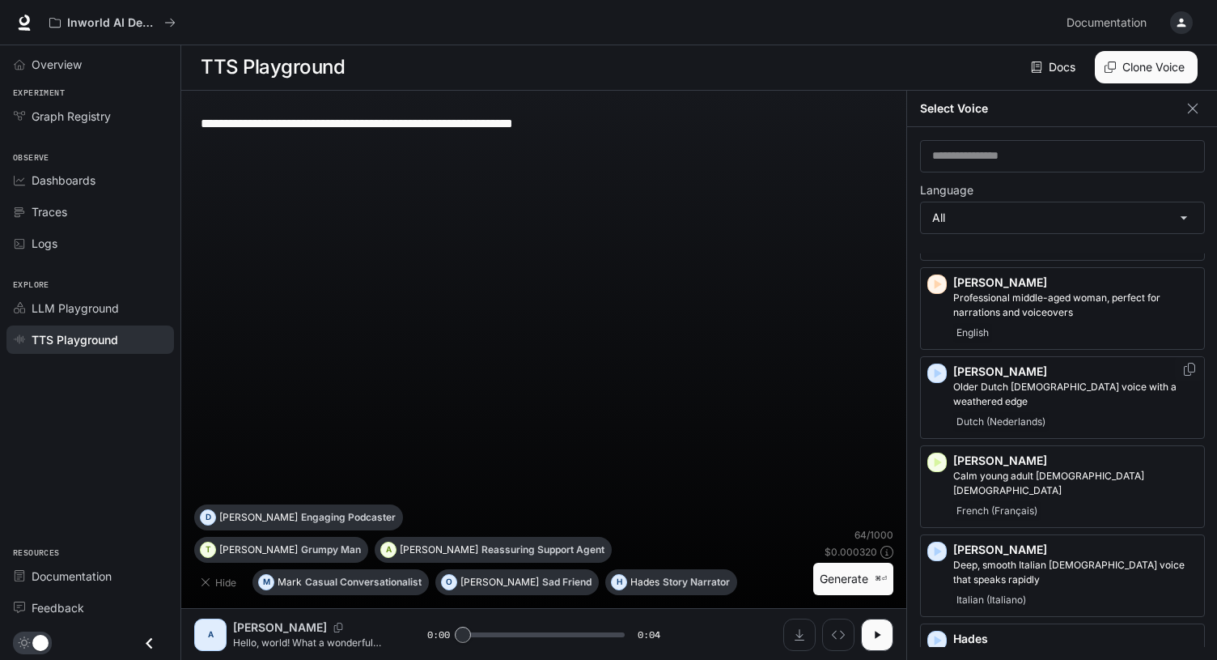
scroll to position [879, 0]
click at [932, 452] on icon "button" at bounding box center [937, 460] width 16 height 16
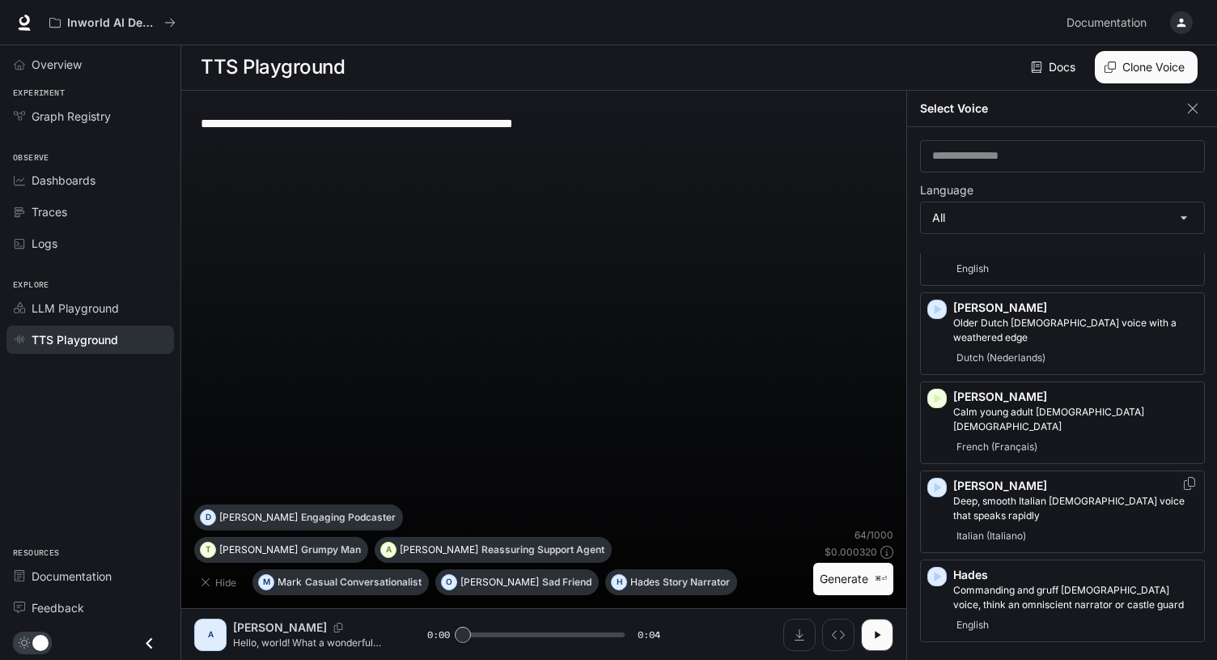
scroll to position [943, 0]
click at [944, 477] on icon "button" at bounding box center [937, 485] width 16 height 16
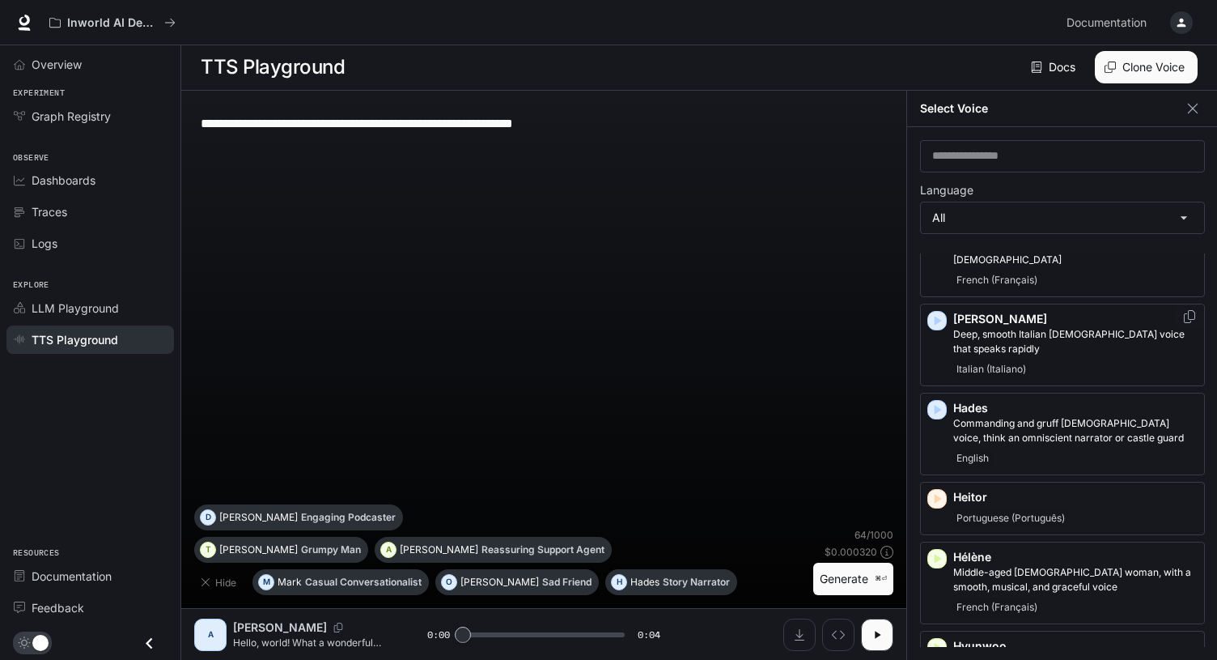
scroll to position [1109, 0]
click at [940, 401] on icon "button" at bounding box center [937, 409] width 16 height 16
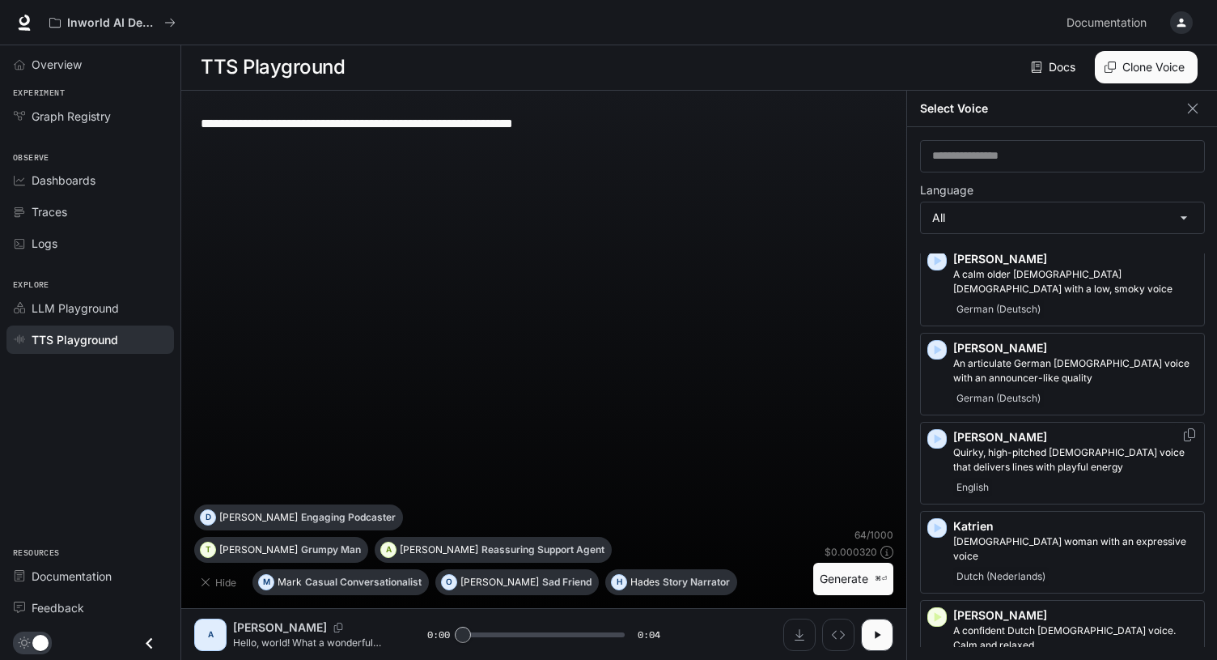
scroll to position [2711, 0]
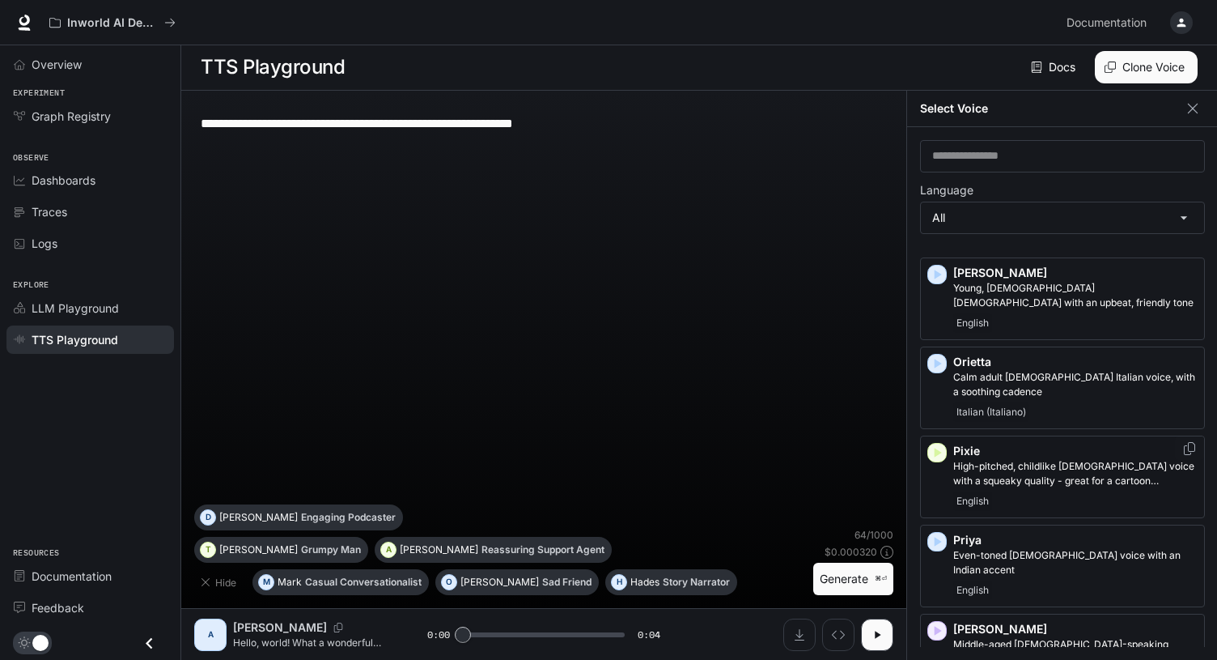
click at [941, 444] on icon "button" at bounding box center [937, 452] width 16 height 16
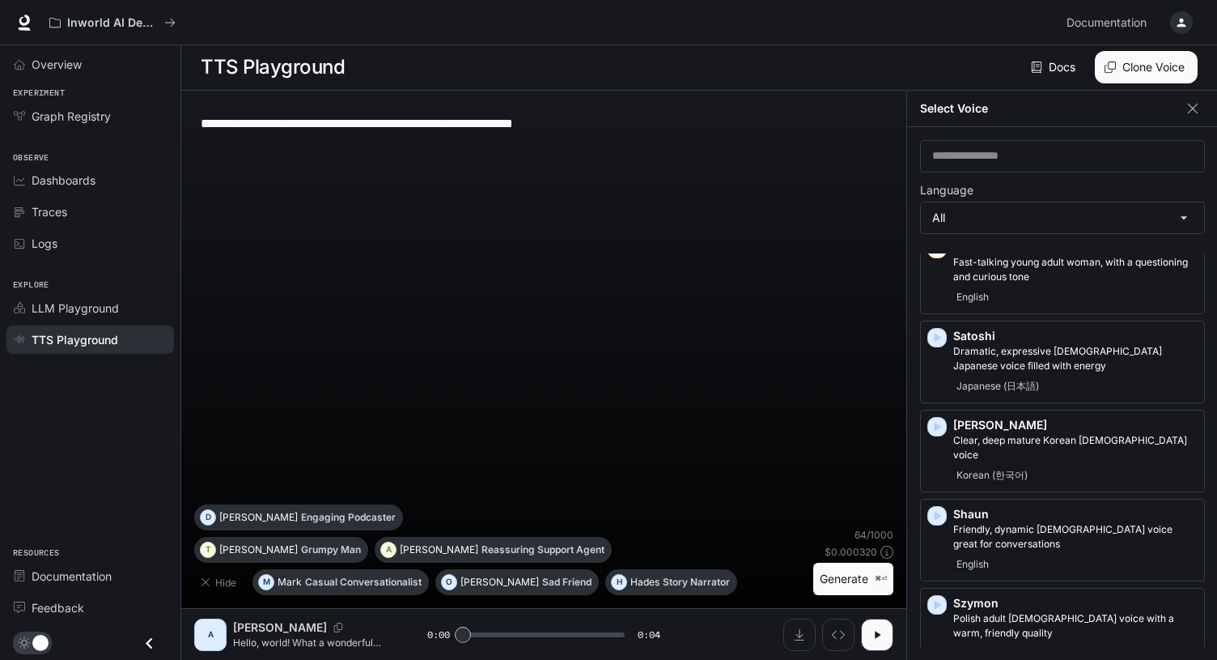
scroll to position [3272, 0]
click at [939, 510] on icon "button" at bounding box center [938, 515] width 7 height 10
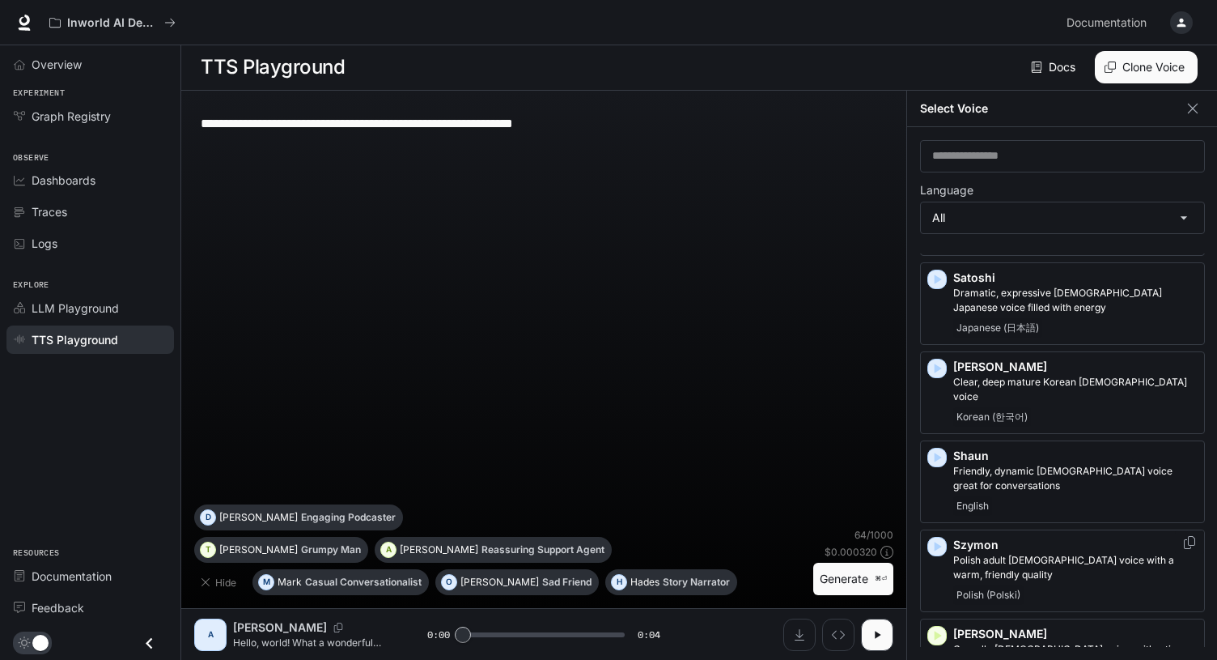
scroll to position [3334, 0]
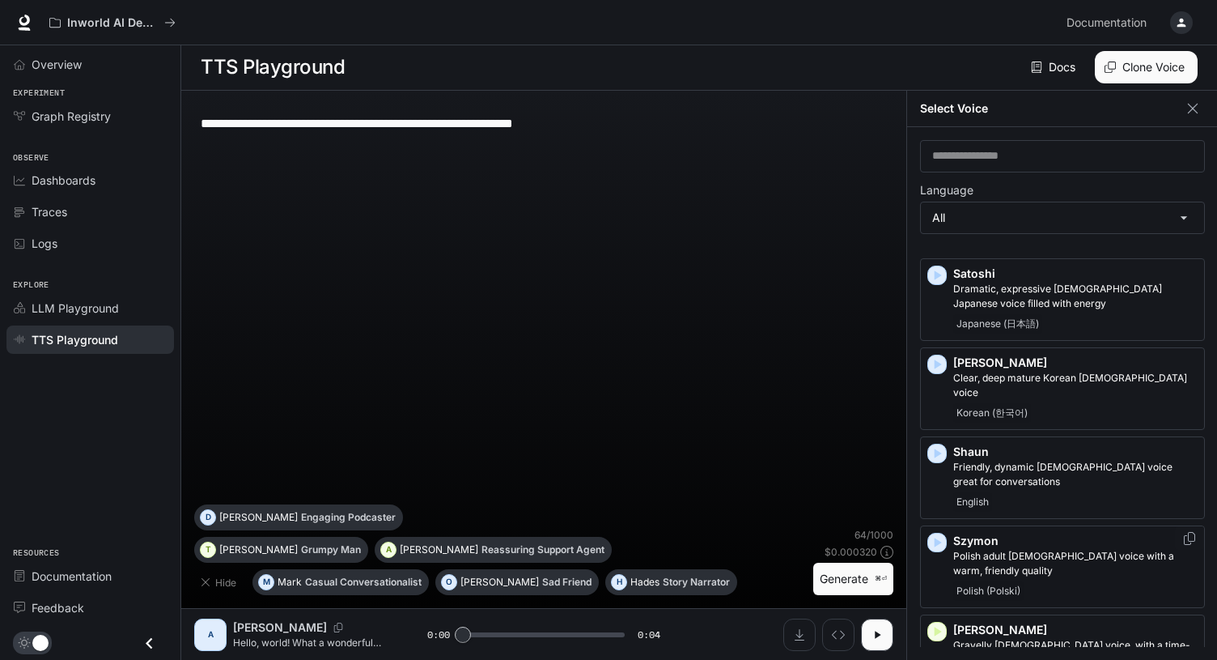
click at [939, 534] on icon "button" at bounding box center [937, 542] width 16 height 16
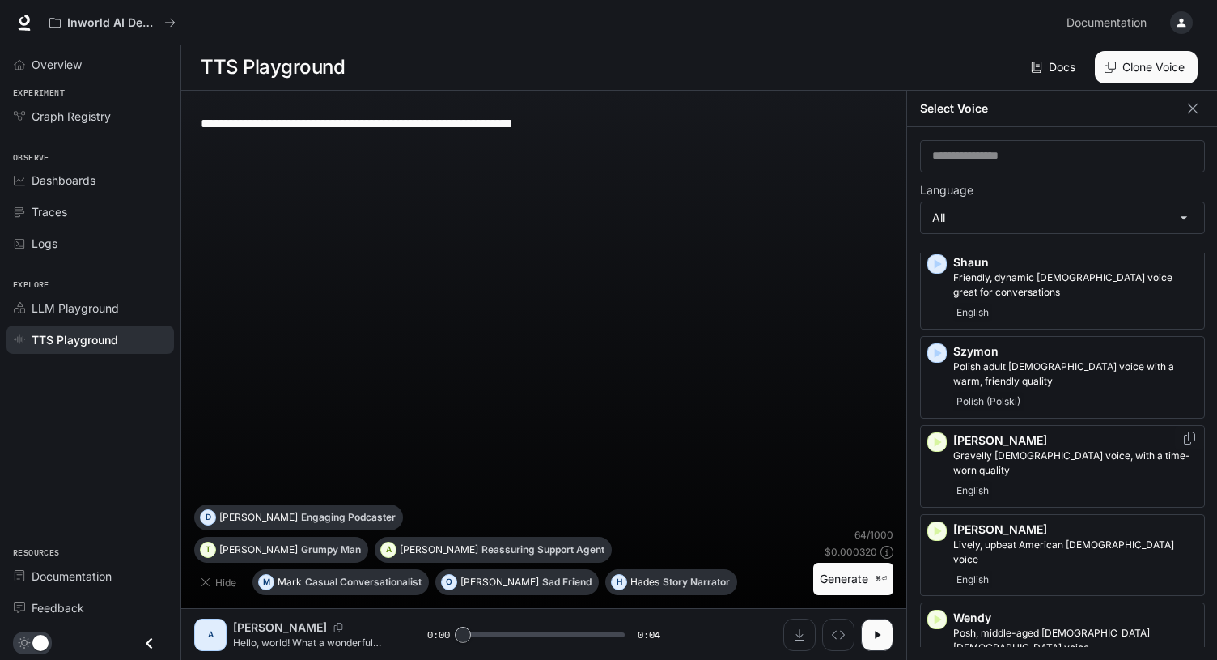
scroll to position [3528, 0]
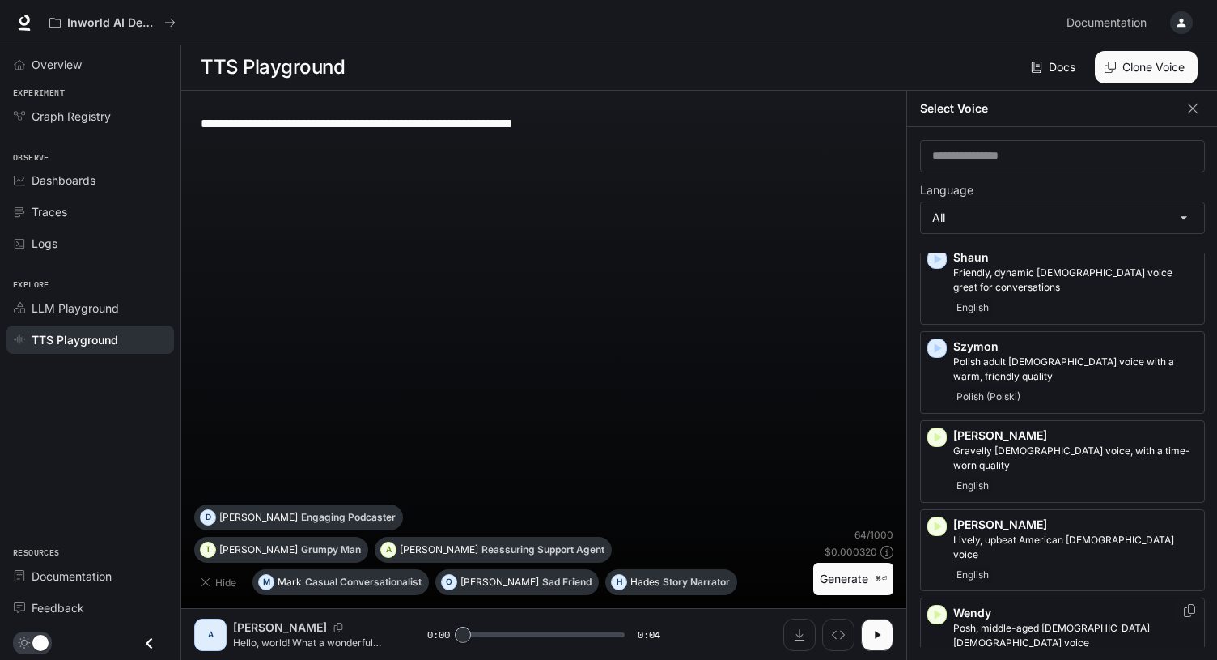
click at [932, 605] on div "button" at bounding box center [936, 614] width 19 height 19
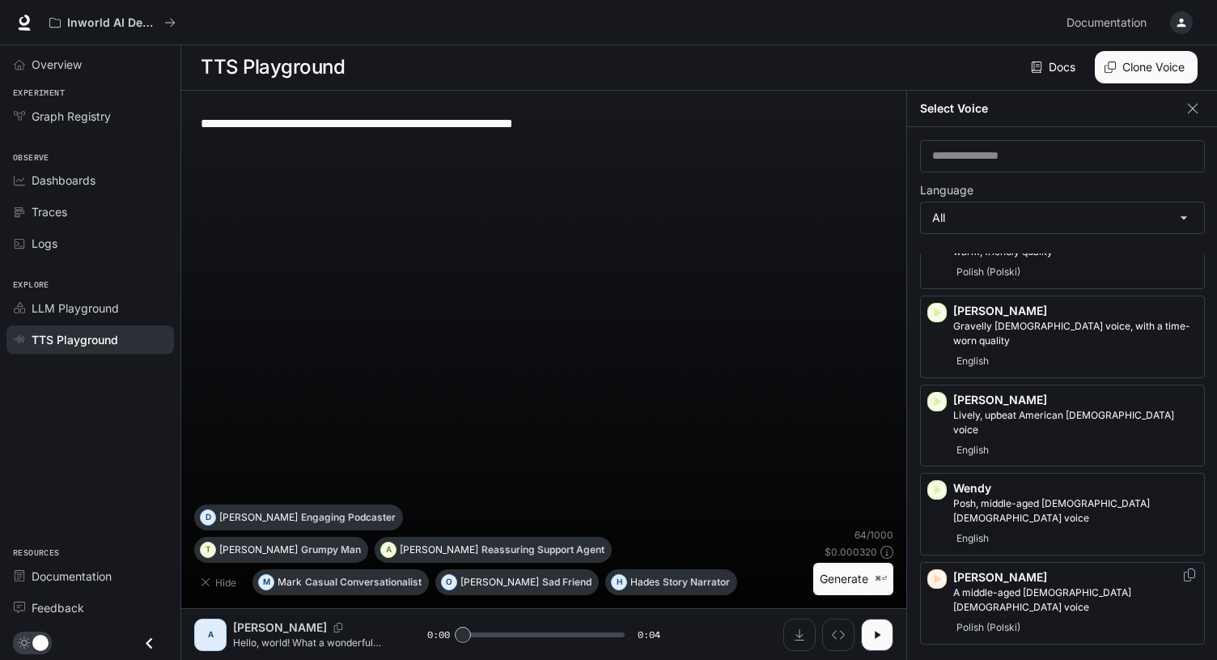
scroll to position [3723, 0]
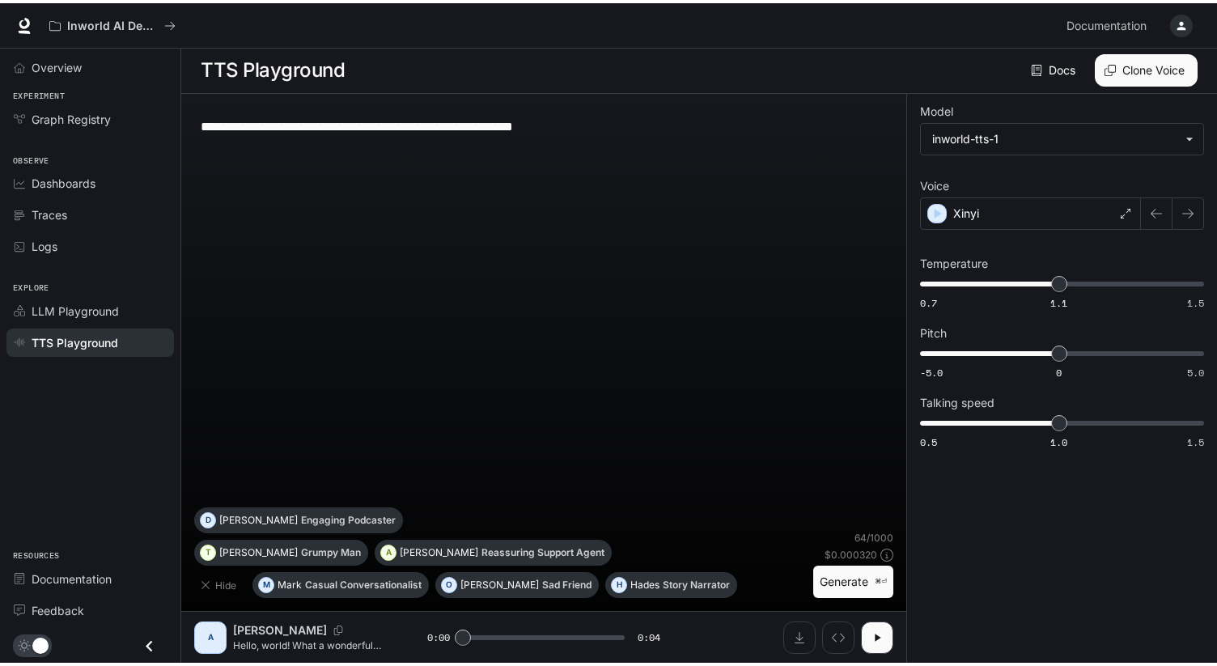
scroll to position [1, 0]
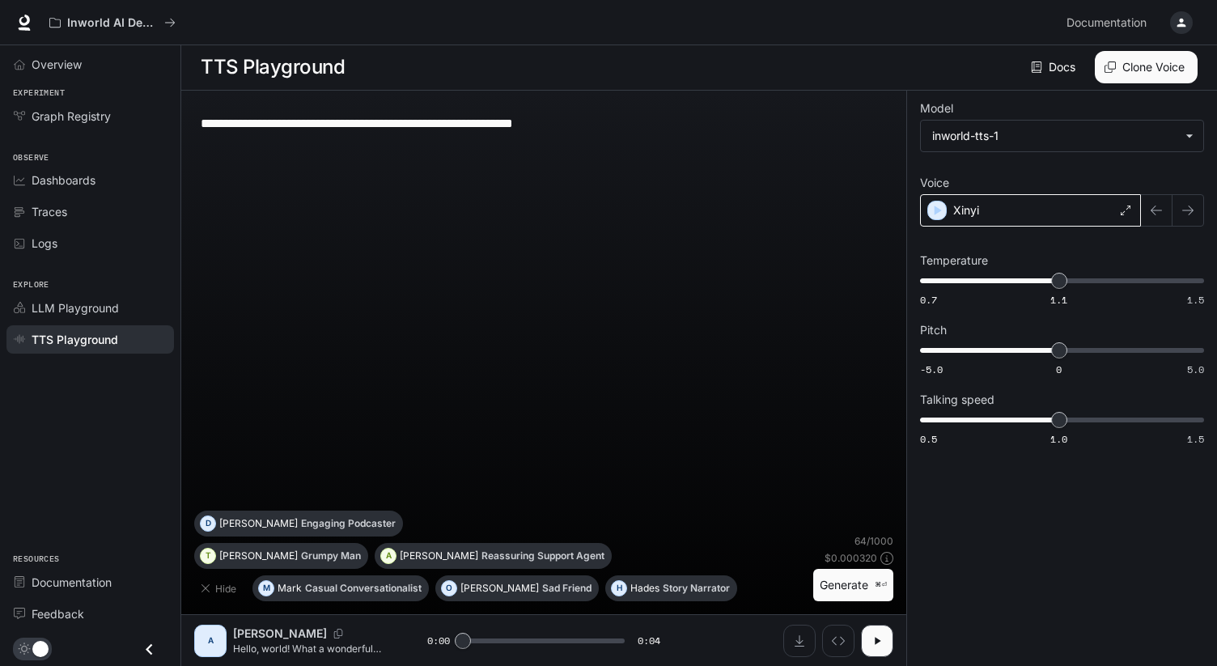
click at [1101, 212] on div "Xinyi" at bounding box center [1030, 210] width 221 height 32
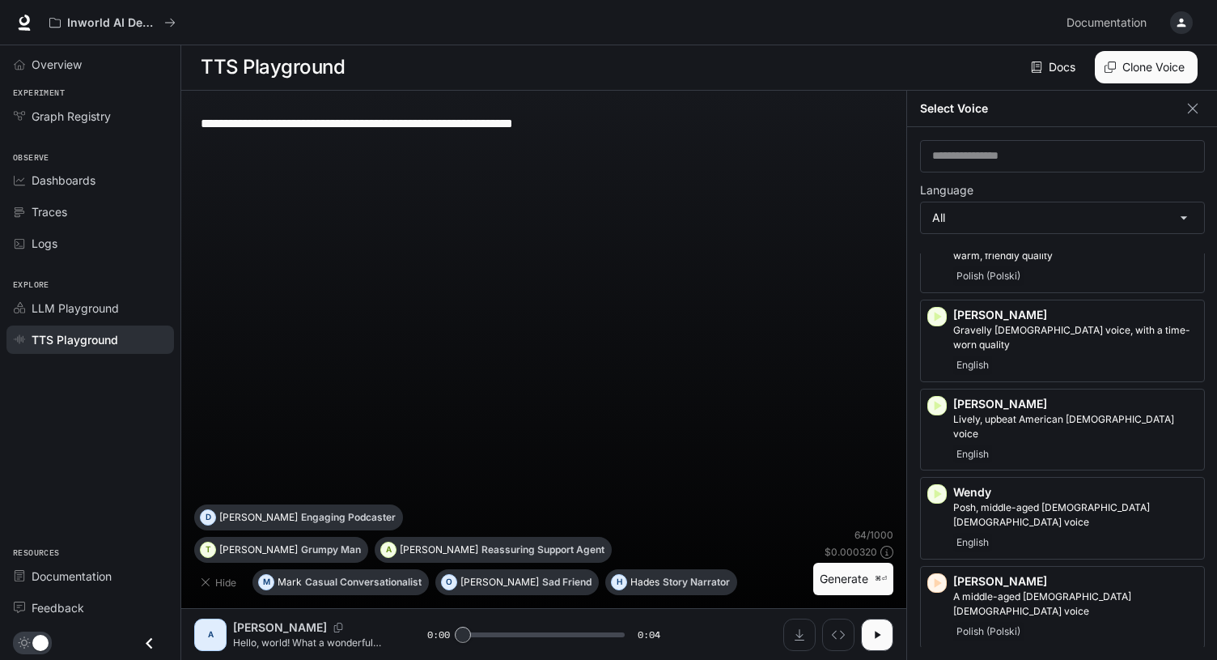
scroll to position [3723, 0]
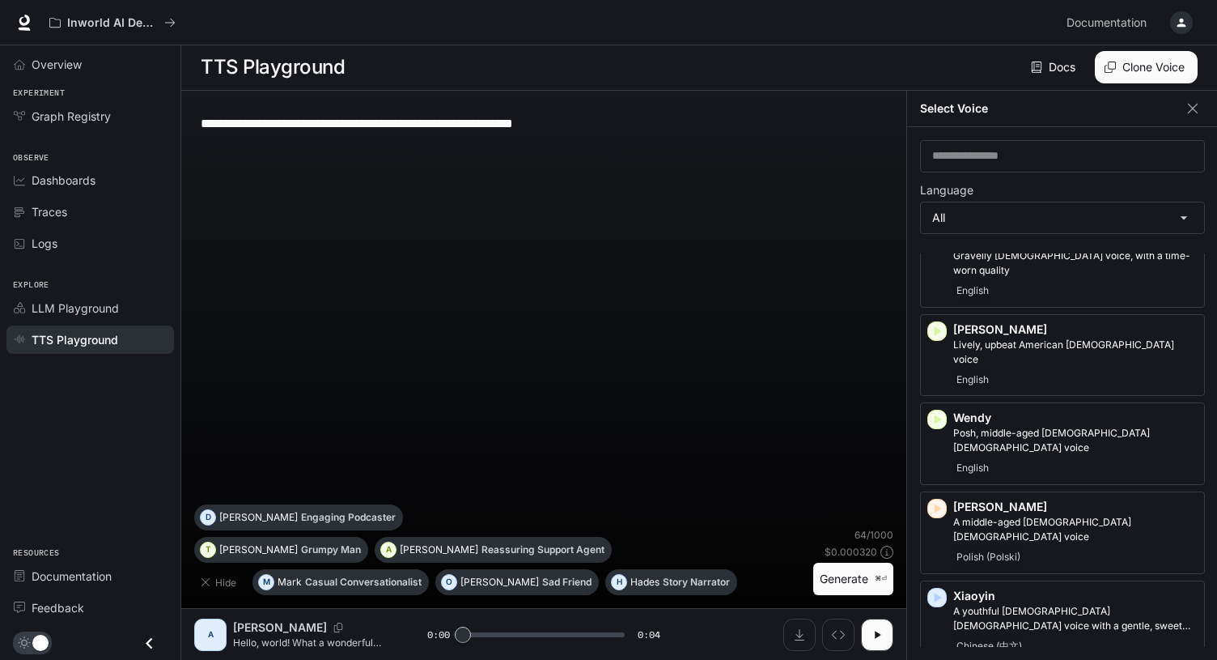
click at [934, 589] on icon "button" at bounding box center [937, 597] width 16 height 16
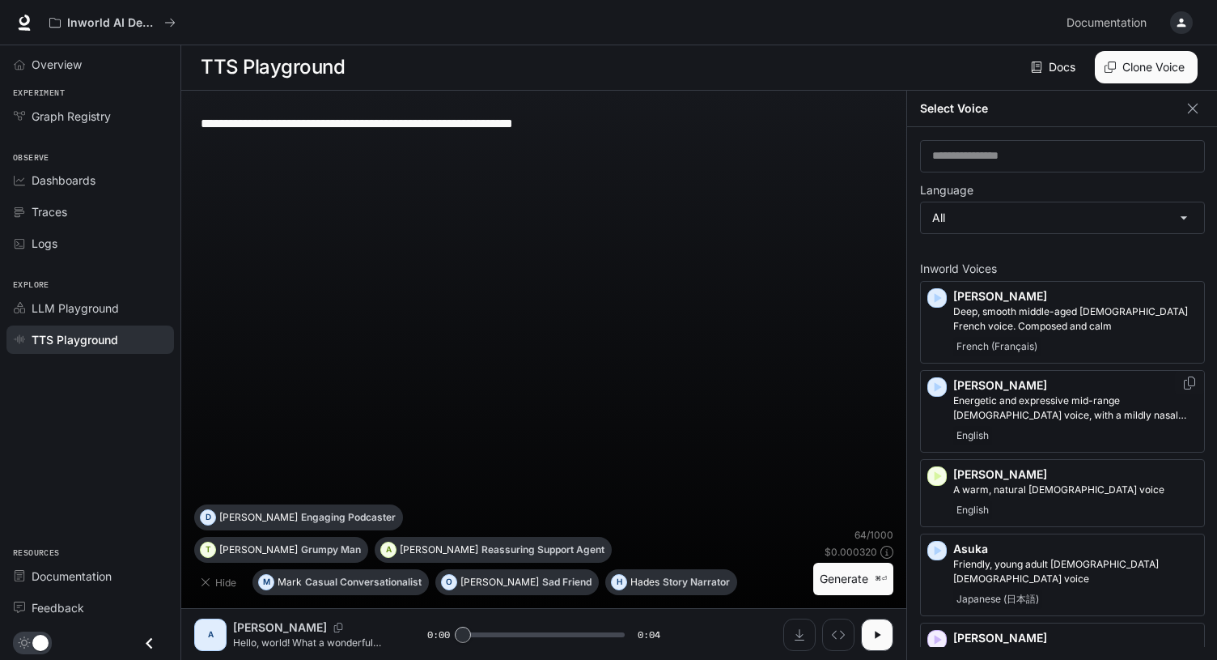
scroll to position [0, 0]
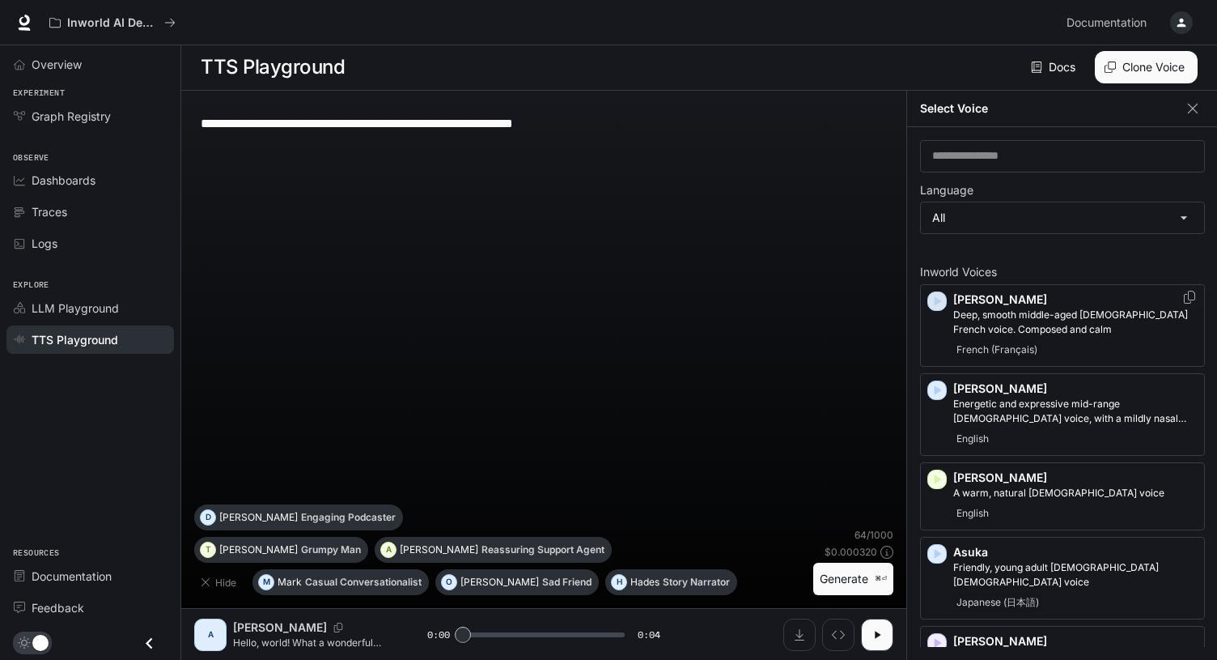
click at [938, 296] on icon "button" at bounding box center [938, 301] width 7 height 10
click at [948, 381] on div "[PERSON_NAME] and expressive mid-range [DEMOGRAPHIC_DATA] voice, with a mildly …" at bounding box center [1062, 414] width 285 height 83
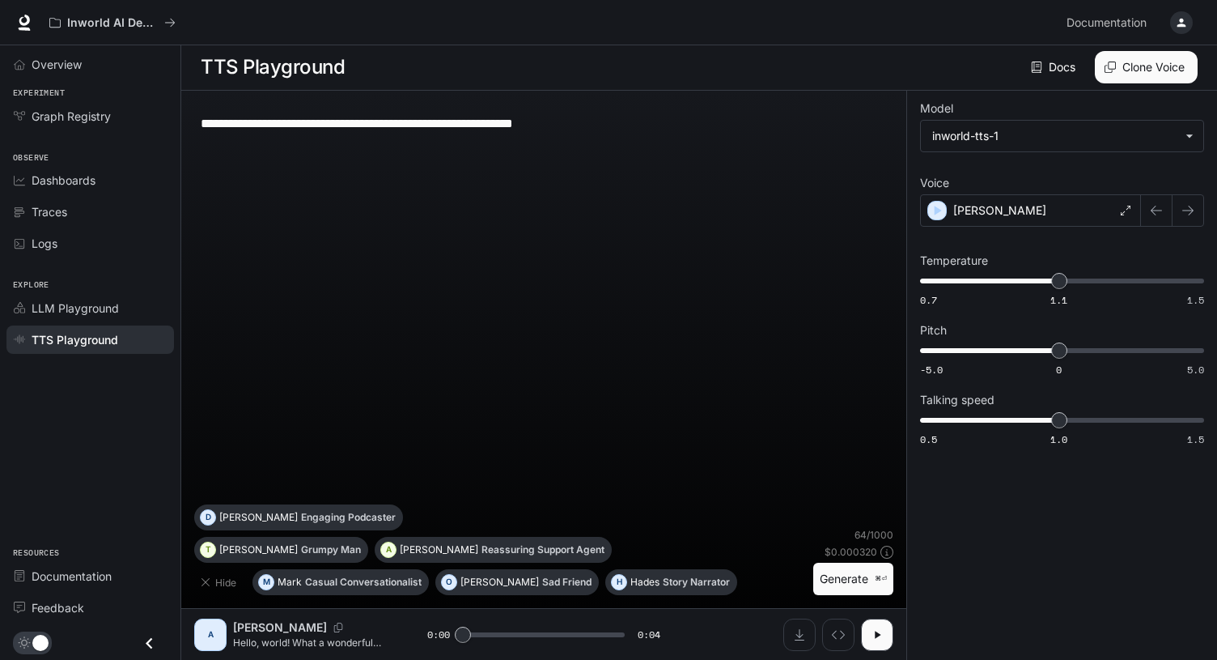
scroll to position [1, 0]
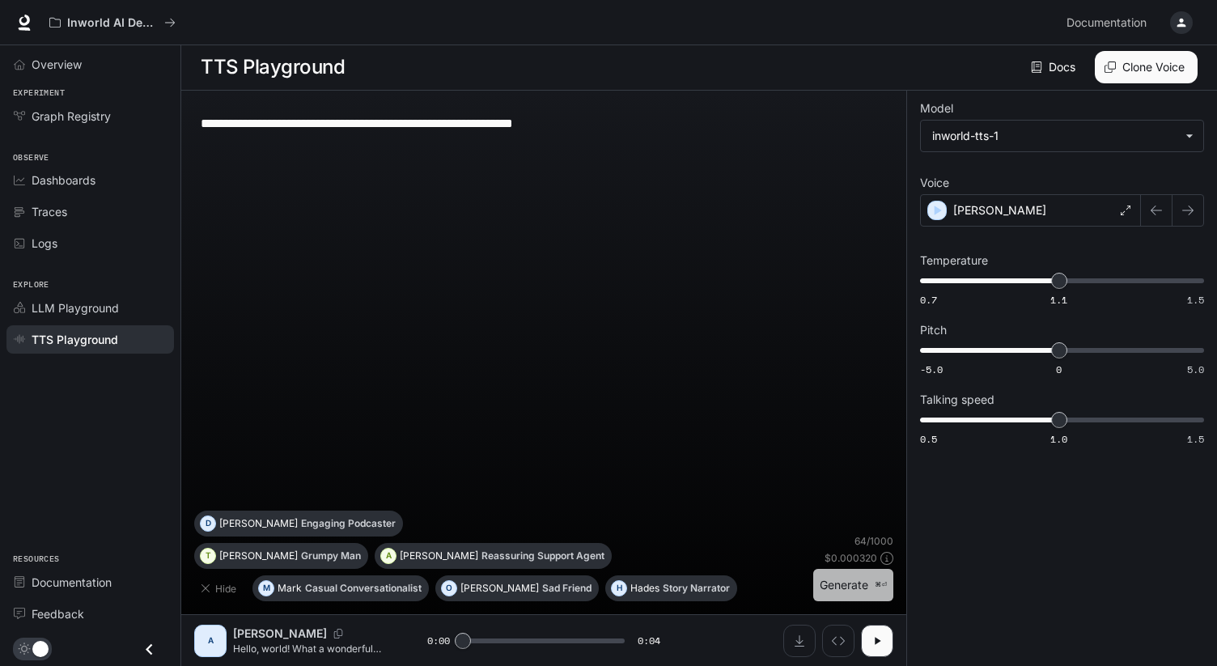
click at [876, 584] on p "⌘⏎" at bounding box center [881, 585] width 12 height 10
click at [1088, 223] on div "[PERSON_NAME]" at bounding box center [1030, 210] width 221 height 32
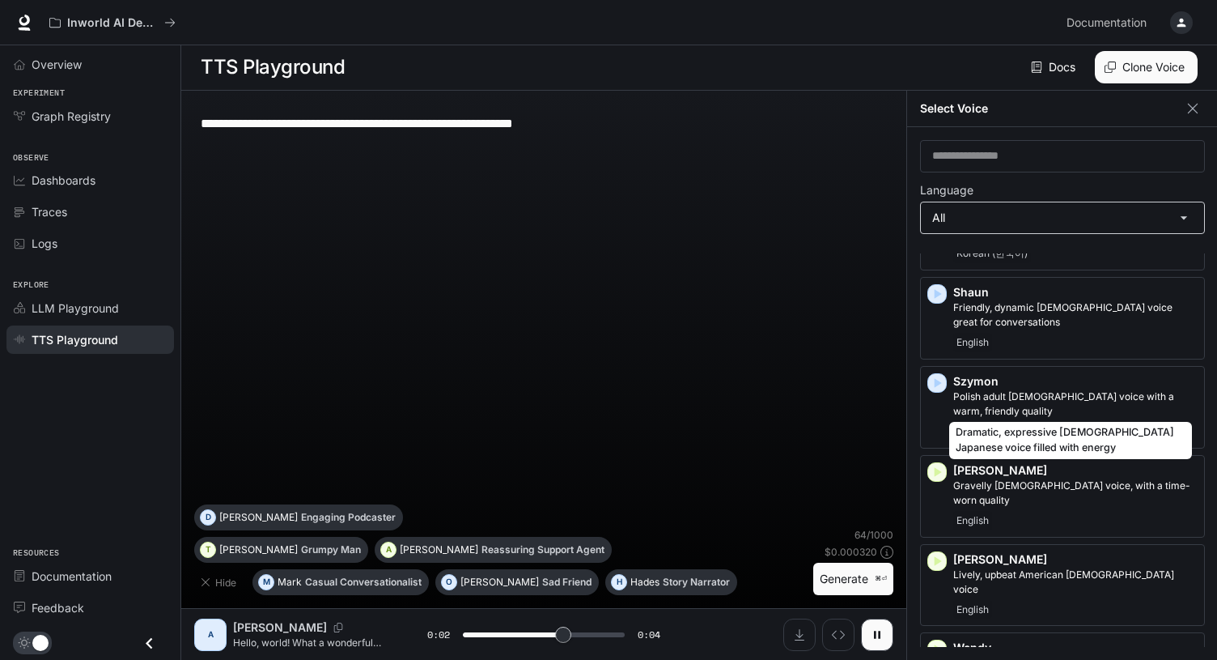
scroll to position [3723, 0]
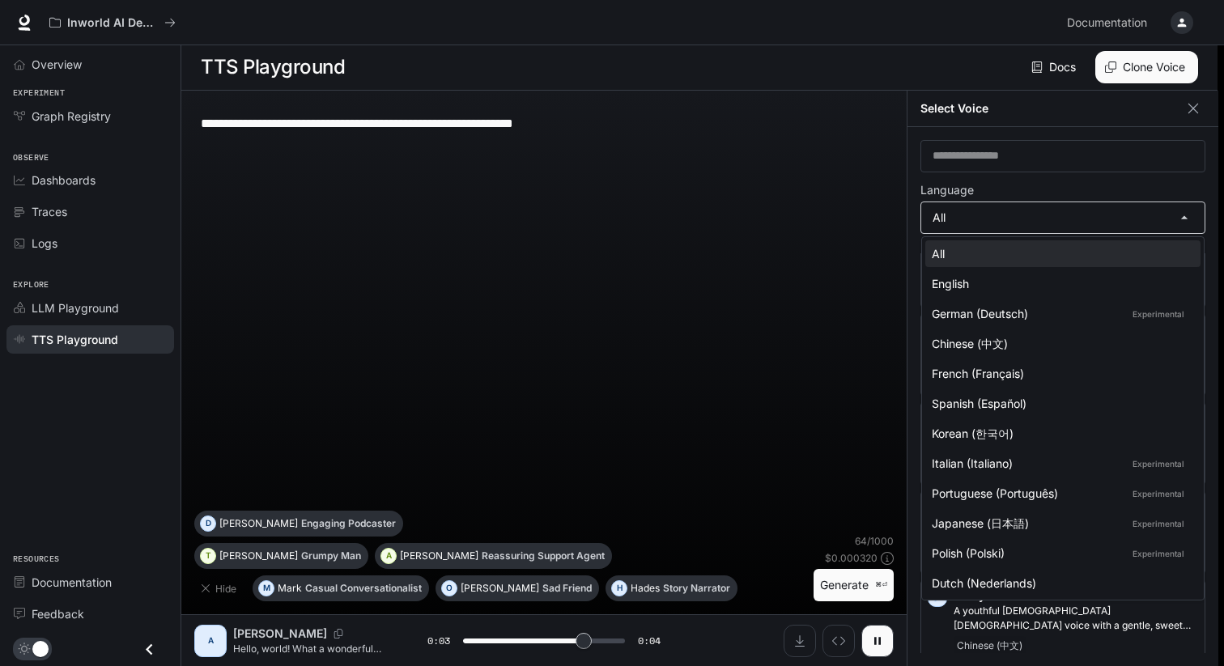
click at [989, 219] on body "**********" at bounding box center [612, 332] width 1224 height 667
click at [995, 217] on div at bounding box center [612, 333] width 1224 height 666
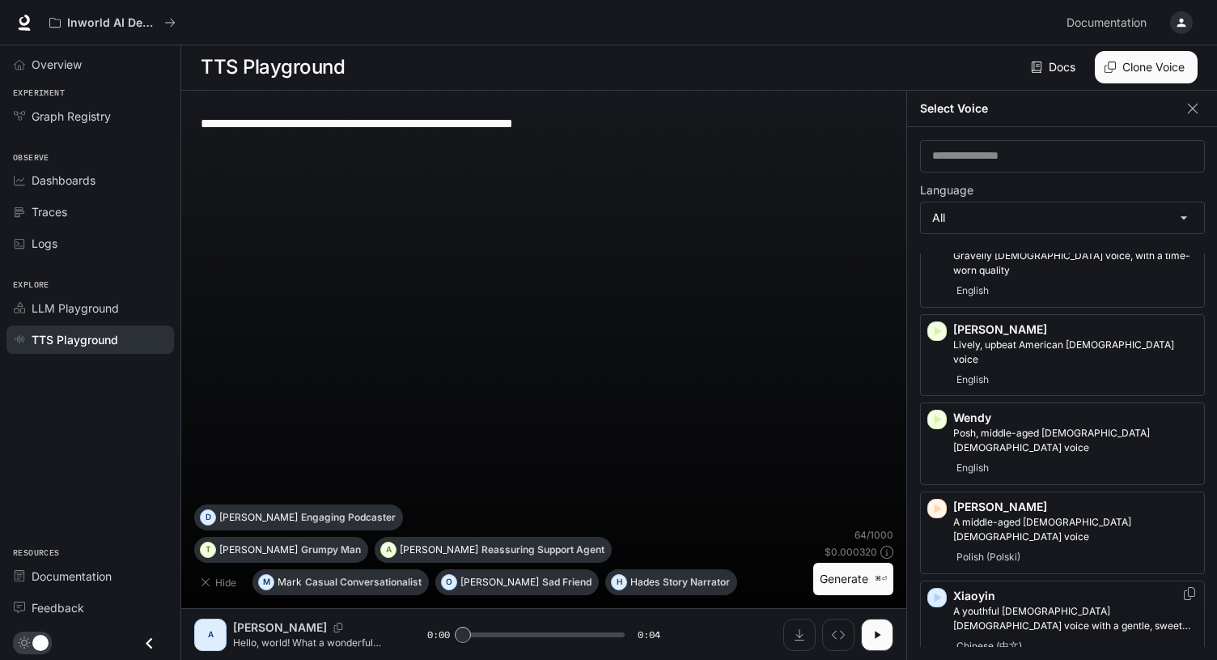
click at [1033, 604] on p "A youthful [DEMOGRAPHIC_DATA] [DEMOGRAPHIC_DATA] voice with a gentle, sweet voi…" at bounding box center [1075, 618] width 244 height 29
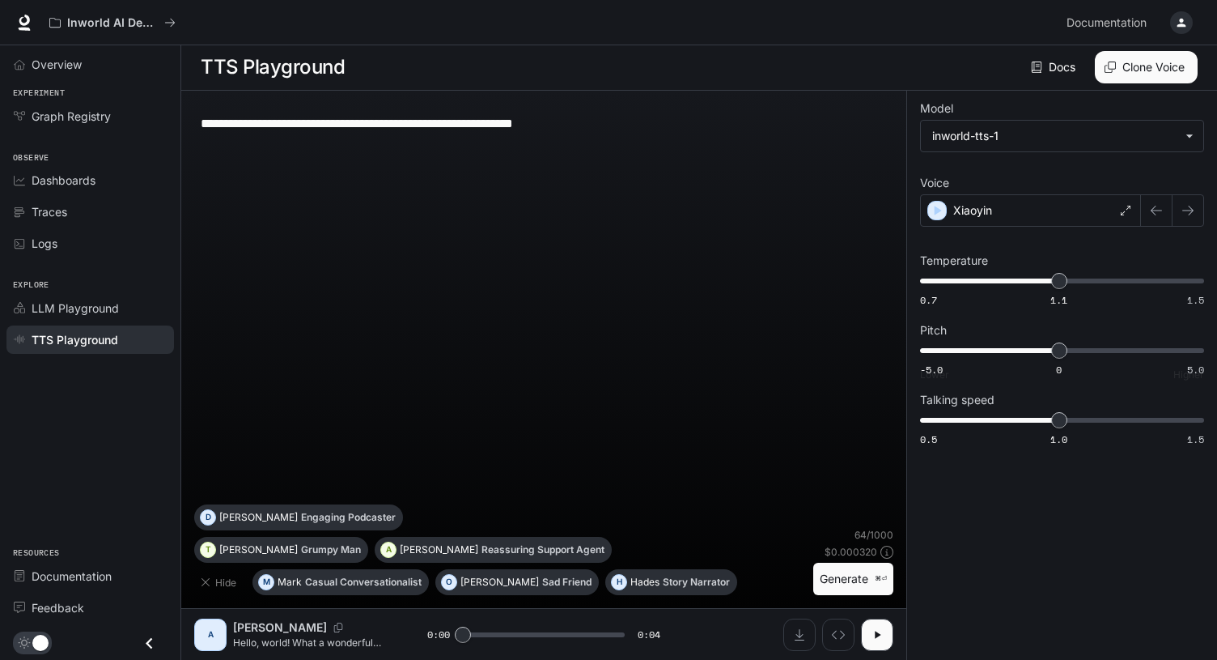
scroll to position [1, 0]
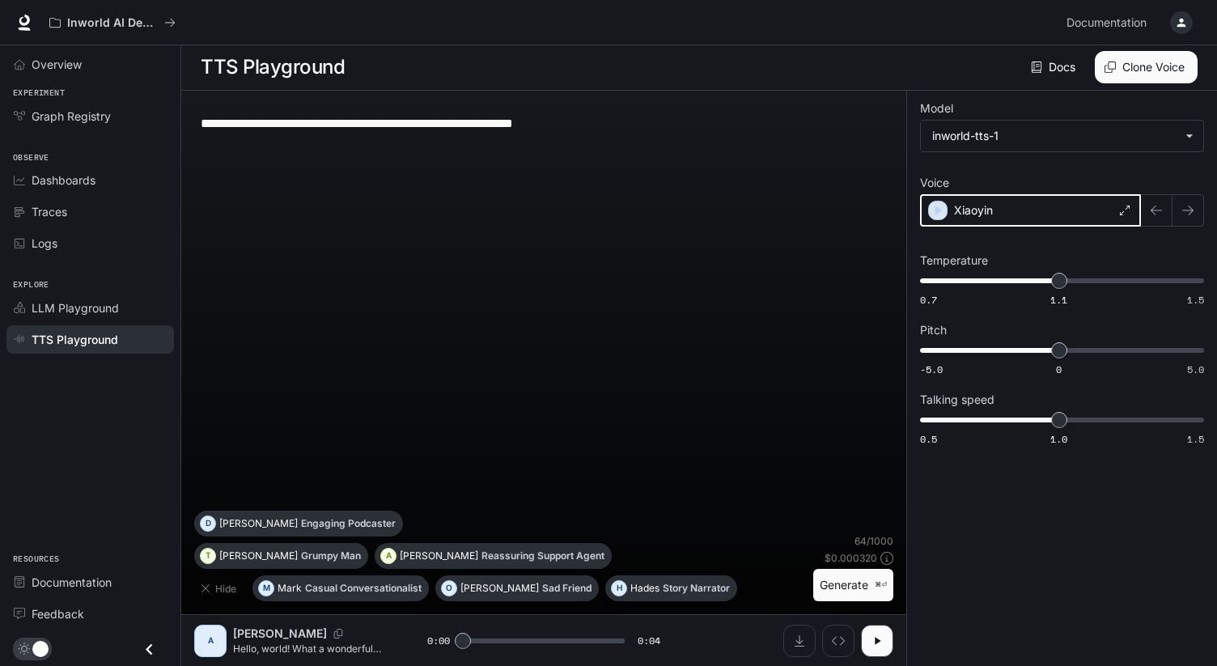
click at [943, 209] on icon "button" at bounding box center [938, 210] width 16 height 16
click at [838, 585] on button "Generate ⌘⏎" at bounding box center [853, 585] width 80 height 33
click at [991, 215] on p "Xiaoyin" at bounding box center [972, 210] width 39 height 16
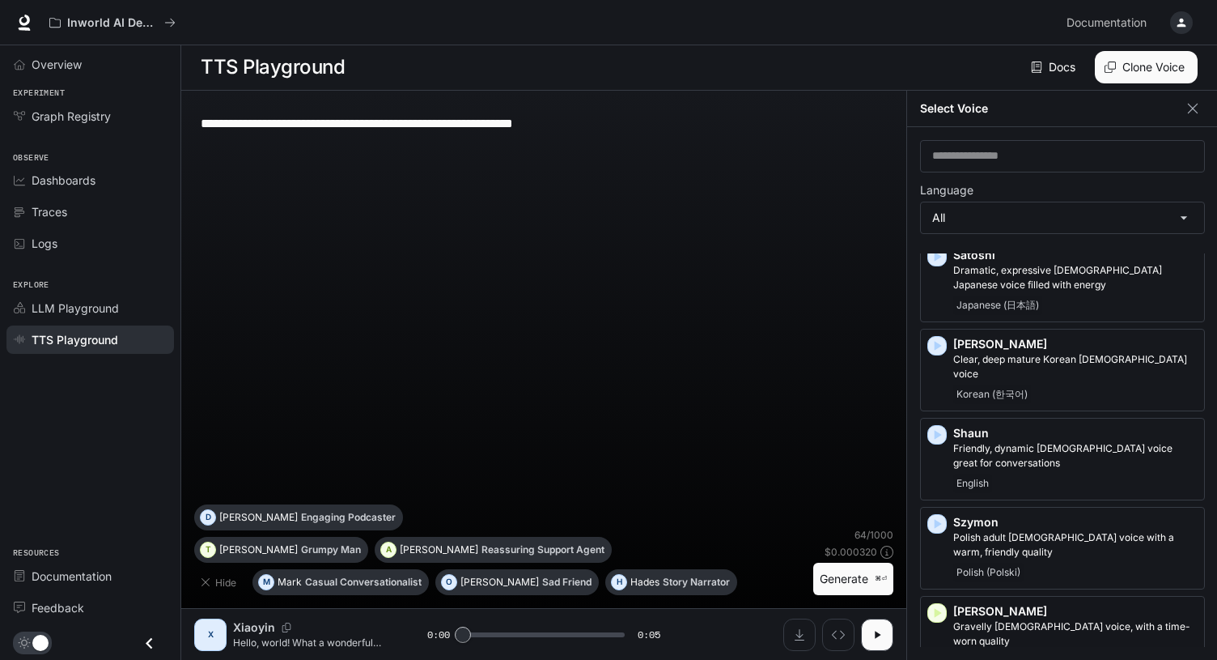
scroll to position [3312, 0]
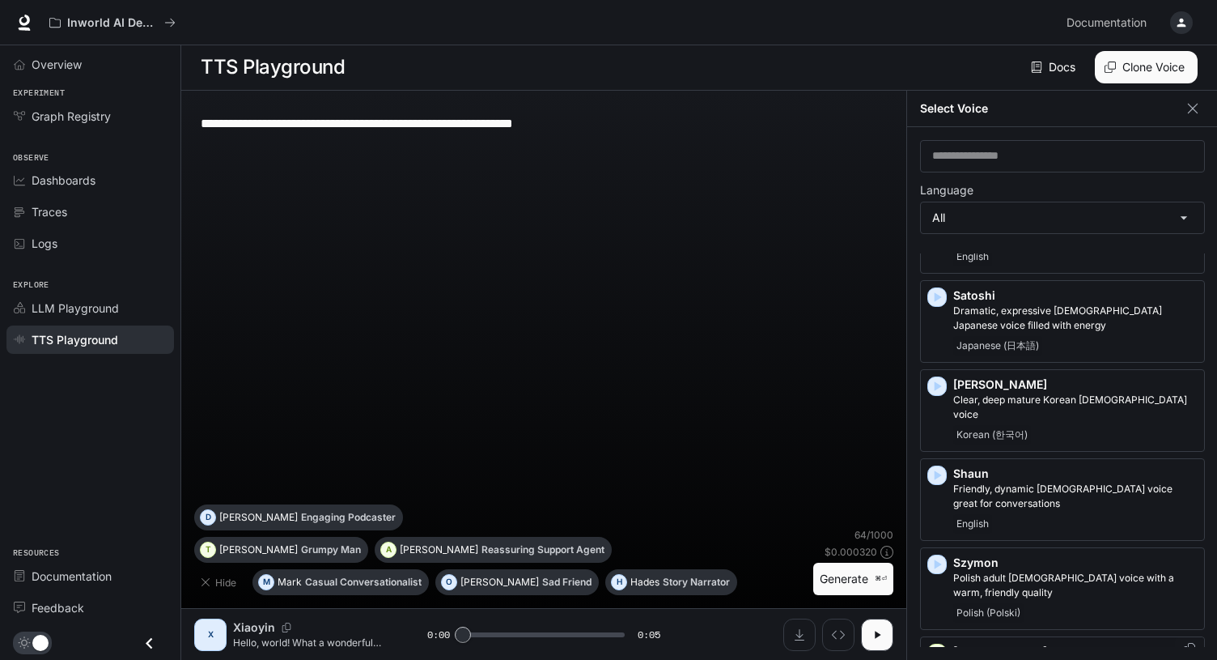
click at [1026, 643] on p "[PERSON_NAME]" at bounding box center [1075, 651] width 244 height 16
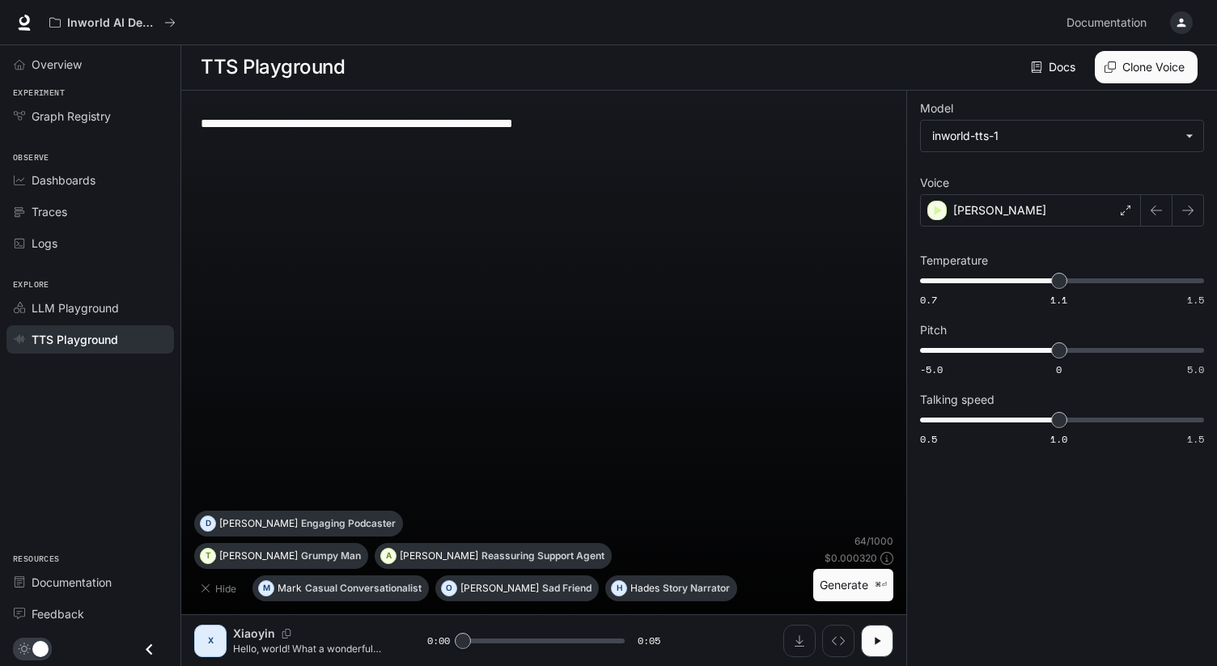
click at [850, 586] on button "Generate ⌘⏎" at bounding box center [853, 585] width 80 height 33
click at [1039, 221] on div "[PERSON_NAME]" at bounding box center [1030, 210] width 221 height 32
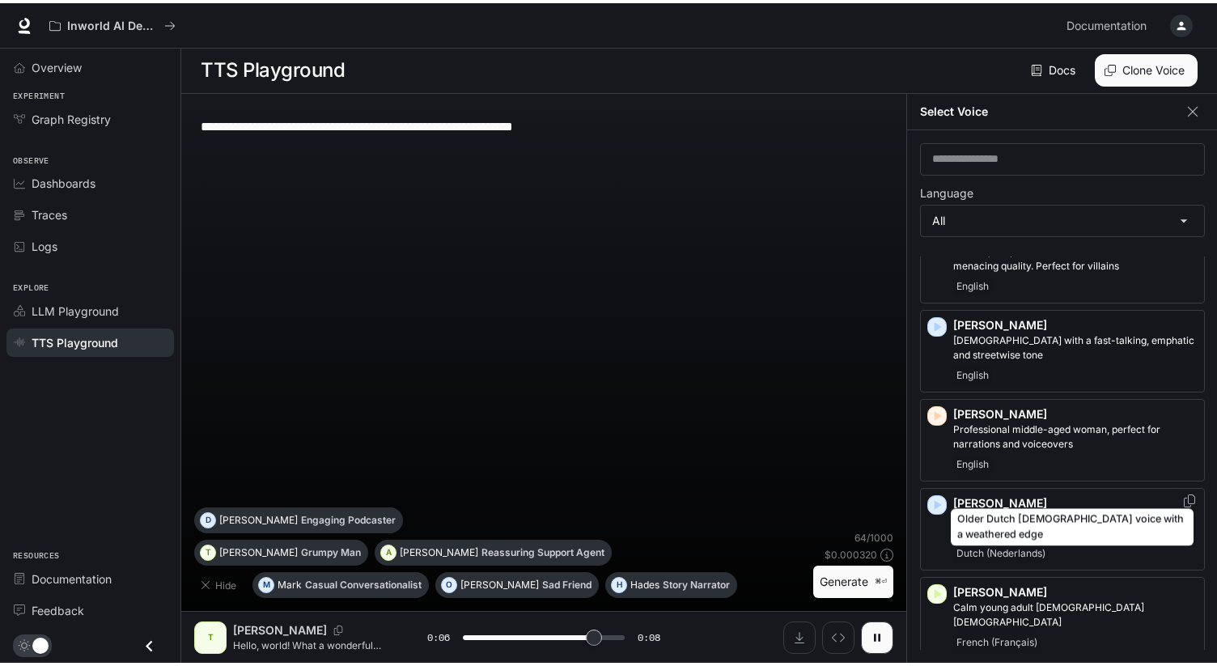
scroll to position [630, 0]
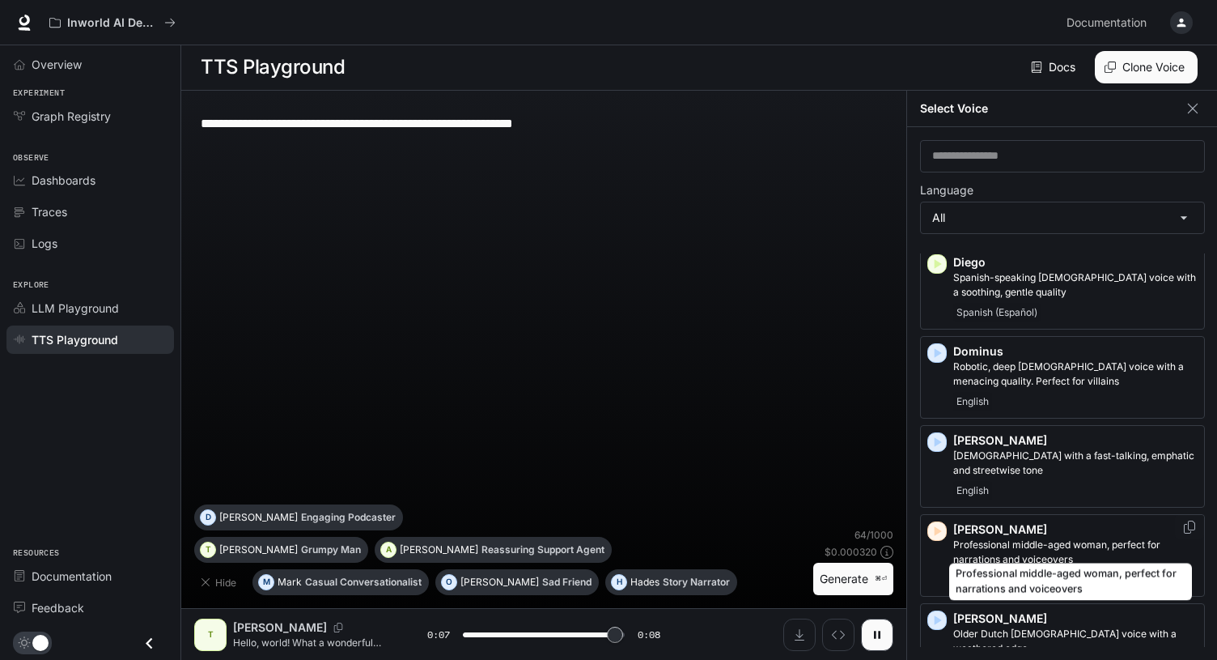
click at [1051, 537] on p "Professional middle-aged woman, perfect for narrations and voiceovers" at bounding box center [1075, 551] width 244 height 29
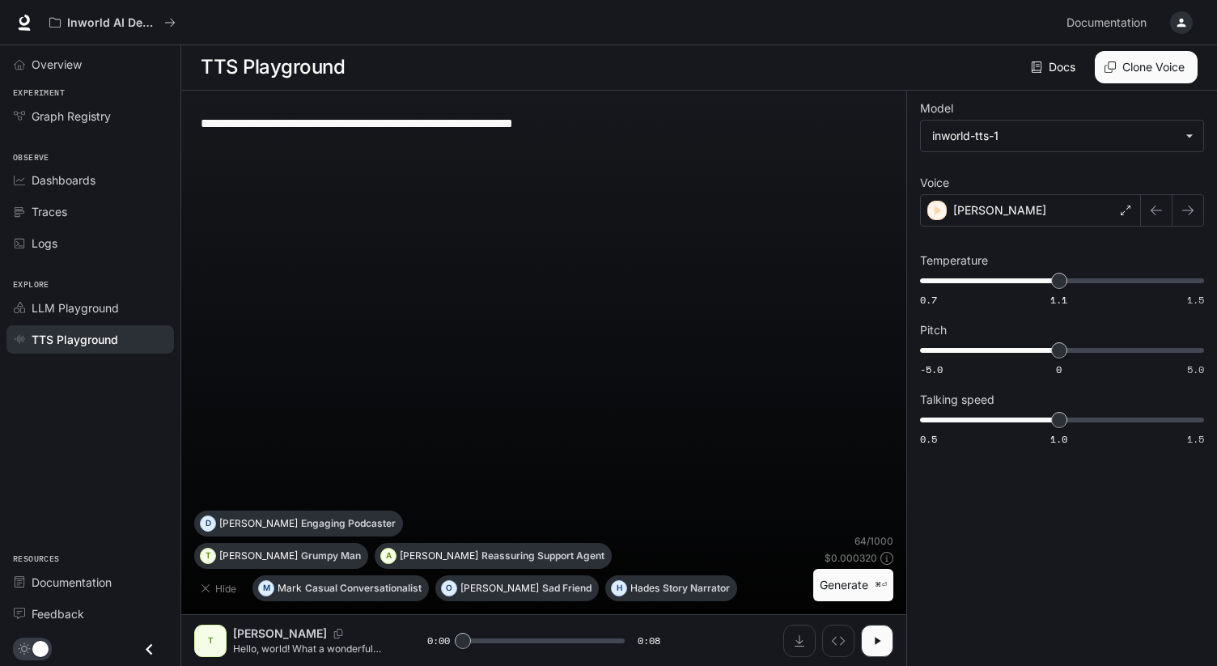
click at [864, 573] on button "Generate ⌘⏎" at bounding box center [853, 585] width 80 height 33
click at [608, 323] on div "**********" at bounding box center [543, 307] width 699 height 407
type input "*"
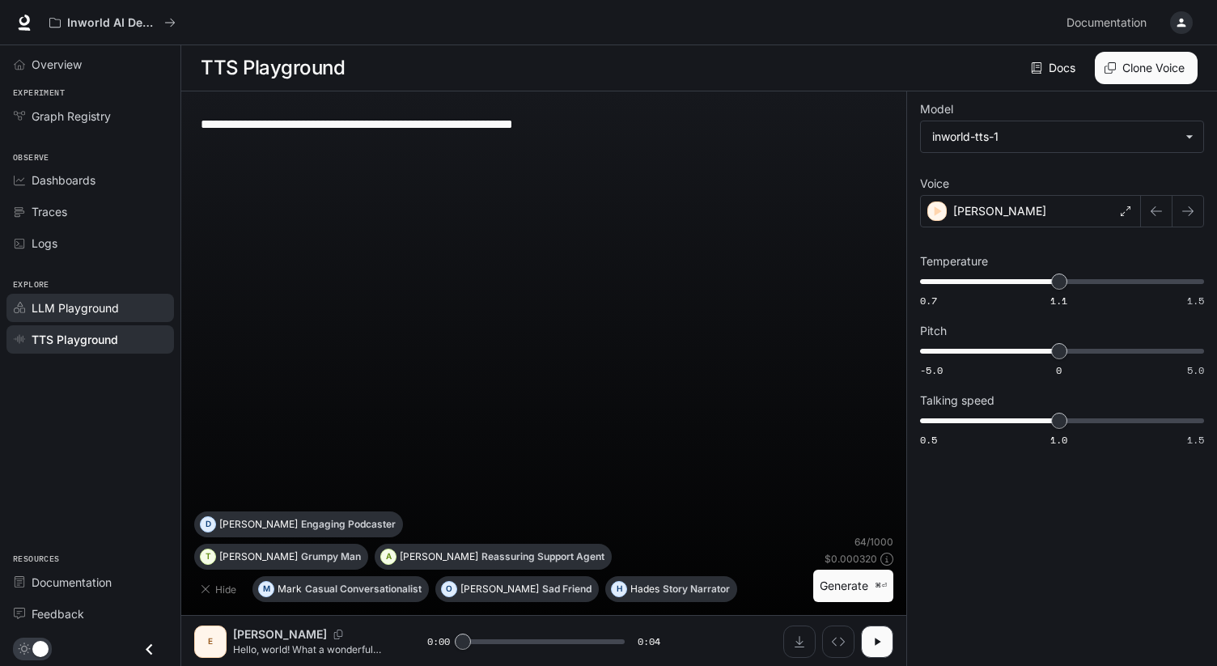
click at [123, 302] on div "LLM Playground" at bounding box center [99, 307] width 135 height 17
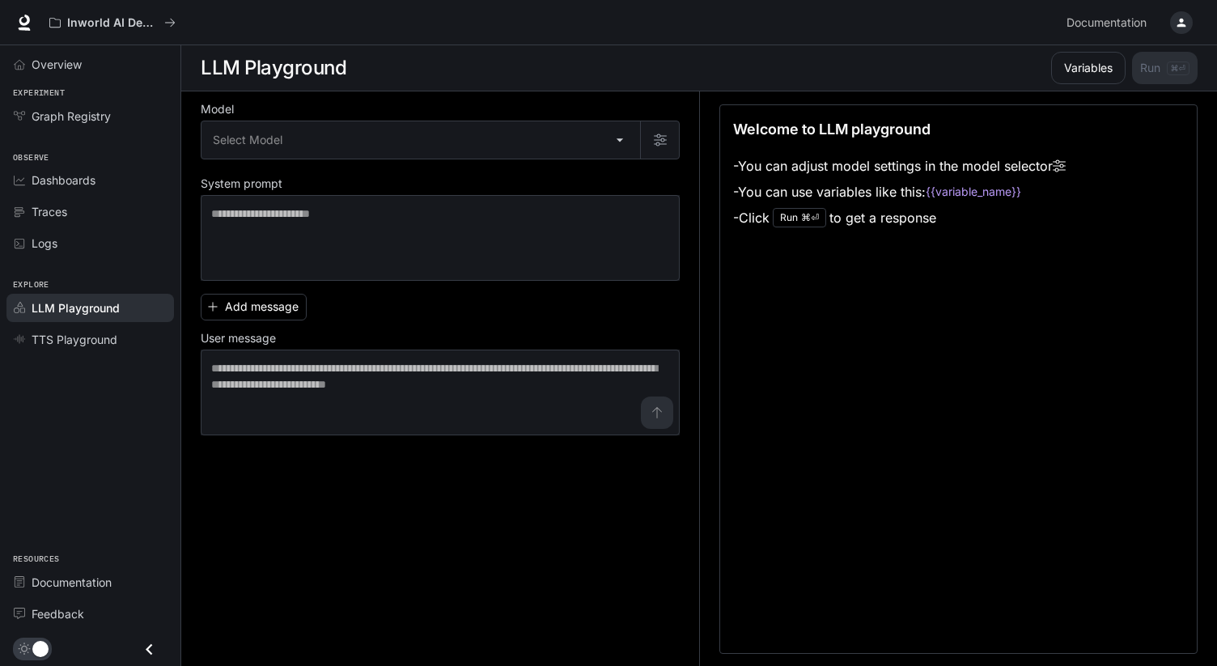
drag, startPoint x: 532, startPoint y: 317, endPoint x: 216, endPoint y: 336, distance: 316.2
click at [531, 317] on div "Add message User message * ​" at bounding box center [440, 361] width 479 height 148
click at [98, 337] on span "TTS Playground" at bounding box center [75, 339] width 86 height 17
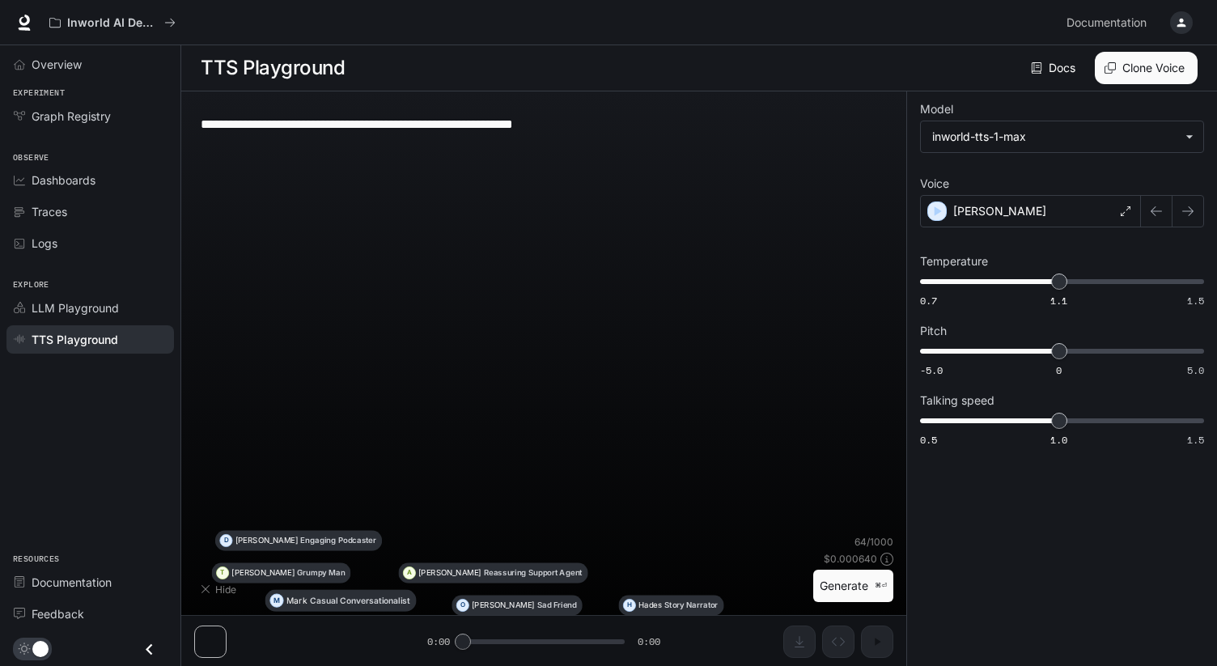
type input "**********"
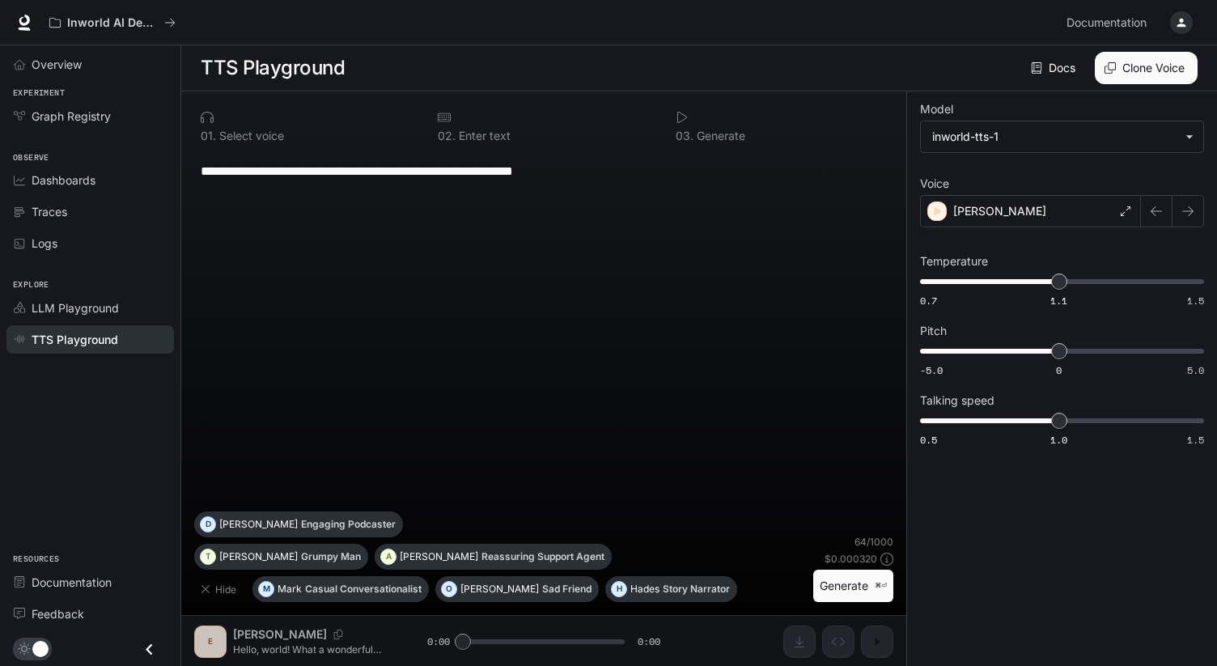
scroll to position [1, 0]
click at [106, 181] on div "Dashboards" at bounding box center [99, 180] width 135 height 17
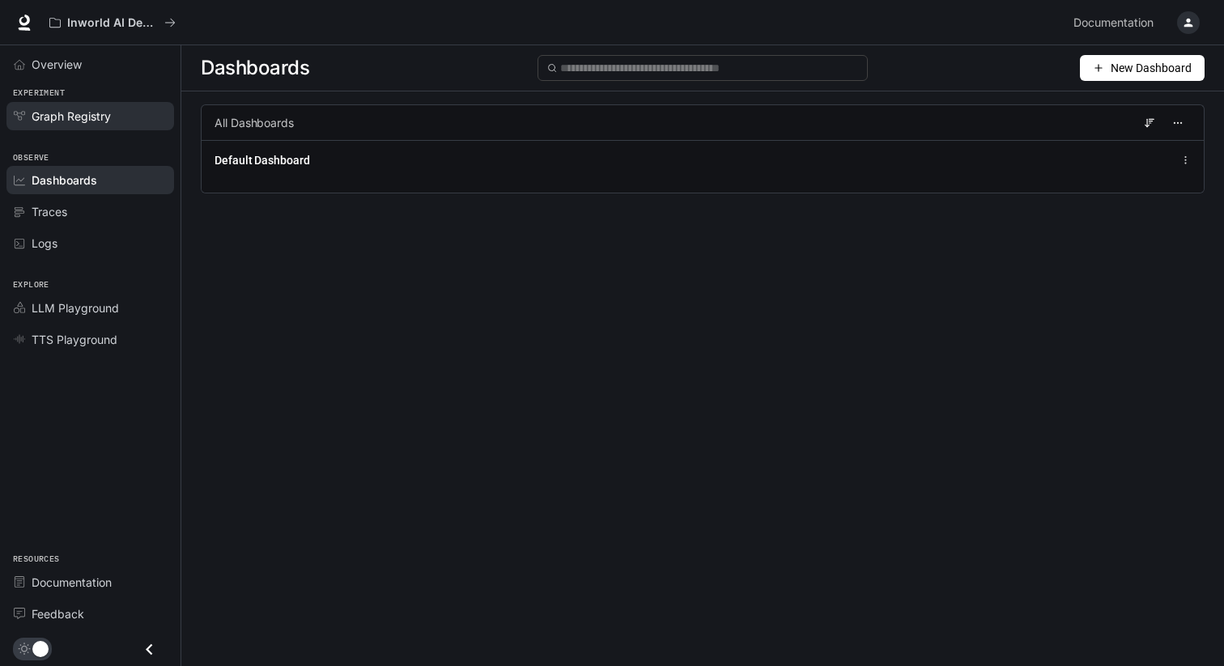
click at [80, 118] on span "Graph Registry" at bounding box center [71, 116] width 79 height 17
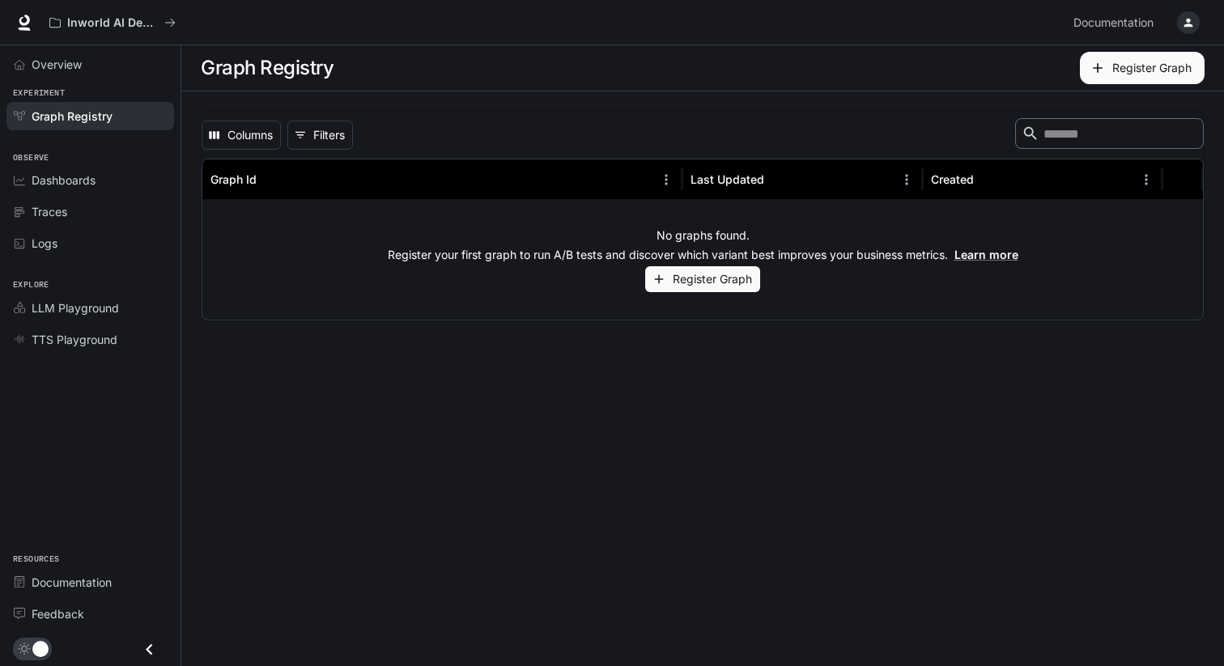
click at [596, 342] on main "Graph Registry Register Graph Columns 0 Filters ​ Graph Id Last Updated Created…" at bounding box center [702, 355] width 1042 height 621
click at [29, 57] on link "Overview" at bounding box center [90, 64] width 168 height 28
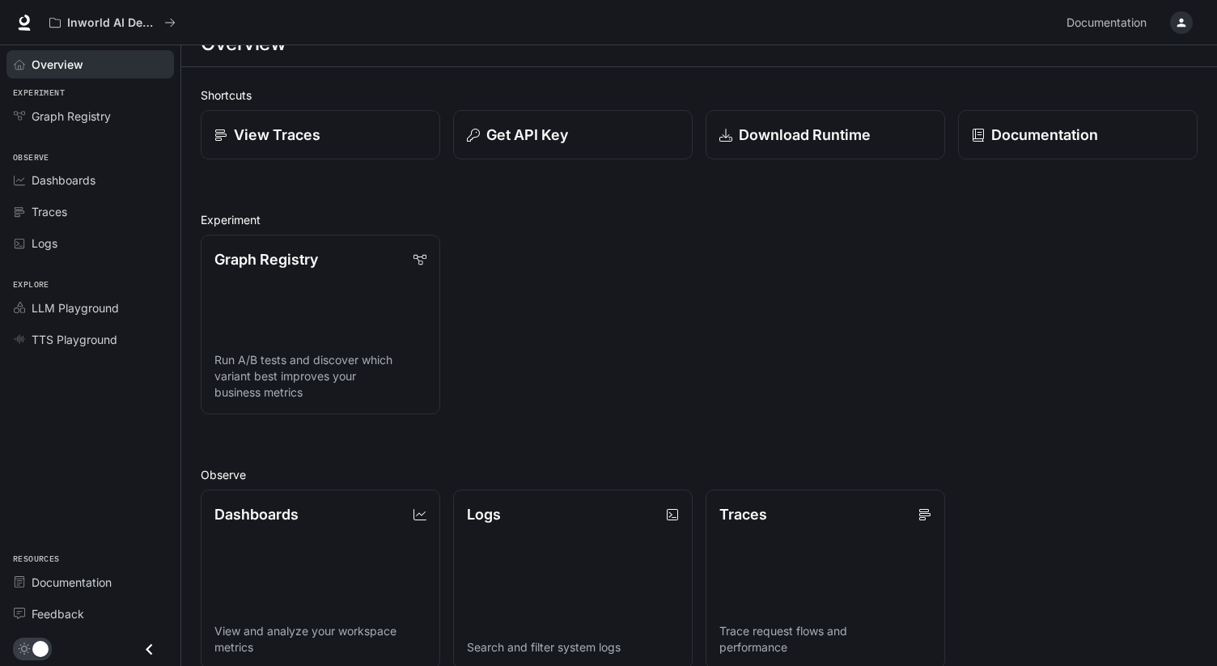
click at [583, 324] on div "Graph Registry Run A/B tests and discover which variant best improves your busi…" at bounding box center [693, 318] width 1010 height 193
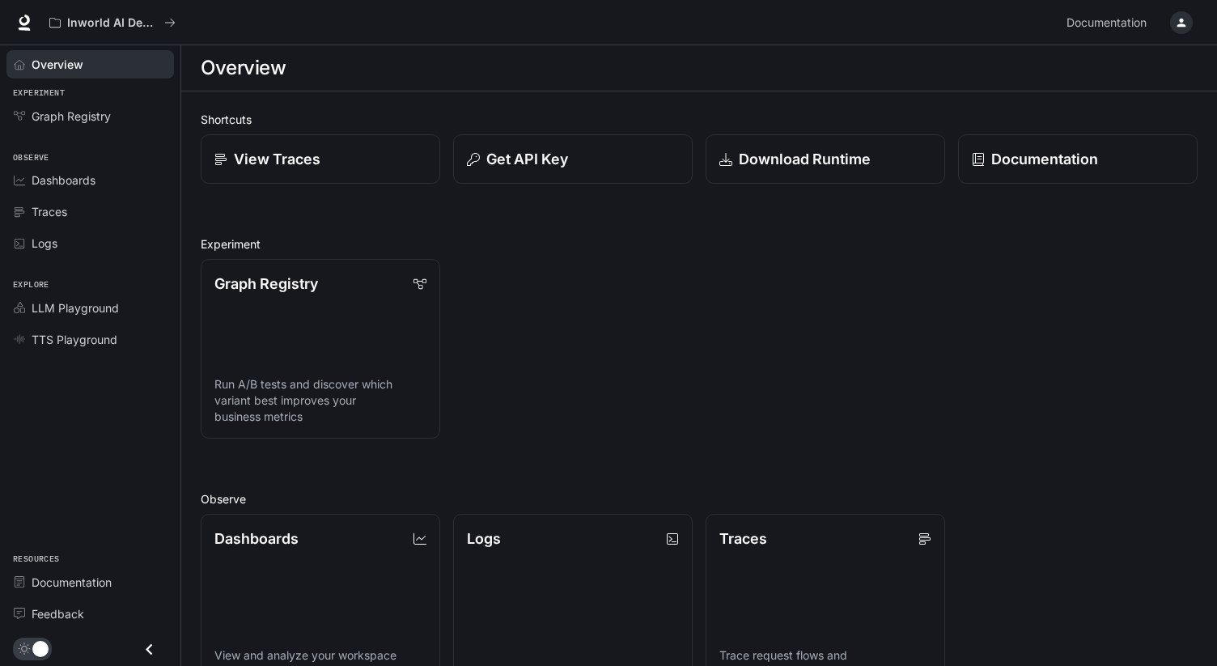
click at [573, 311] on div "Graph Registry Run A/B tests and discover which variant best improves your busi…" at bounding box center [693, 342] width 1010 height 193
click at [574, 304] on div "Graph Registry Run A/B tests and discover which variant best improves your busi…" at bounding box center [693, 342] width 1010 height 193
click at [98, 308] on span "LLM Playground" at bounding box center [75, 307] width 87 height 17
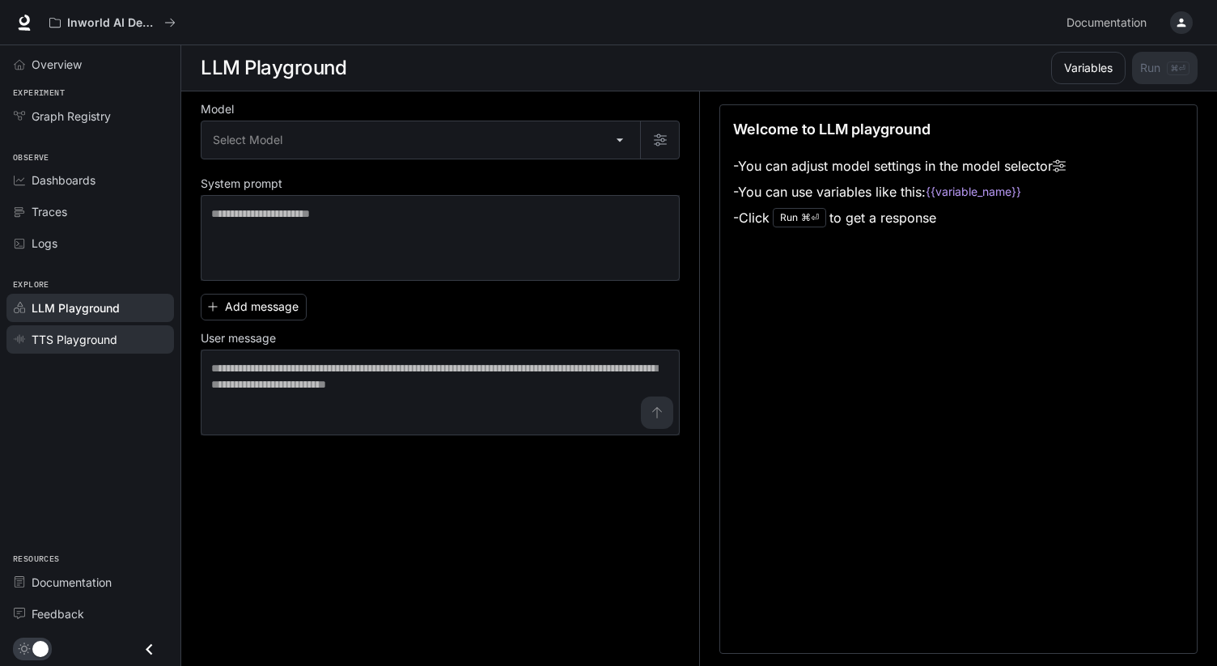
click at [114, 346] on span "TTS Playground" at bounding box center [75, 339] width 86 height 17
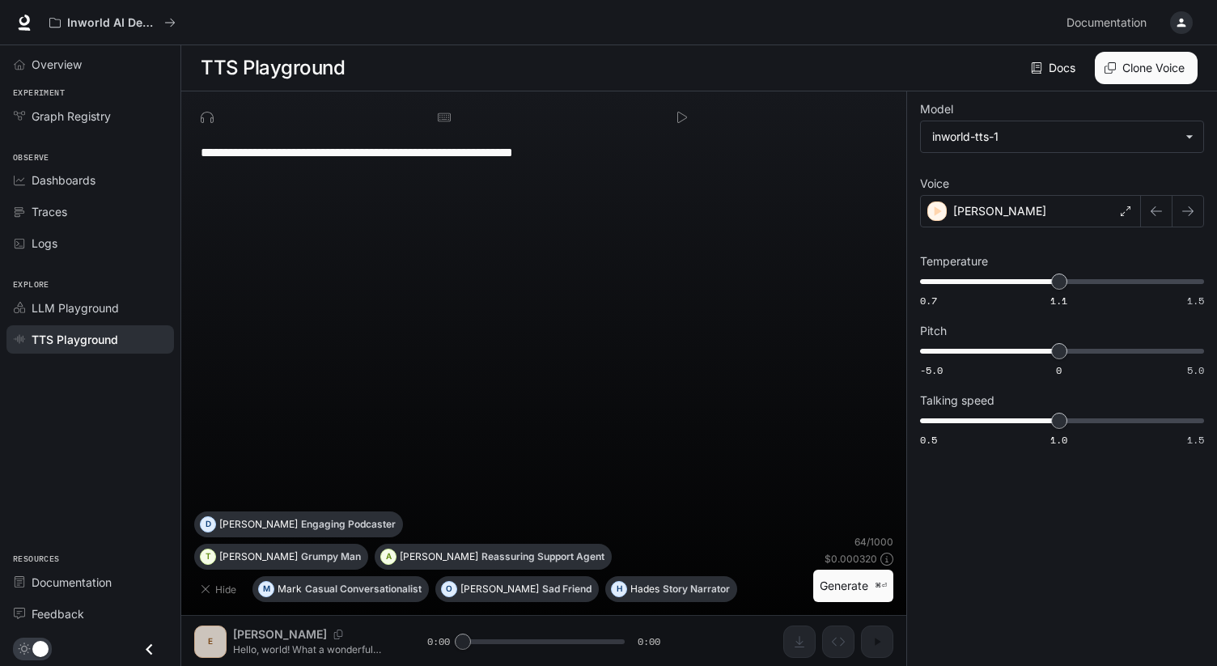
click at [109, 322] on li "LLM Playground" at bounding box center [90, 308] width 180 height 32
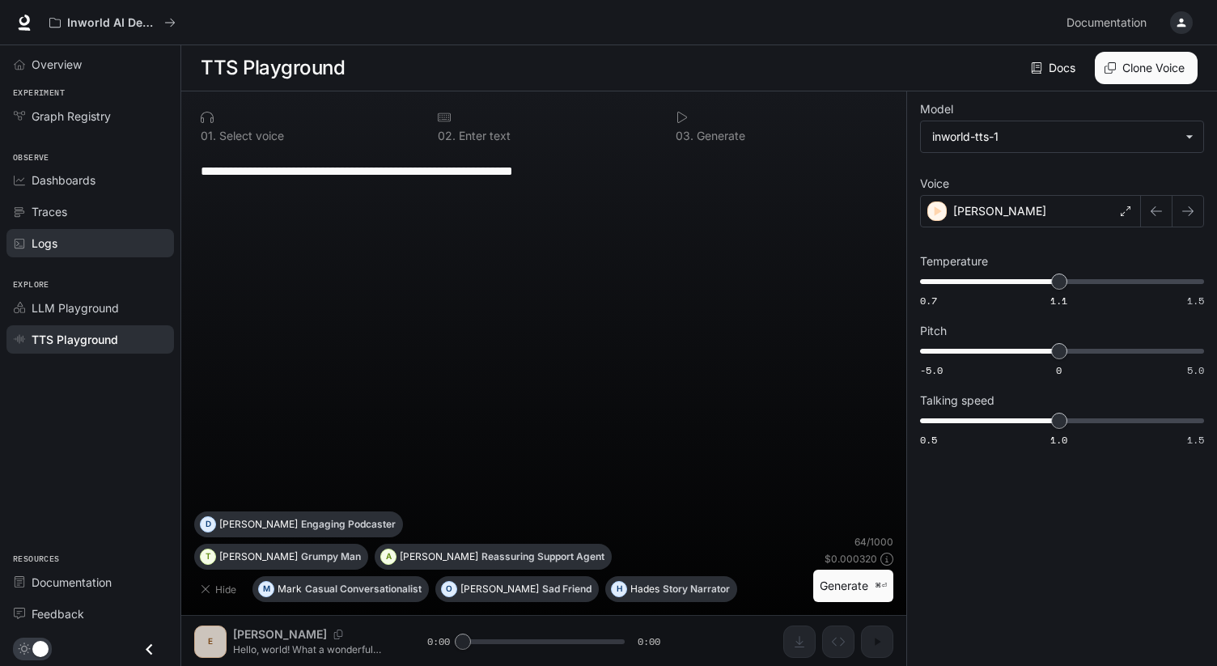
click at [96, 241] on div "Logs" at bounding box center [99, 243] width 135 height 17
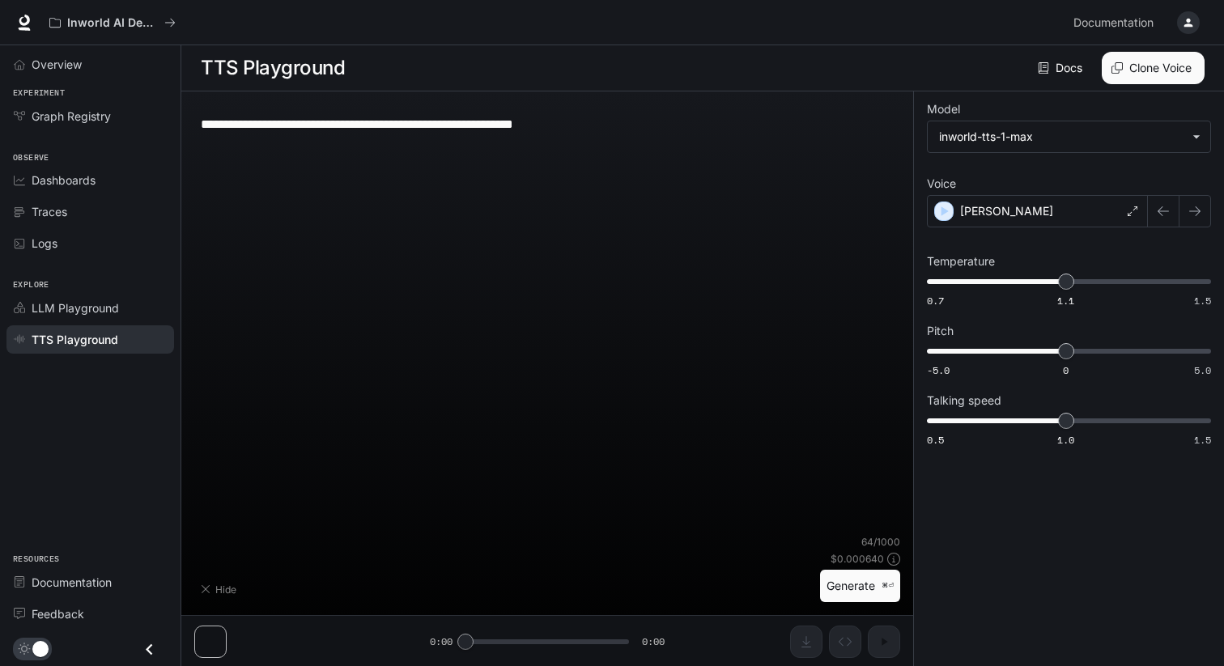
type input "**********"
